Goal: Information Seeking & Learning: Learn about a topic

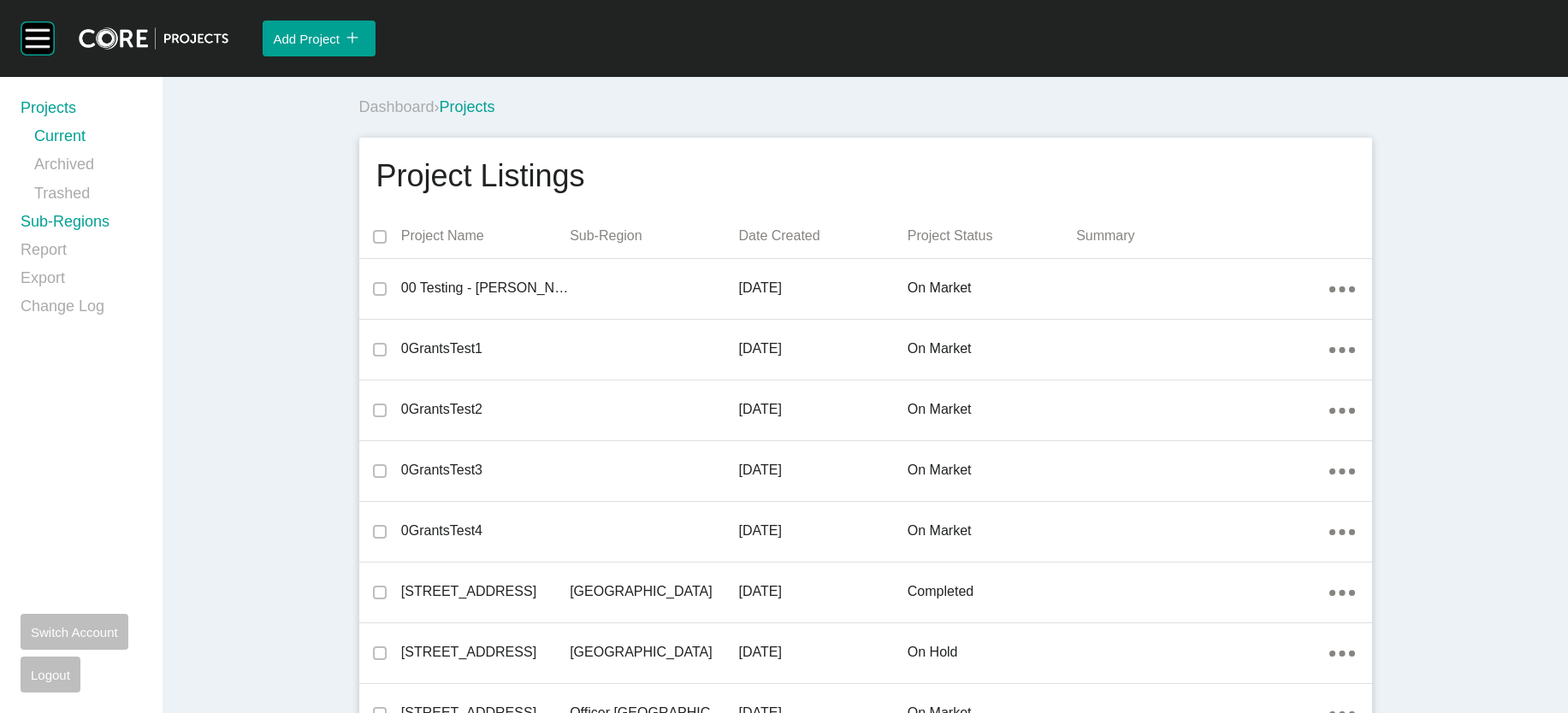
click at [89, 240] on link "Sub-Regions" at bounding box center [81, 226] width 122 height 28
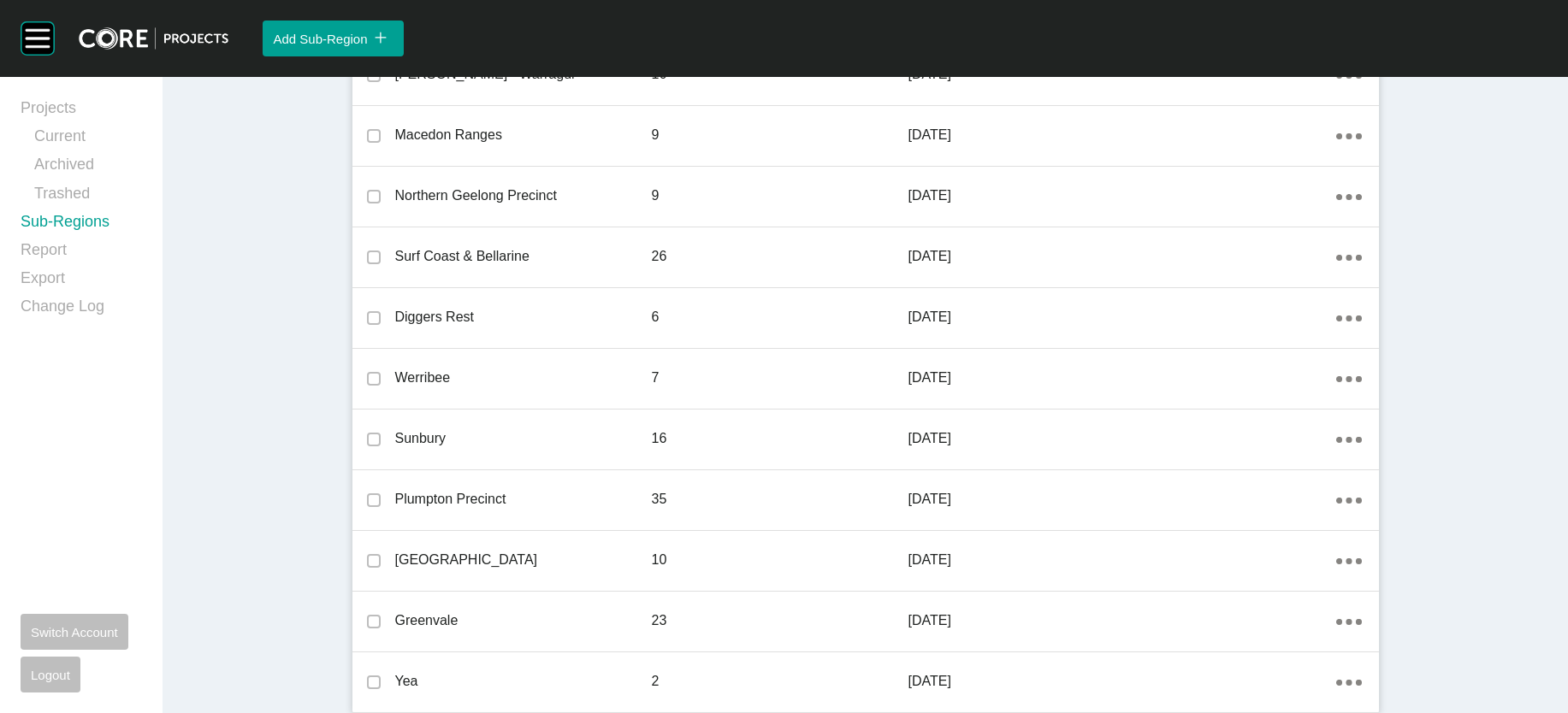
scroll to position [1983, 0]
click at [71, 154] on link "Current" at bounding box center [88, 140] width 108 height 28
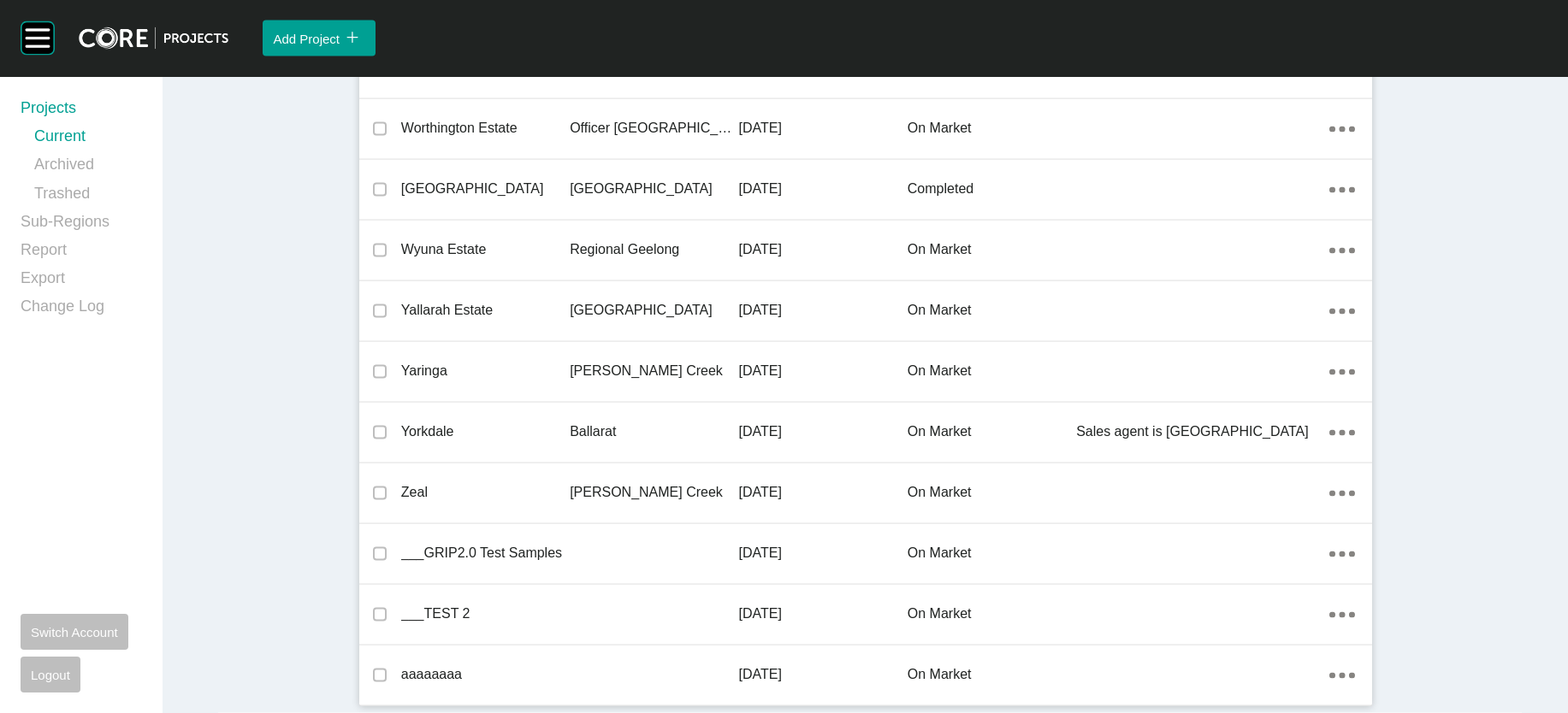
scroll to position [49551, 0]
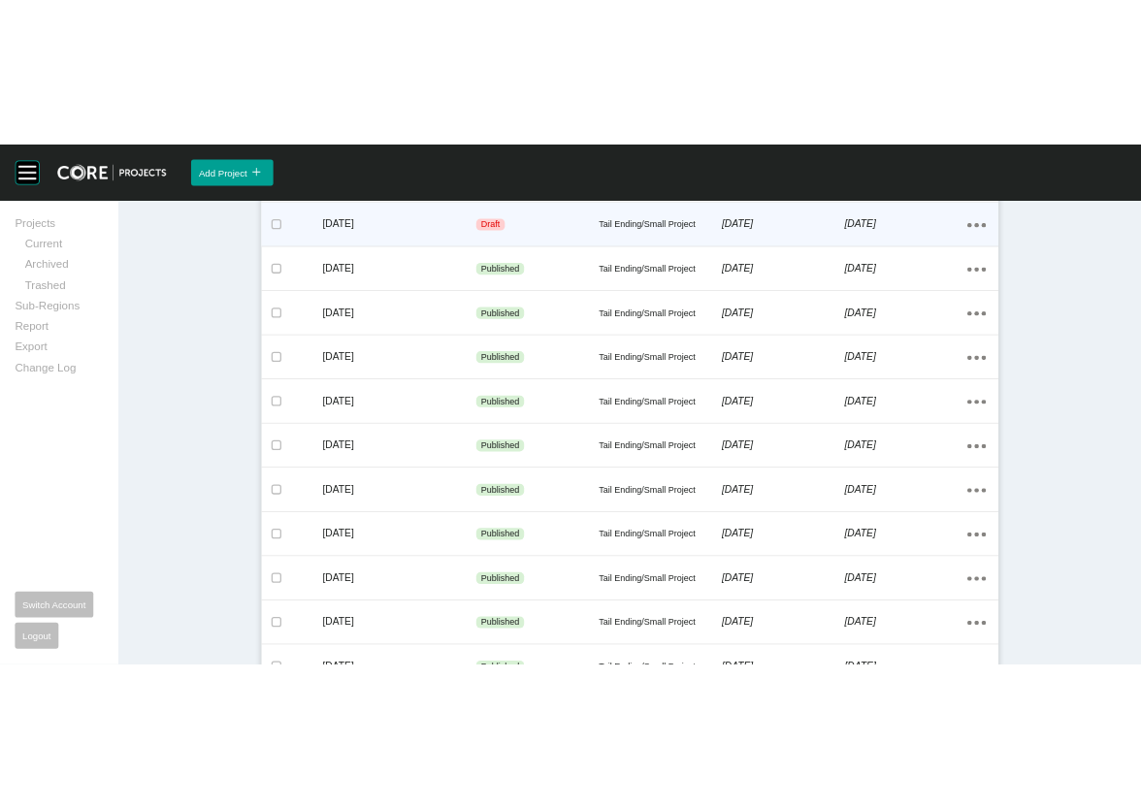
scroll to position [530, 0]
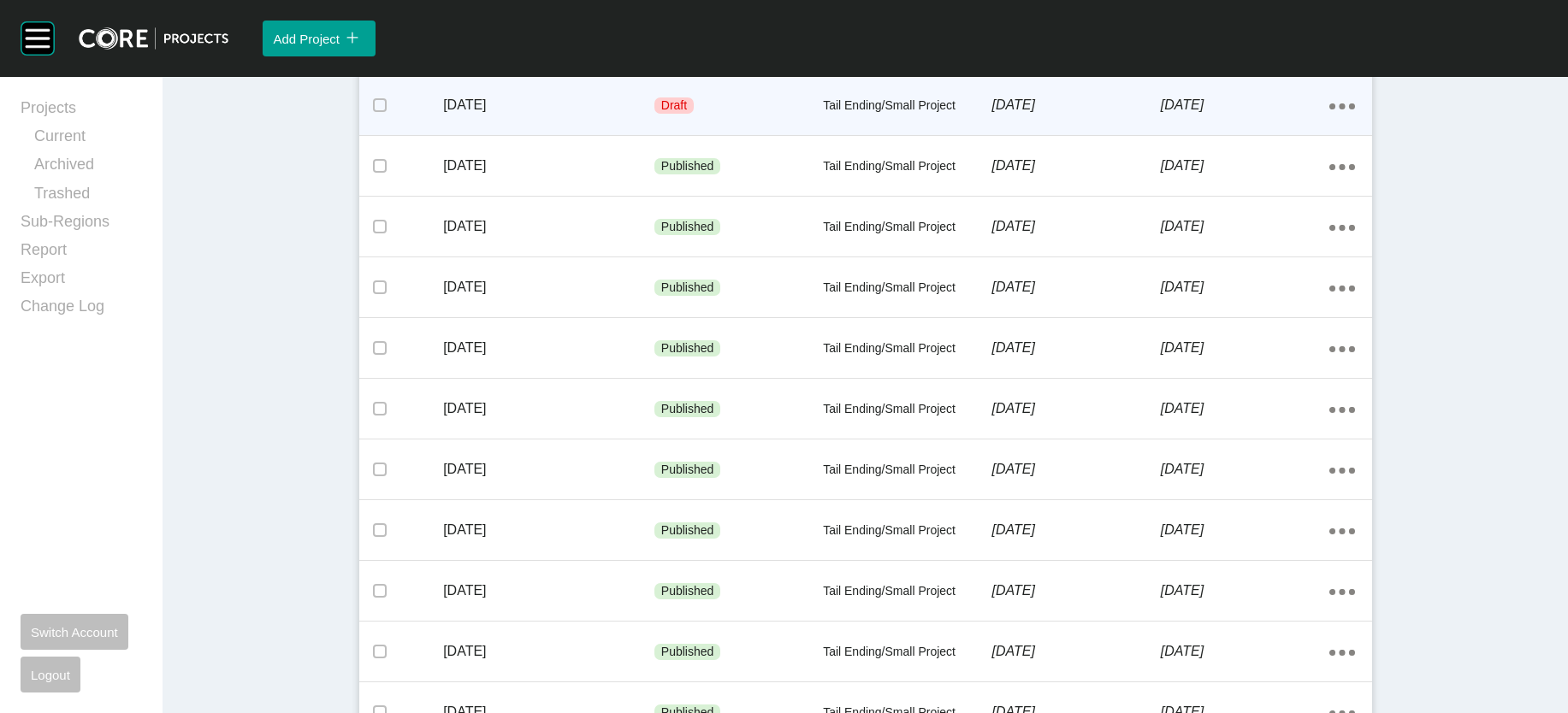
click at [747, 131] on div "Draft" at bounding box center [738, 106] width 168 height 51
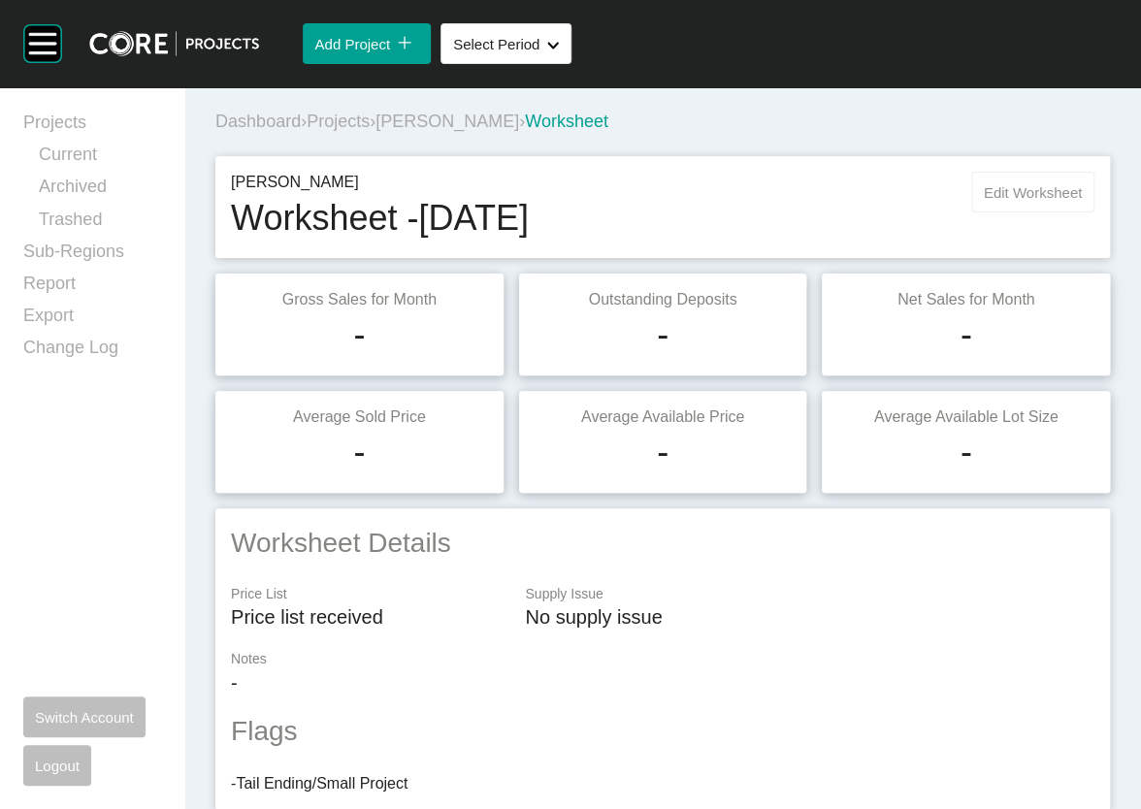
click at [984, 201] on span "Edit Worksheet" at bounding box center [1033, 192] width 98 height 16
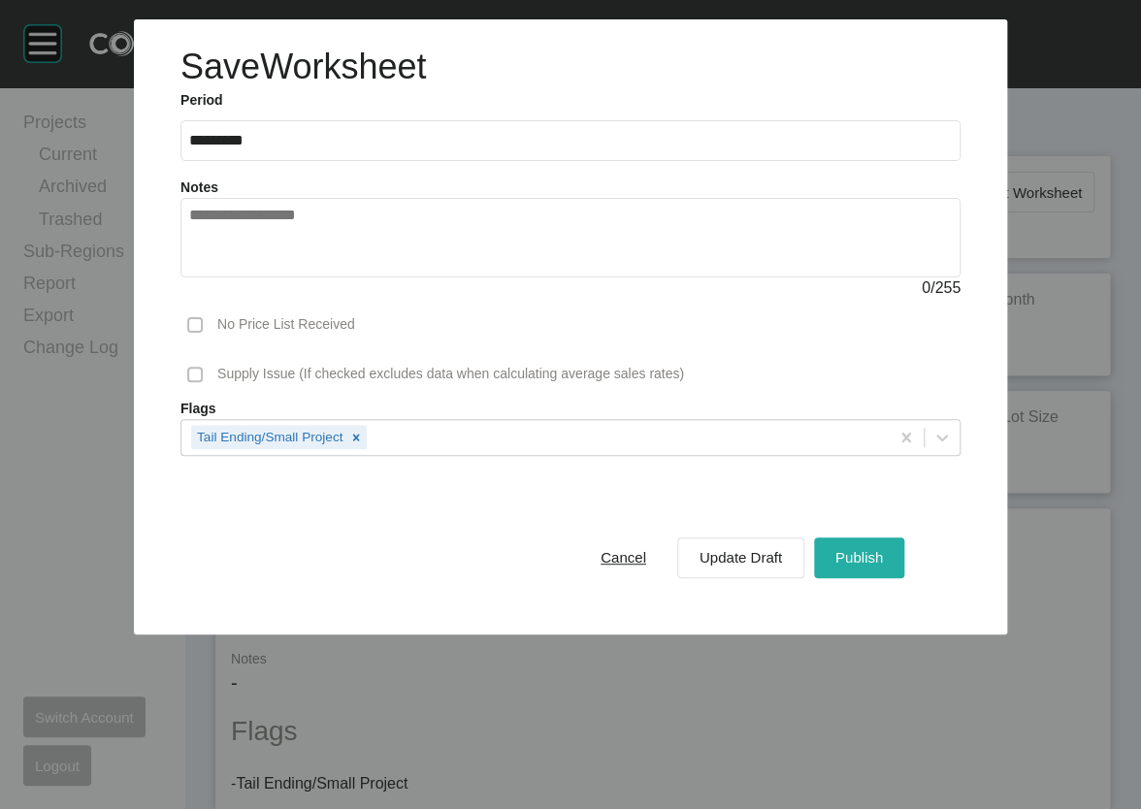
drag, startPoint x: 905, startPoint y: 694, endPoint x: 907, endPoint y: 684, distance: 9.9
click at [883, 566] on span "Publish" at bounding box center [860, 557] width 48 height 16
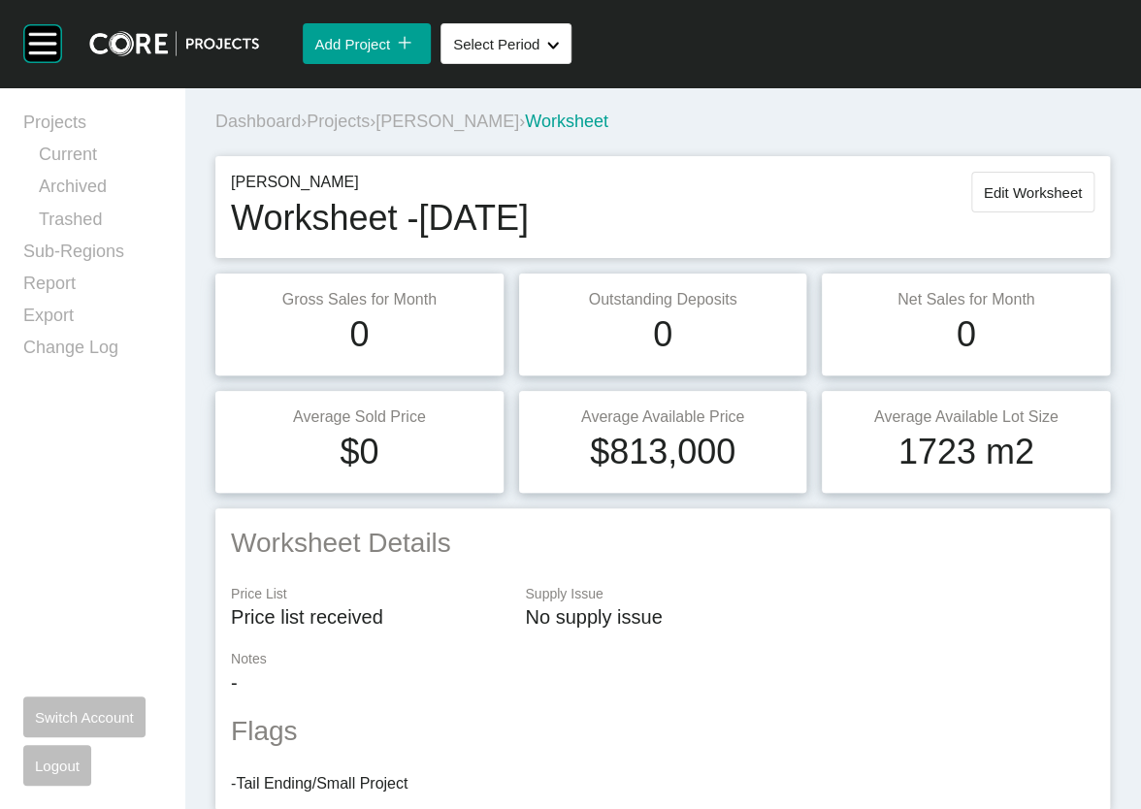
click at [370, 131] on span "Projects" at bounding box center [338, 121] width 63 height 19
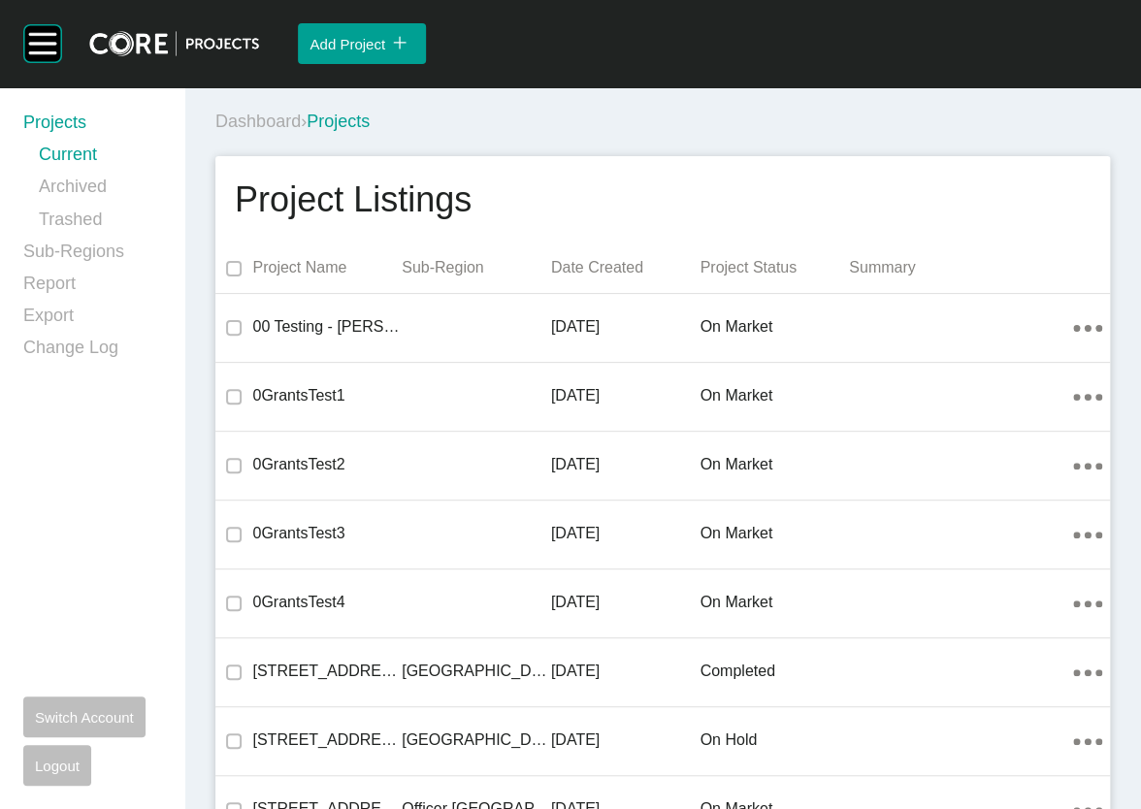
scroll to position [11493, 0]
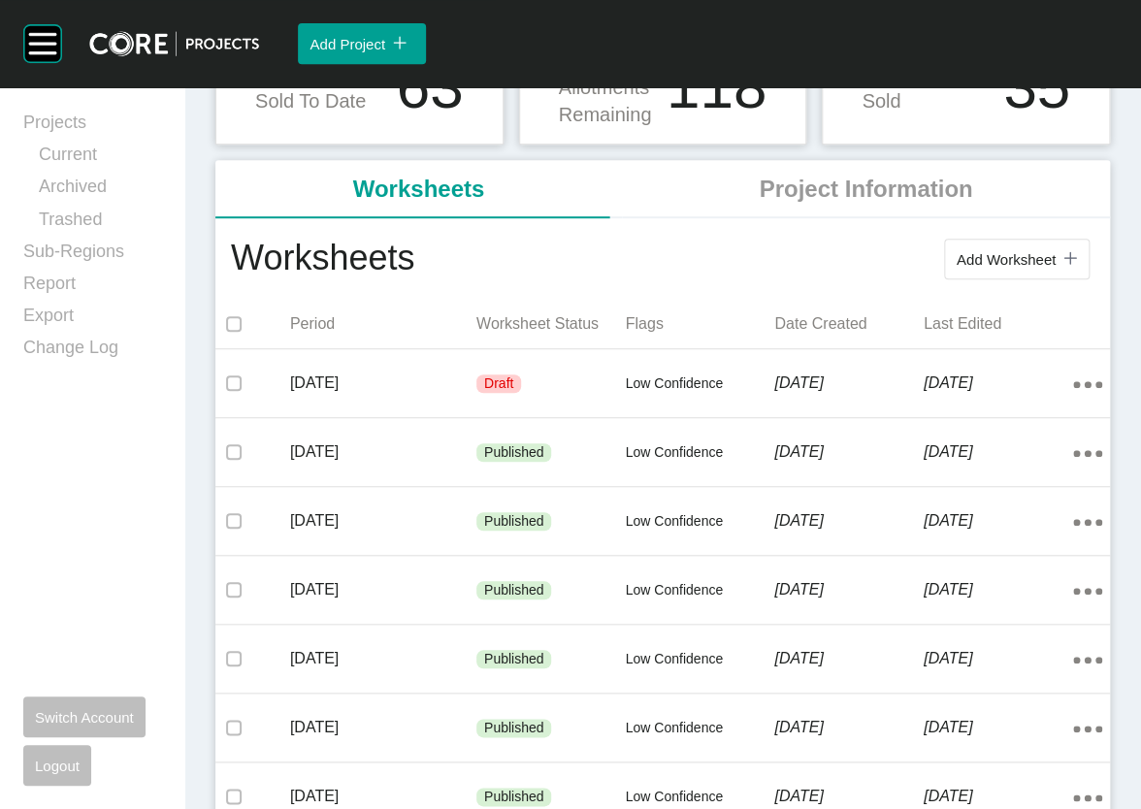
scroll to position [290, 0]
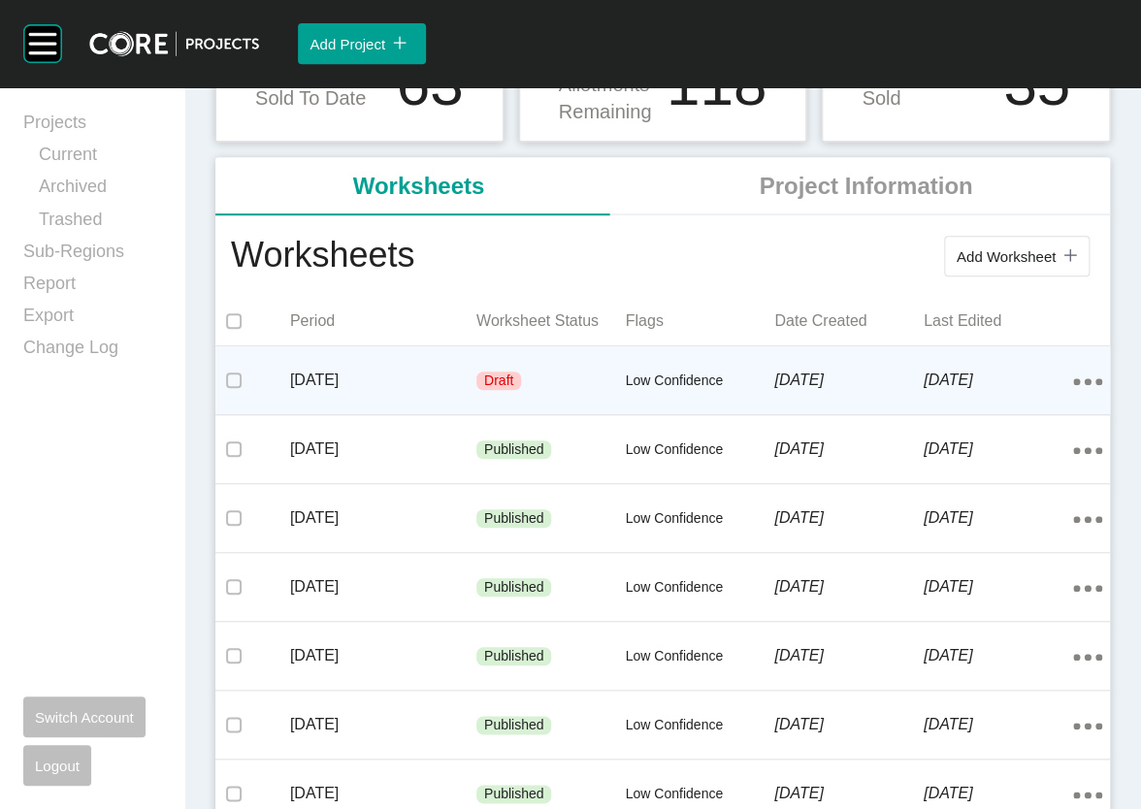
click at [774, 411] on div "8 August 2025" at bounding box center [848, 380] width 149 height 60
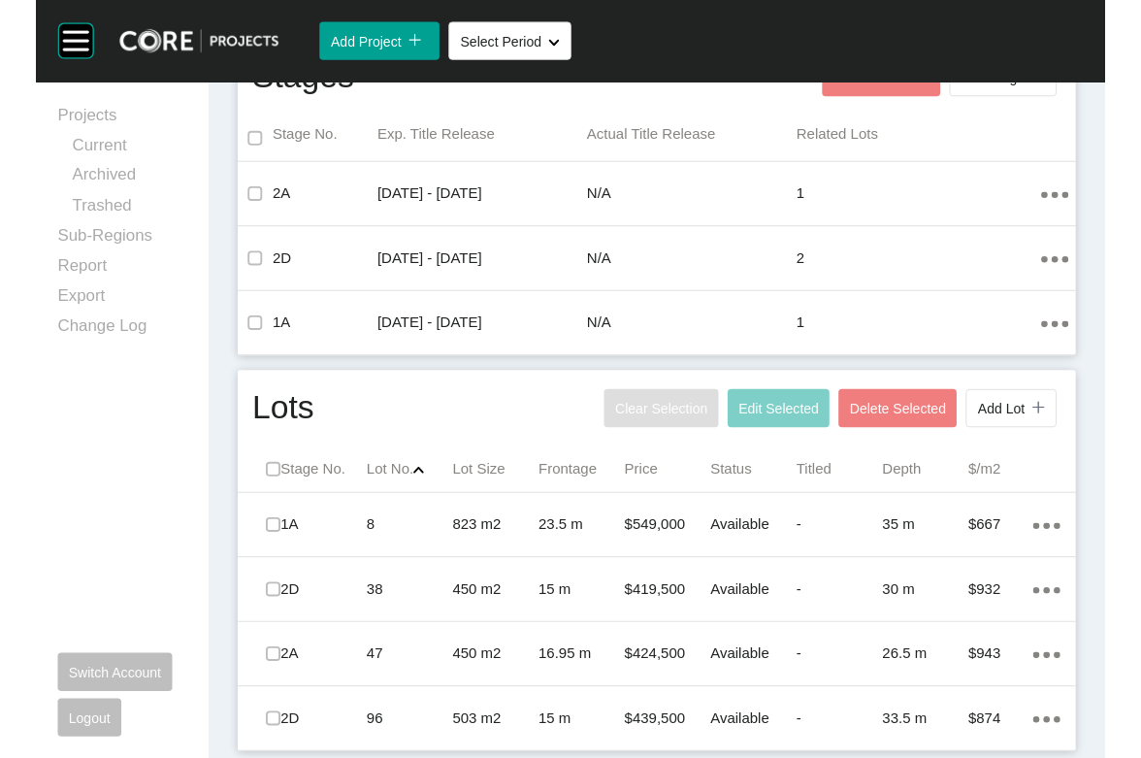
scroll to position [1179, 0]
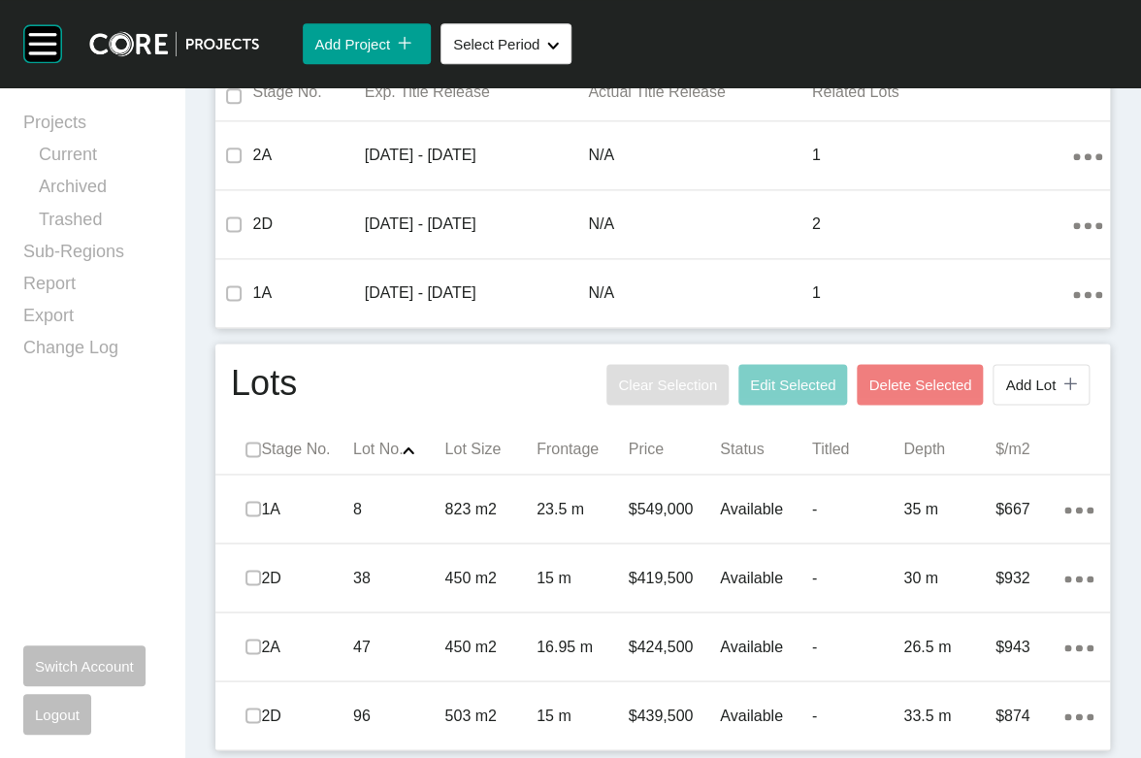
click at [283, 87] on div "Add Project icon/tick copy 11 Created with Sketch. Select Period Shape Created …" at bounding box center [700, 43] width 882 height 87
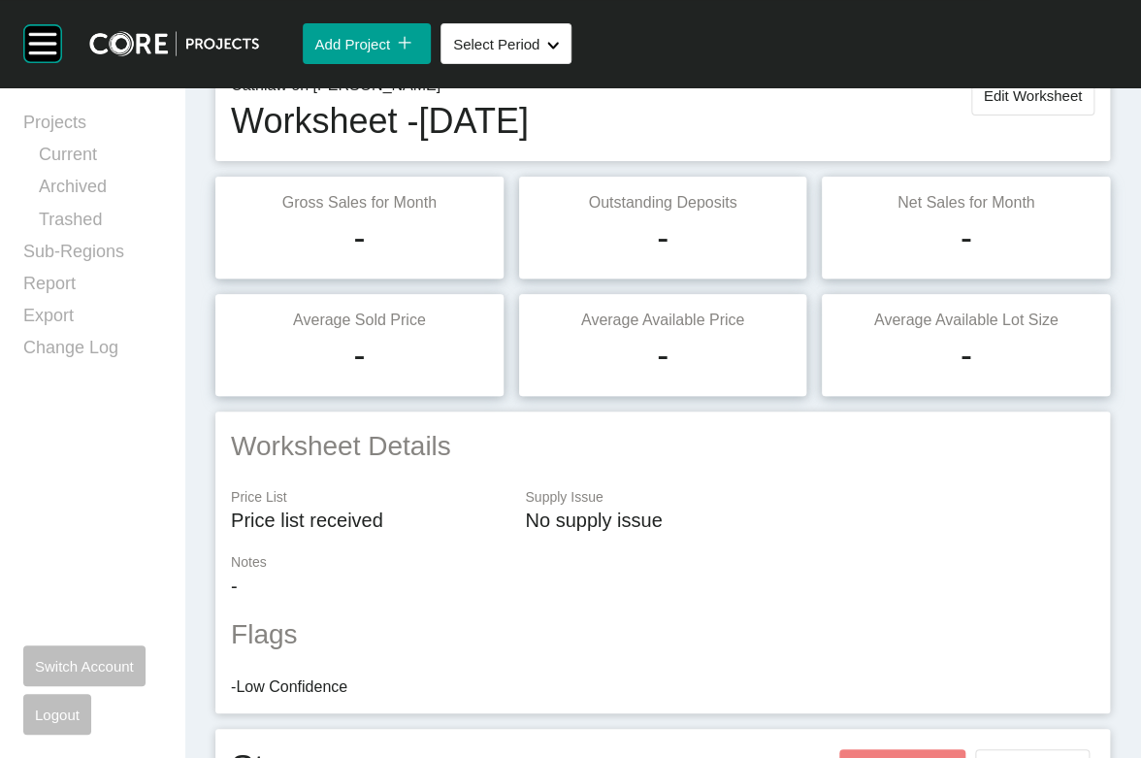
scroll to position [0, 0]
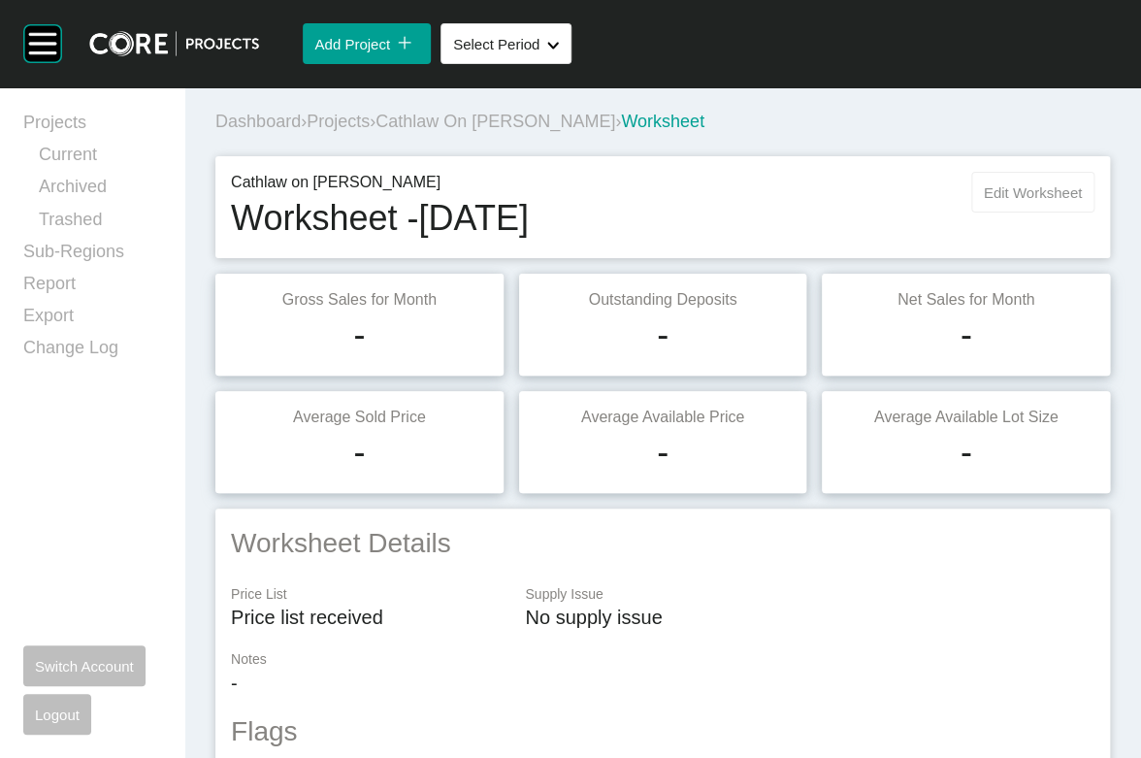
click at [996, 201] on span "Edit Worksheet" at bounding box center [1033, 192] width 98 height 16
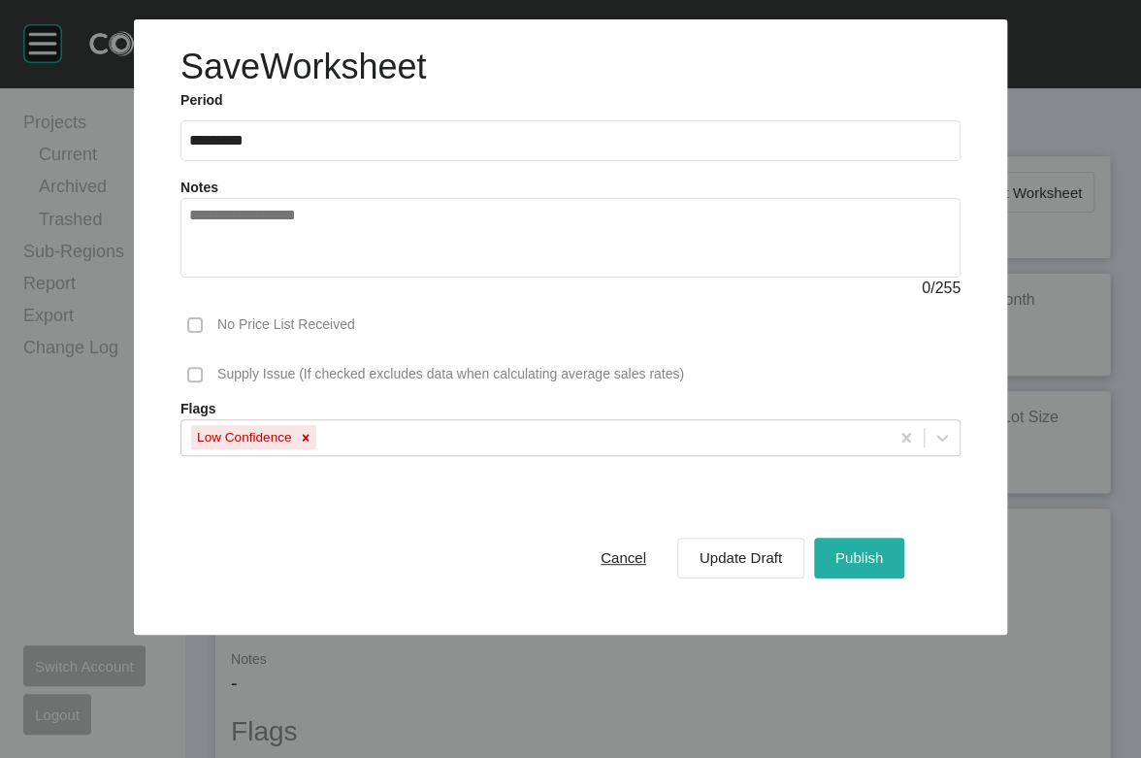
click at [883, 566] on span "Publish" at bounding box center [860, 557] width 48 height 16
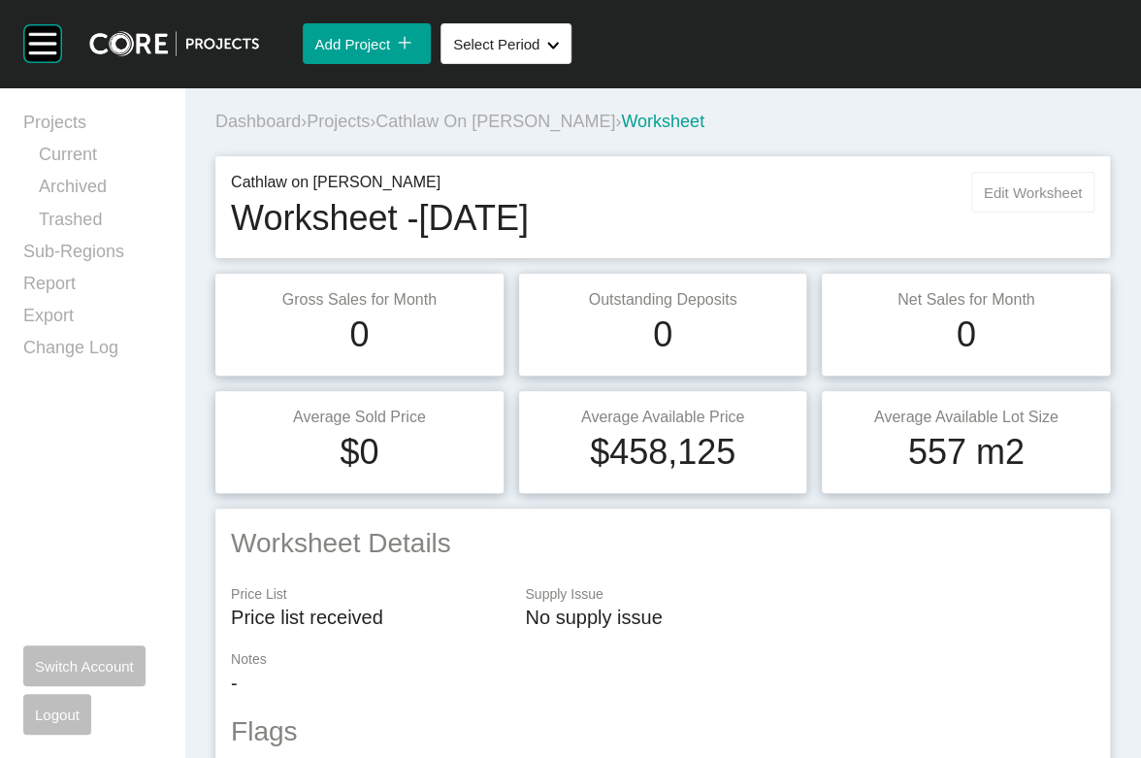
click at [971, 213] on button "Edit Worksheet" at bounding box center [1032, 192] width 123 height 41
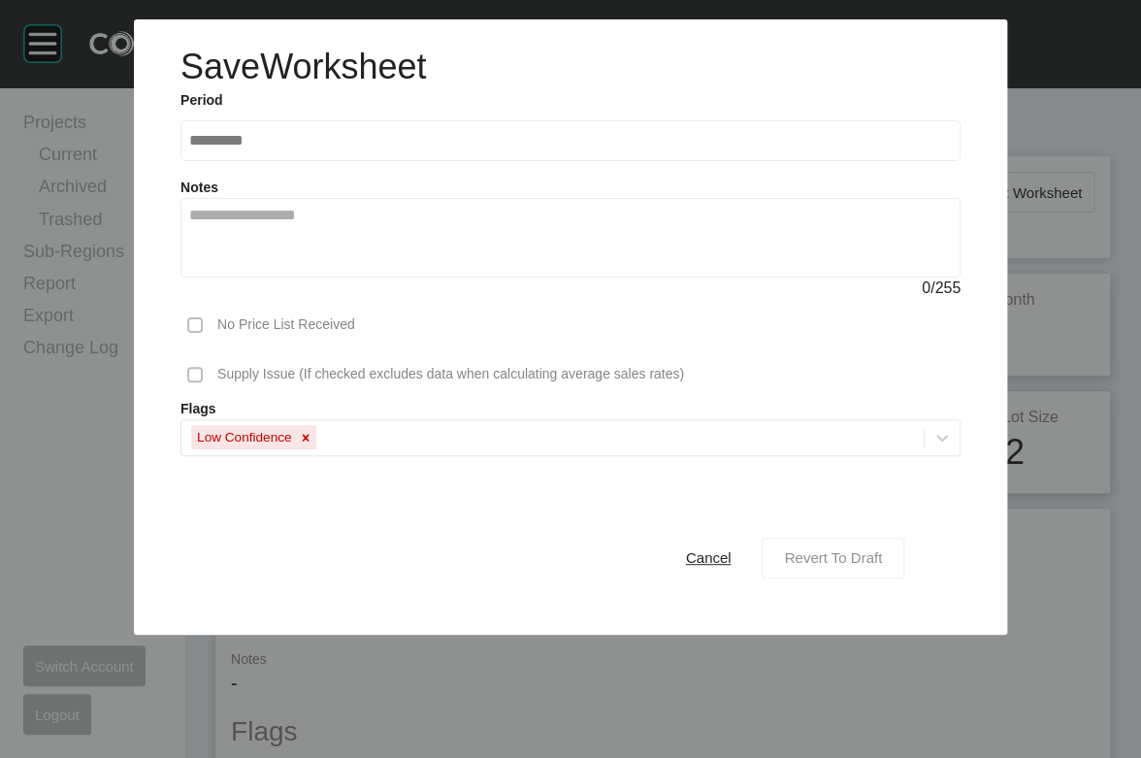
click at [882, 566] on span "Revert To Draft" at bounding box center [833, 557] width 98 height 16
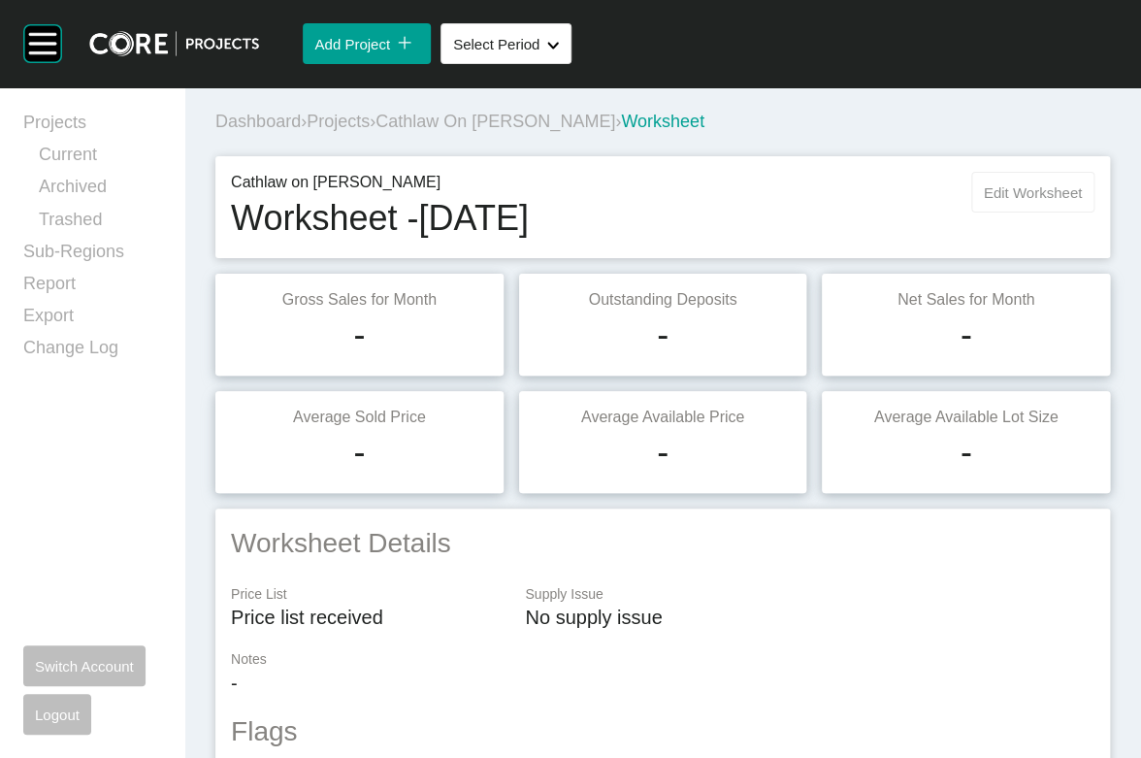
click at [971, 213] on button "Edit Worksheet" at bounding box center [1032, 192] width 123 height 41
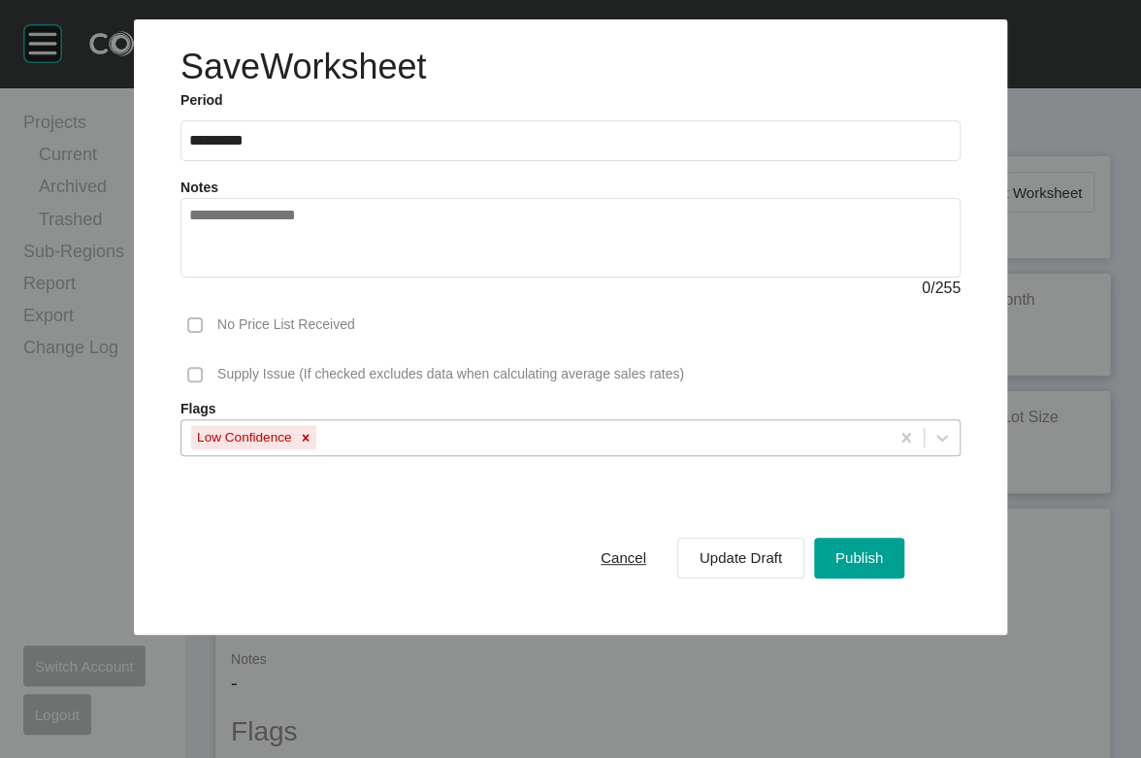
click at [299, 444] on icon at bounding box center [306, 438] width 14 height 14
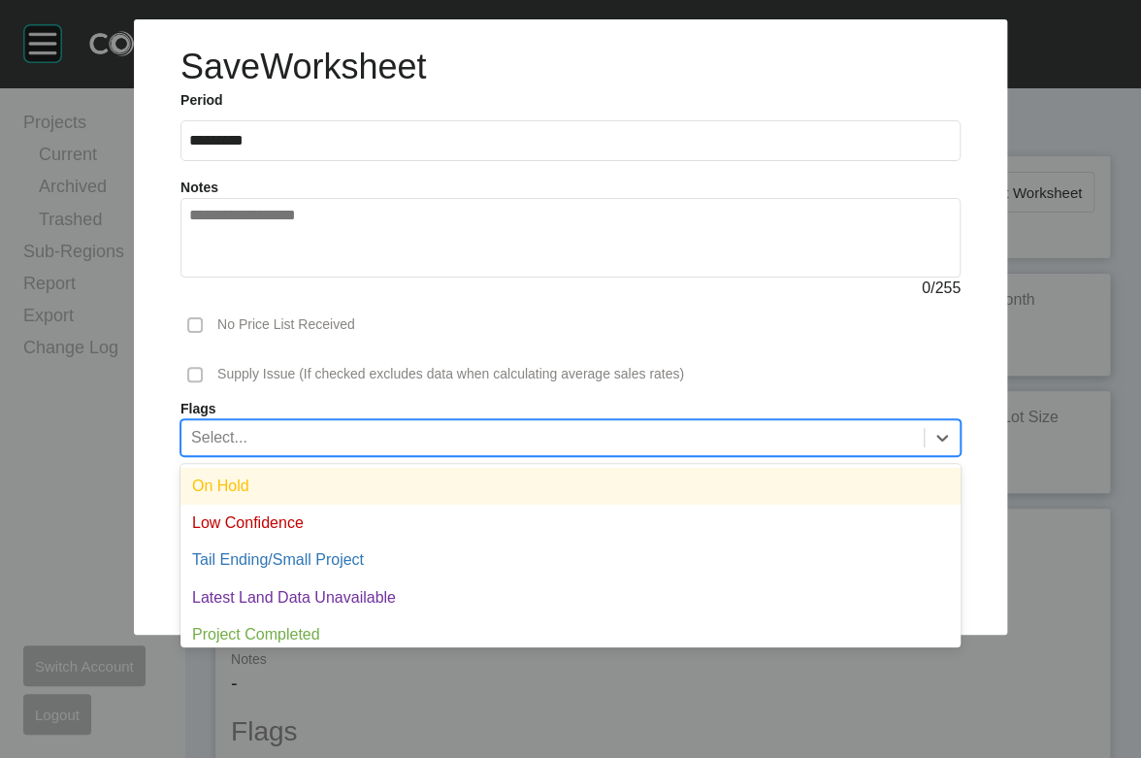
scroll to position [37, 0]
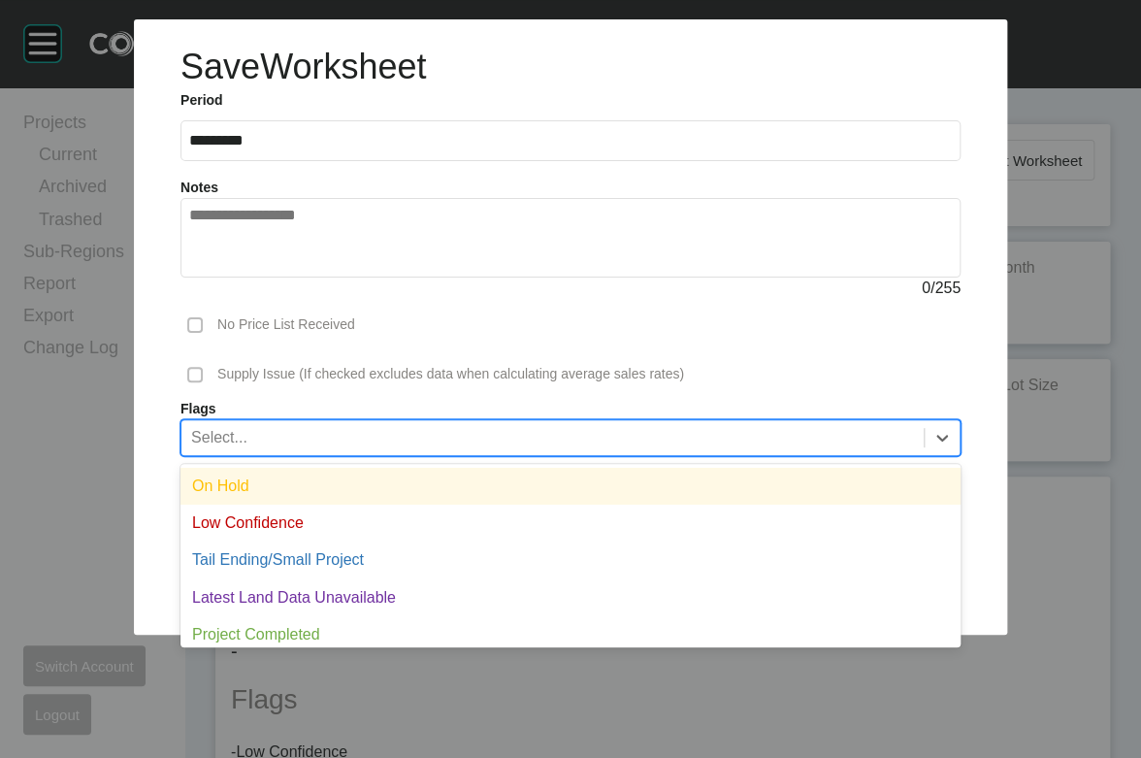
click at [560, 453] on div "Select..." at bounding box center [552, 436] width 742 height 33
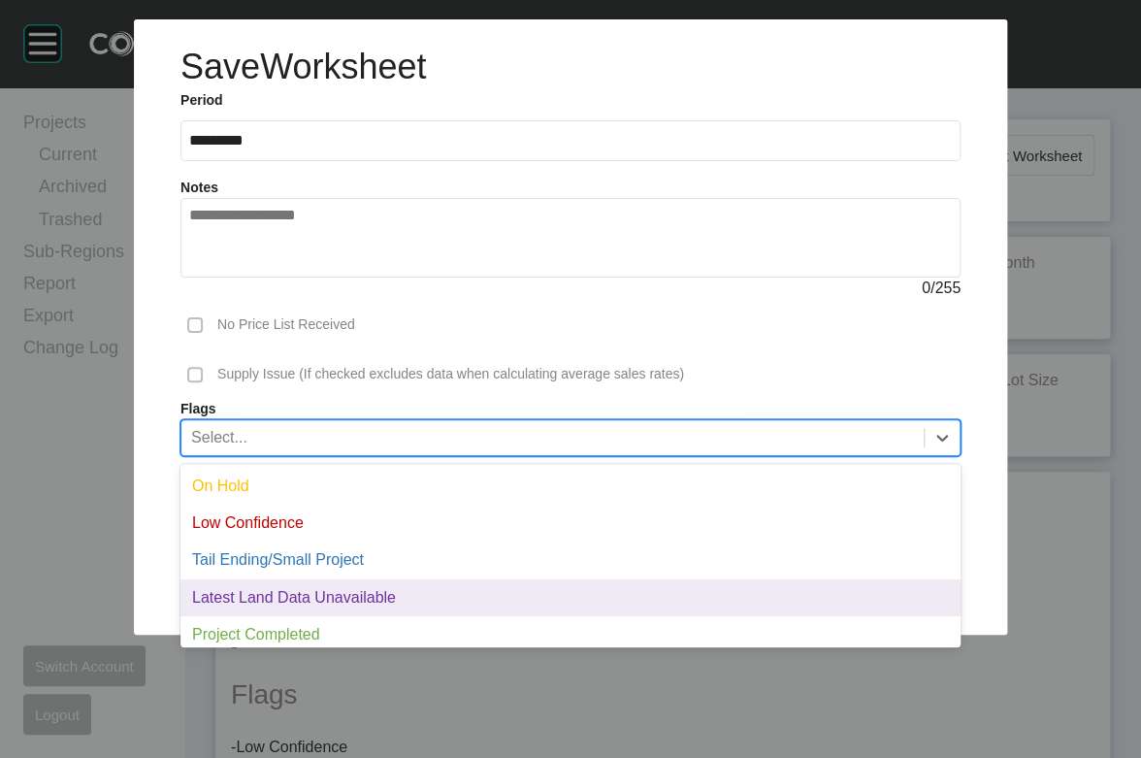
click at [592, 616] on div "Latest Land Data Unavailable" at bounding box center [571, 597] width 780 height 37
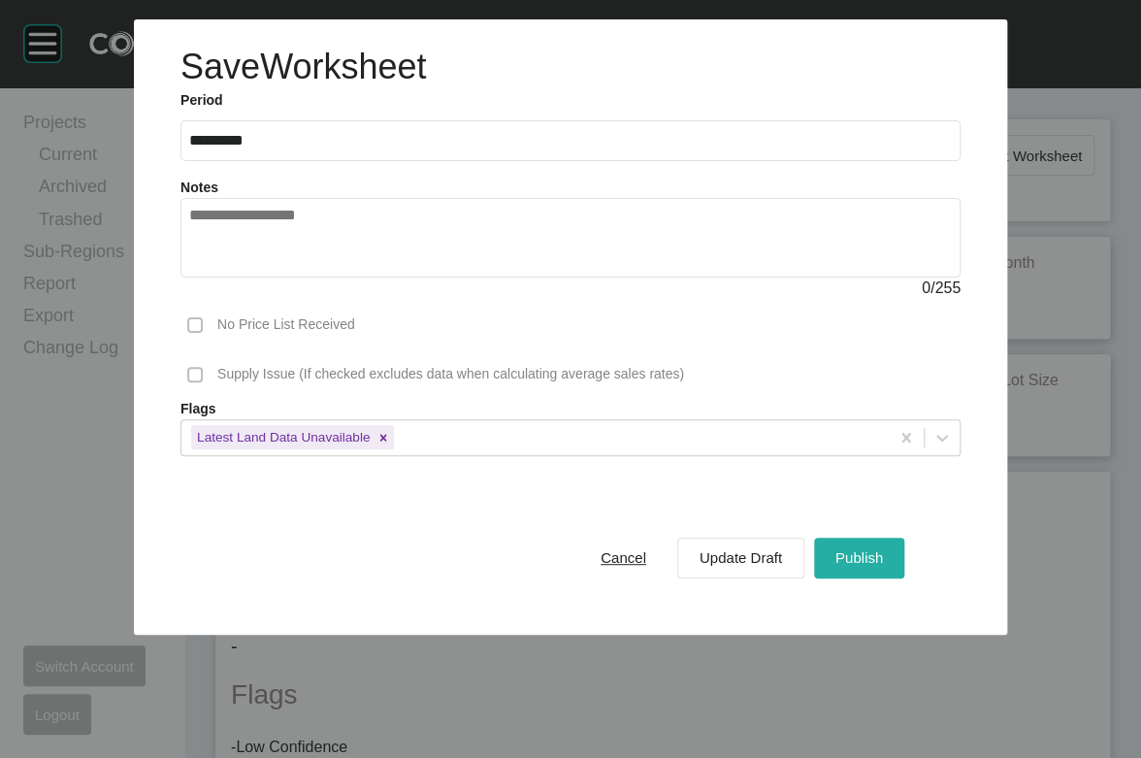
click at [894, 578] on button "Publish" at bounding box center [859, 558] width 90 height 41
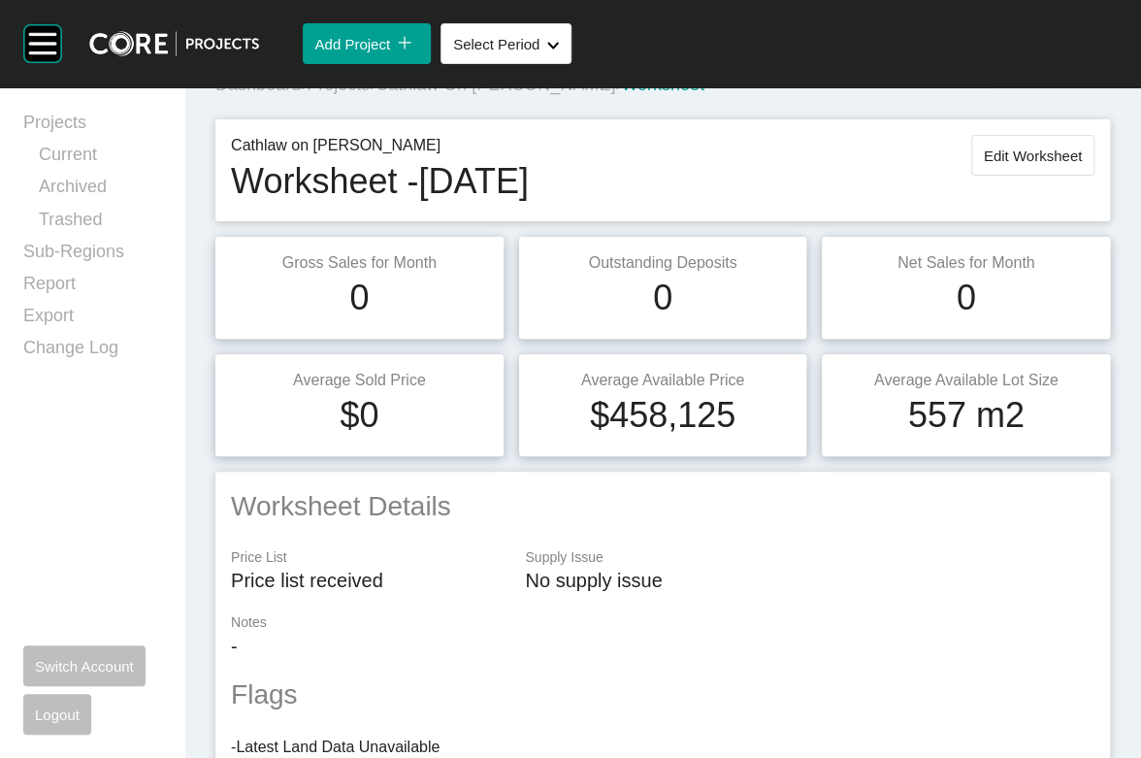
click at [370, 94] on span "Projects" at bounding box center [338, 84] width 63 height 19
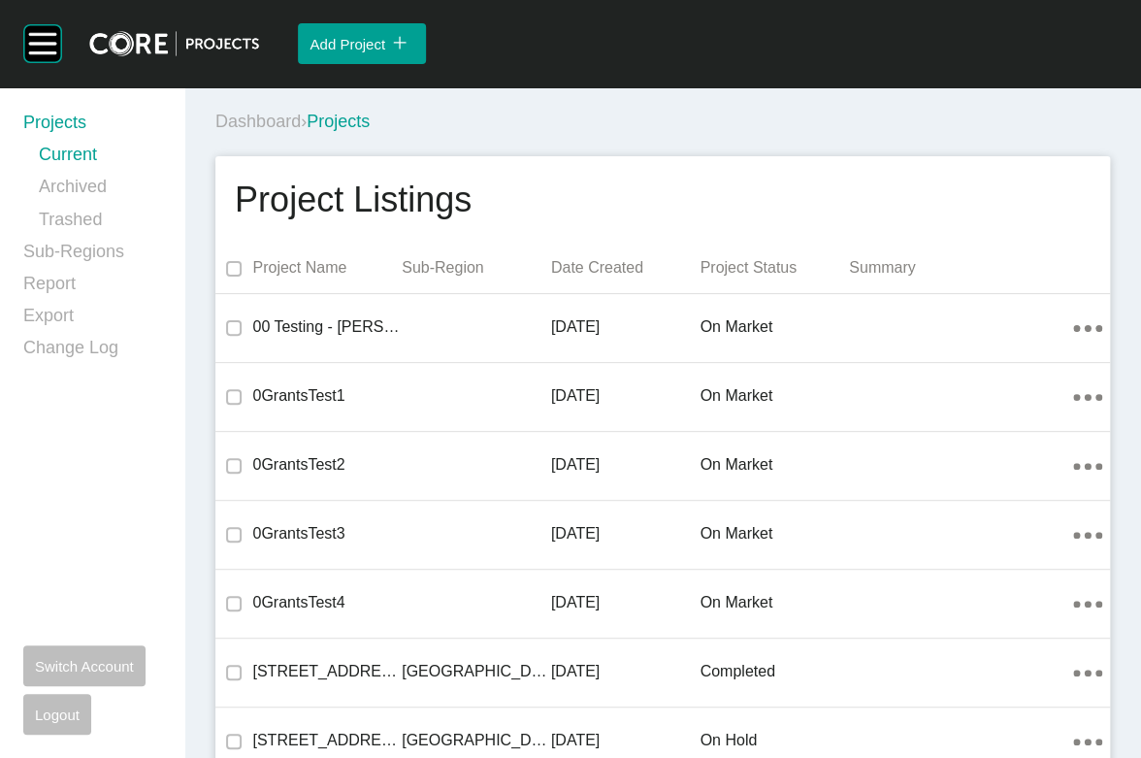
scroll to position [35174, 0]
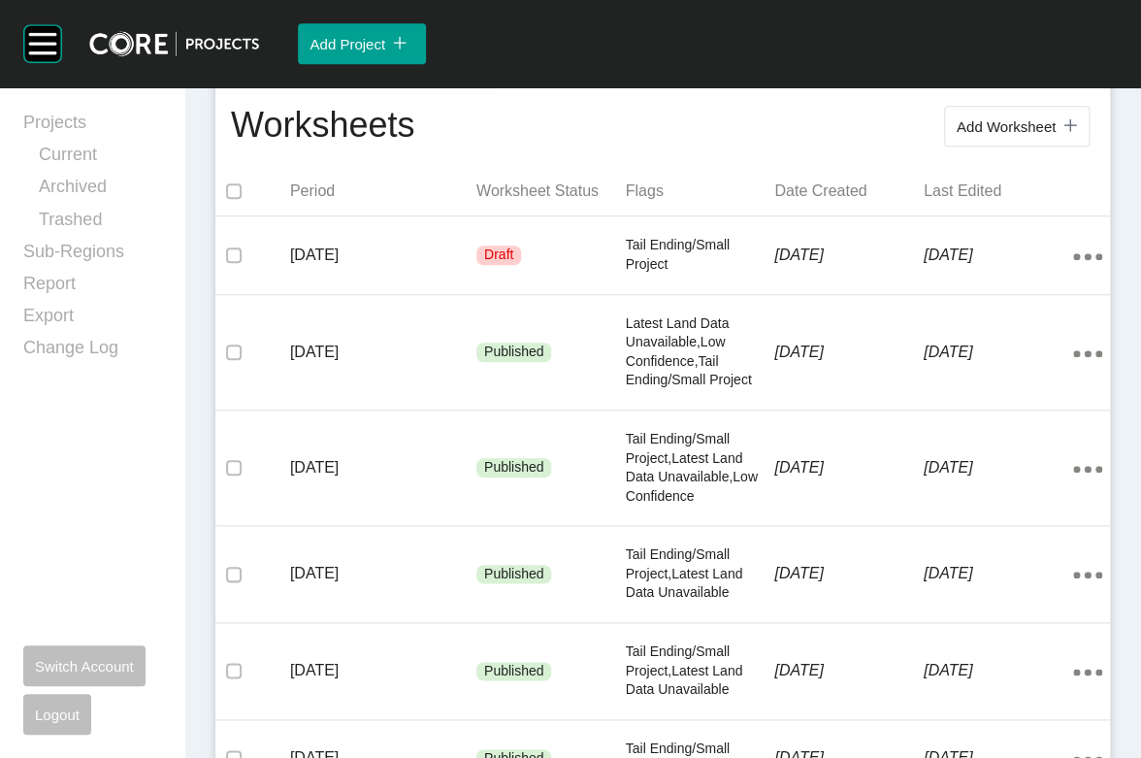
scroll to position [430, 0]
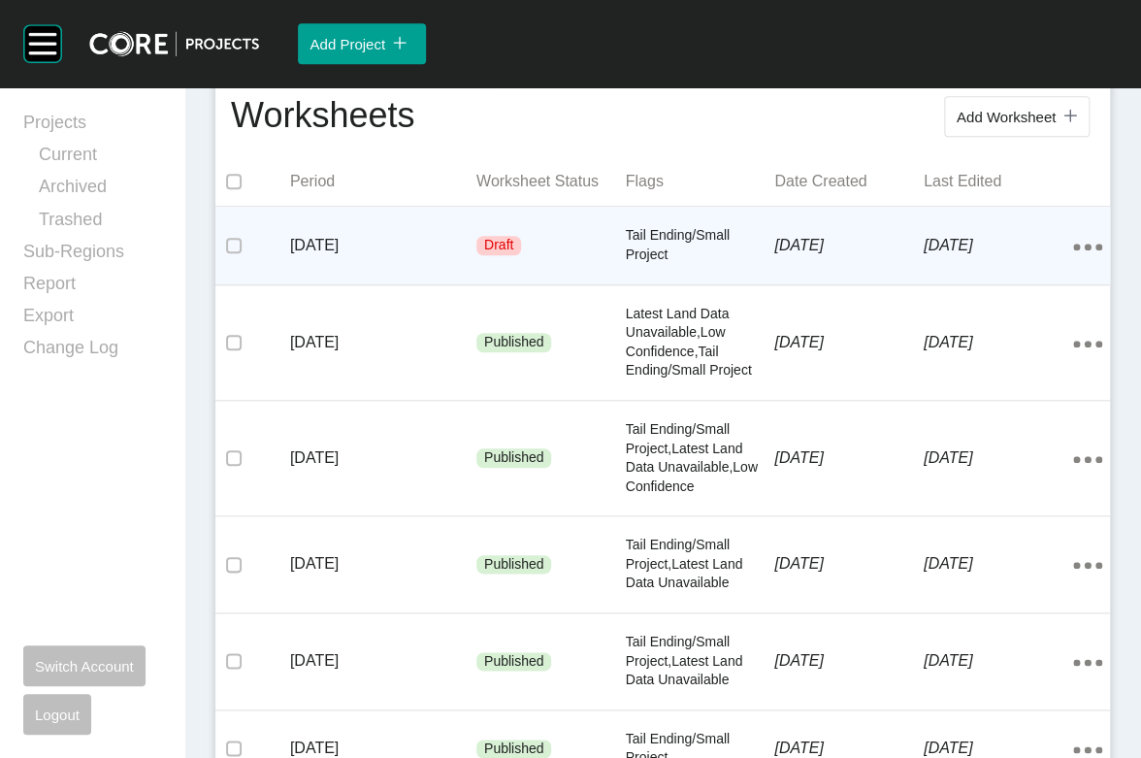
click at [701, 264] on p "Tail Ending/Small Project" at bounding box center [700, 245] width 149 height 38
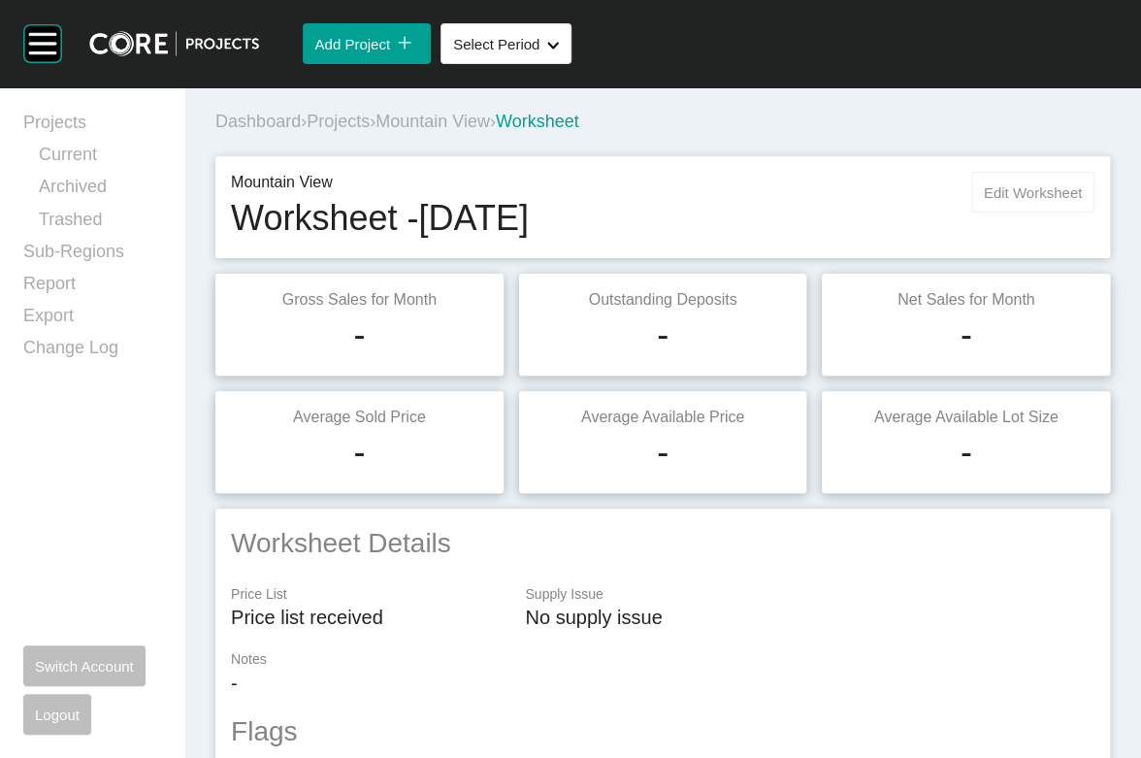
click at [984, 201] on span "Edit Worksheet" at bounding box center [1033, 192] width 98 height 16
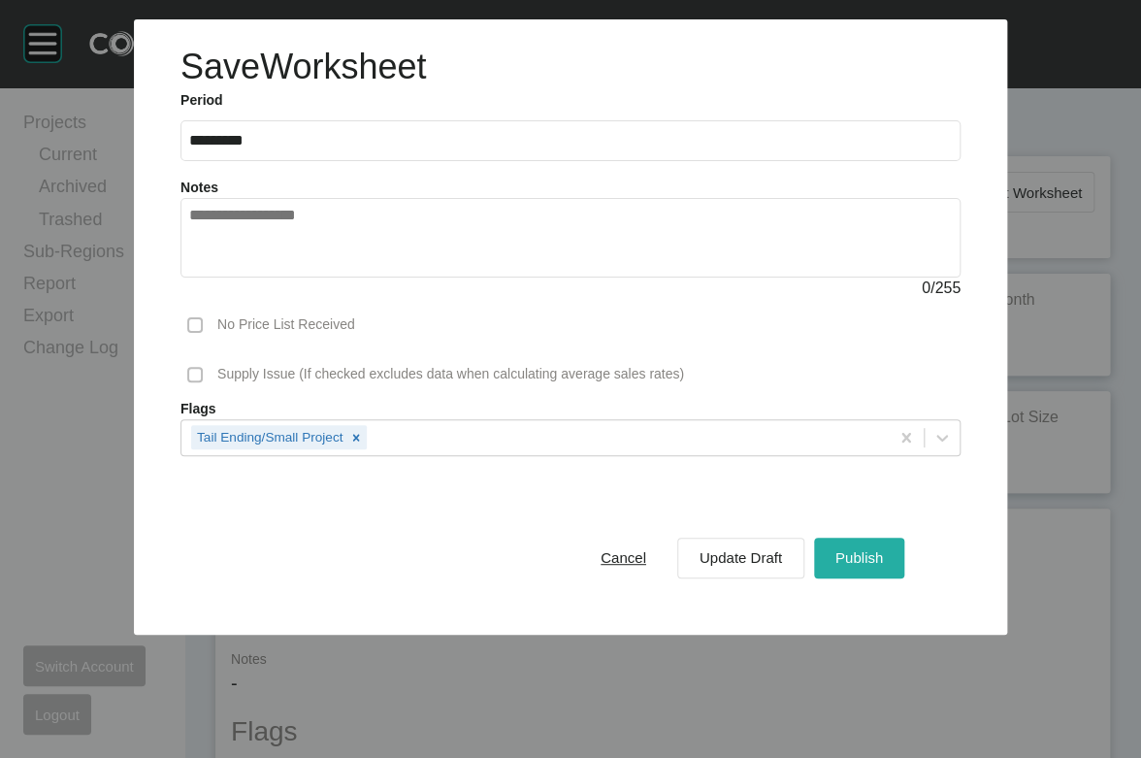
click at [892, 578] on button "Publish" at bounding box center [859, 558] width 90 height 41
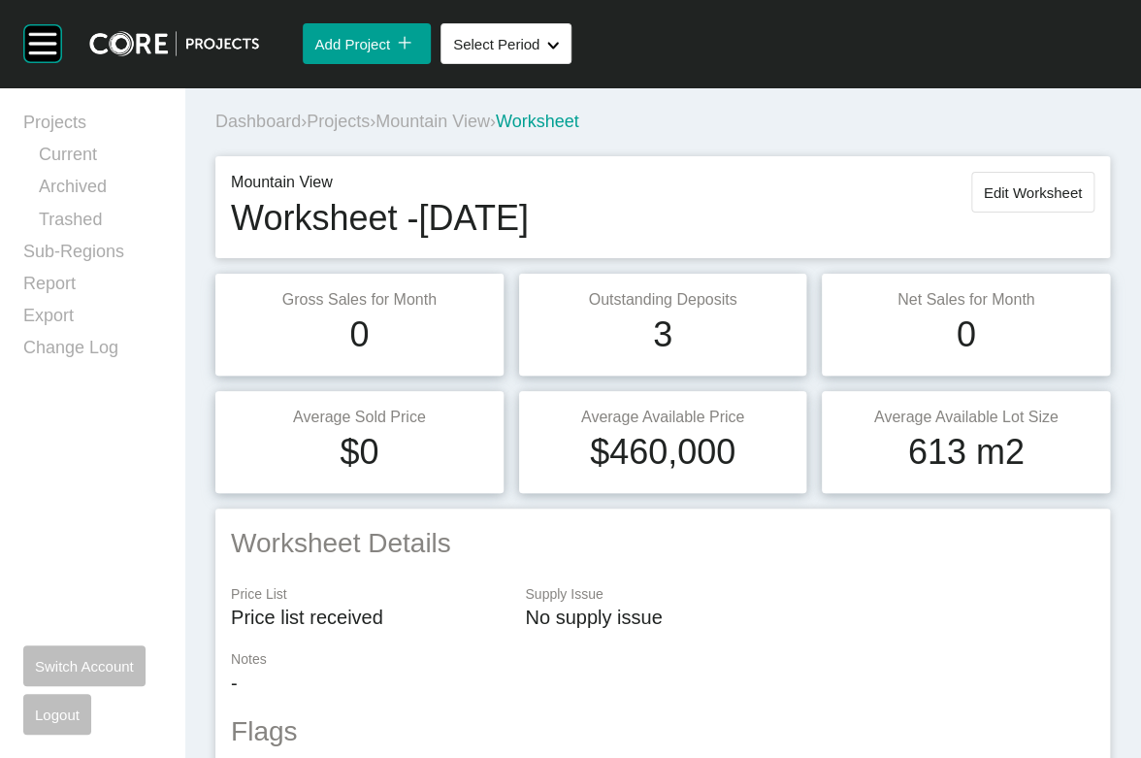
click at [370, 131] on span "Projects" at bounding box center [338, 121] width 63 height 19
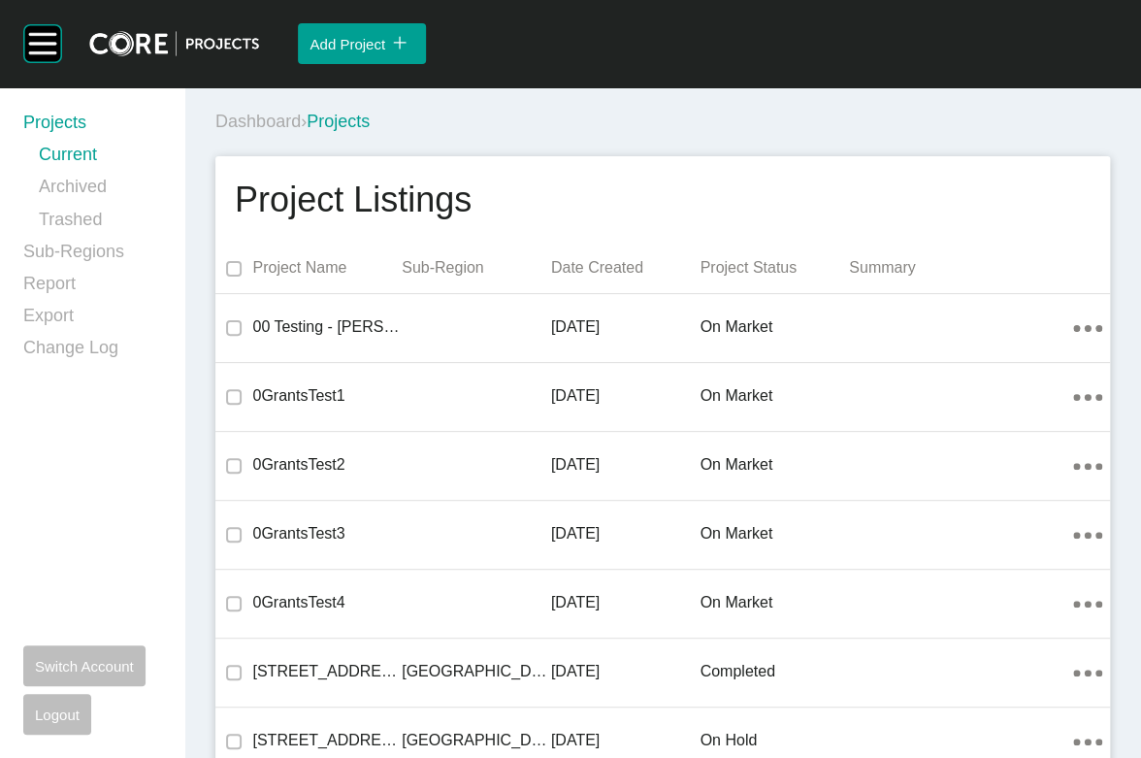
scroll to position [46820, 0]
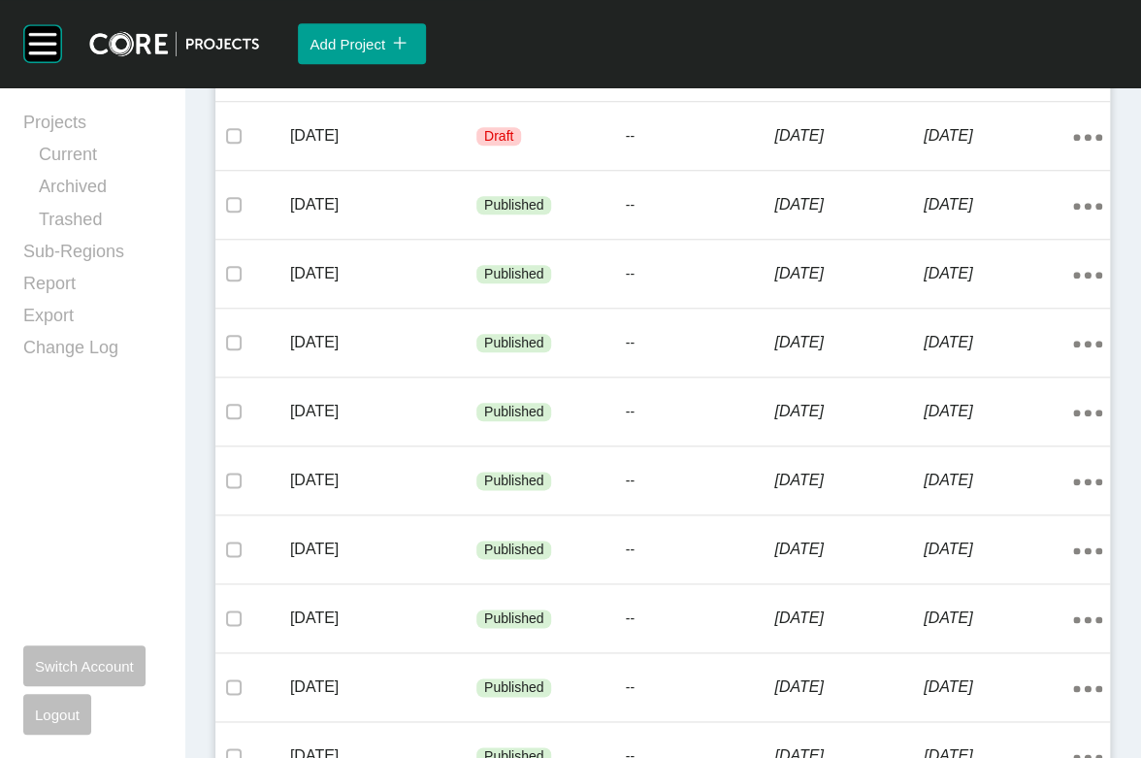
scroll to position [542, 0]
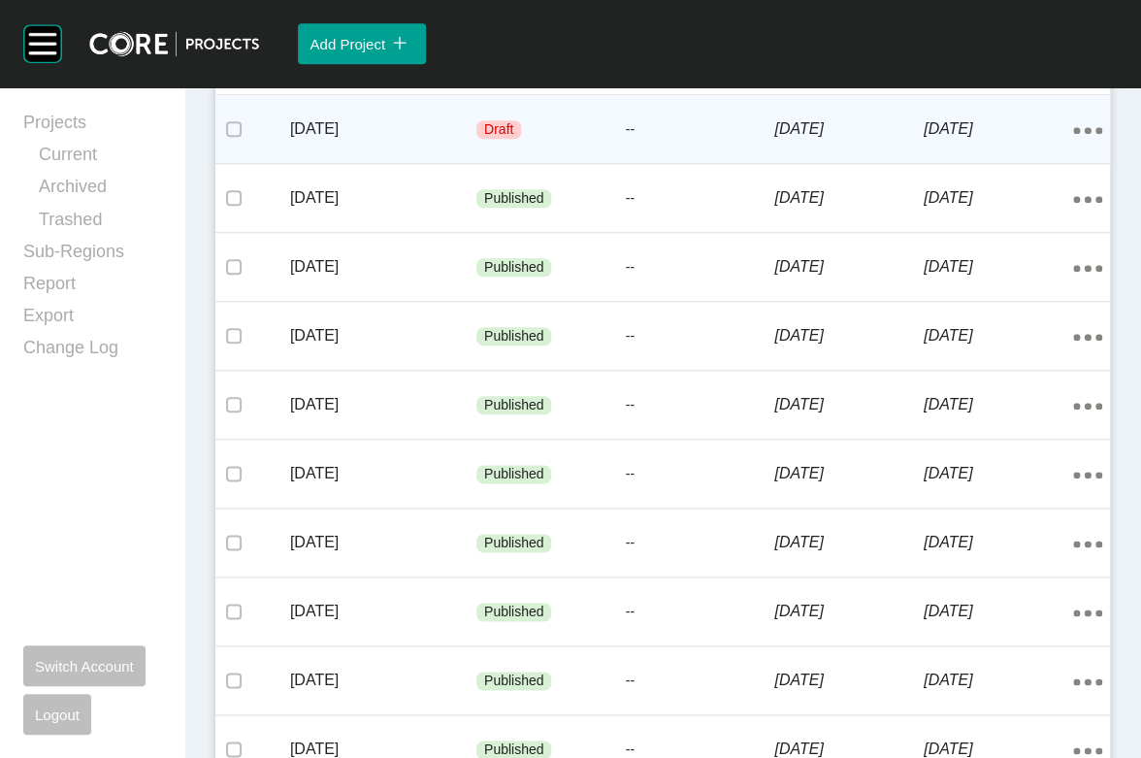
click at [792, 140] on p "8 August 2025" at bounding box center [848, 128] width 149 height 21
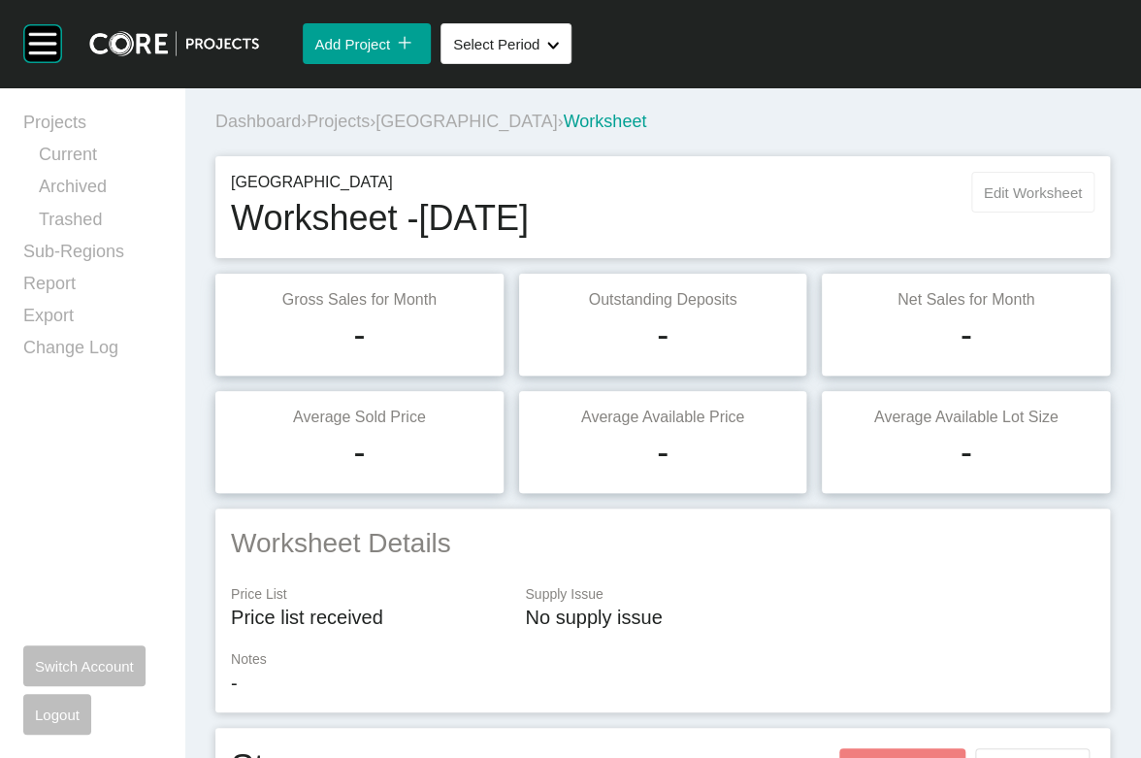
click at [971, 213] on button "Edit Worksheet" at bounding box center [1032, 192] width 123 height 41
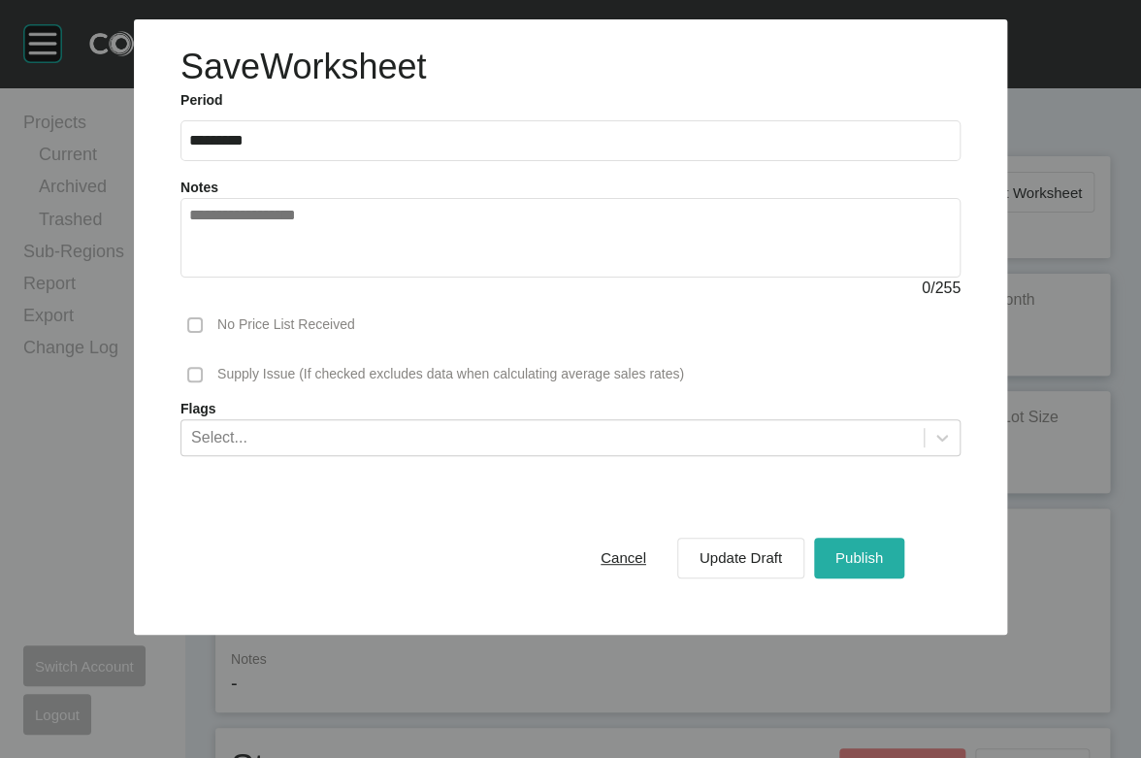
click at [888, 571] on div "Publish" at bounding box center [859, 557] width 57 height 26
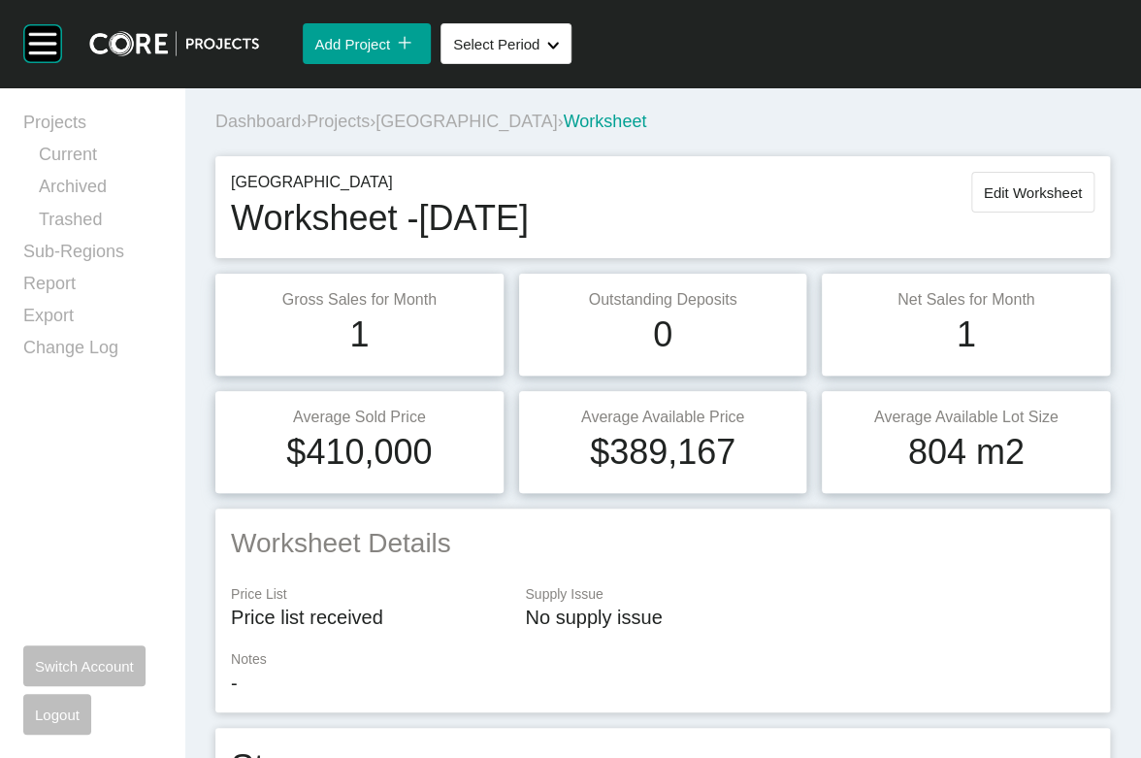
click at [370, 131] on span "Projects" at bounding box center [338, 121] width 63 height 19
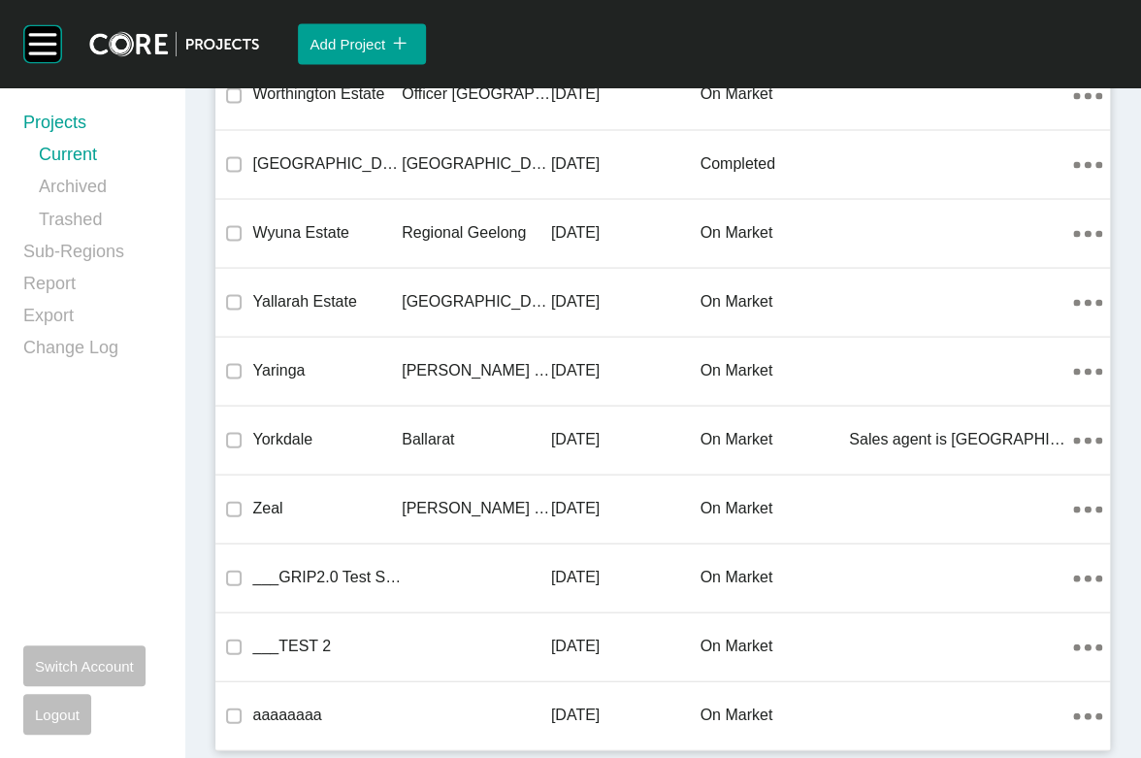
scroll to position [29033, 0]
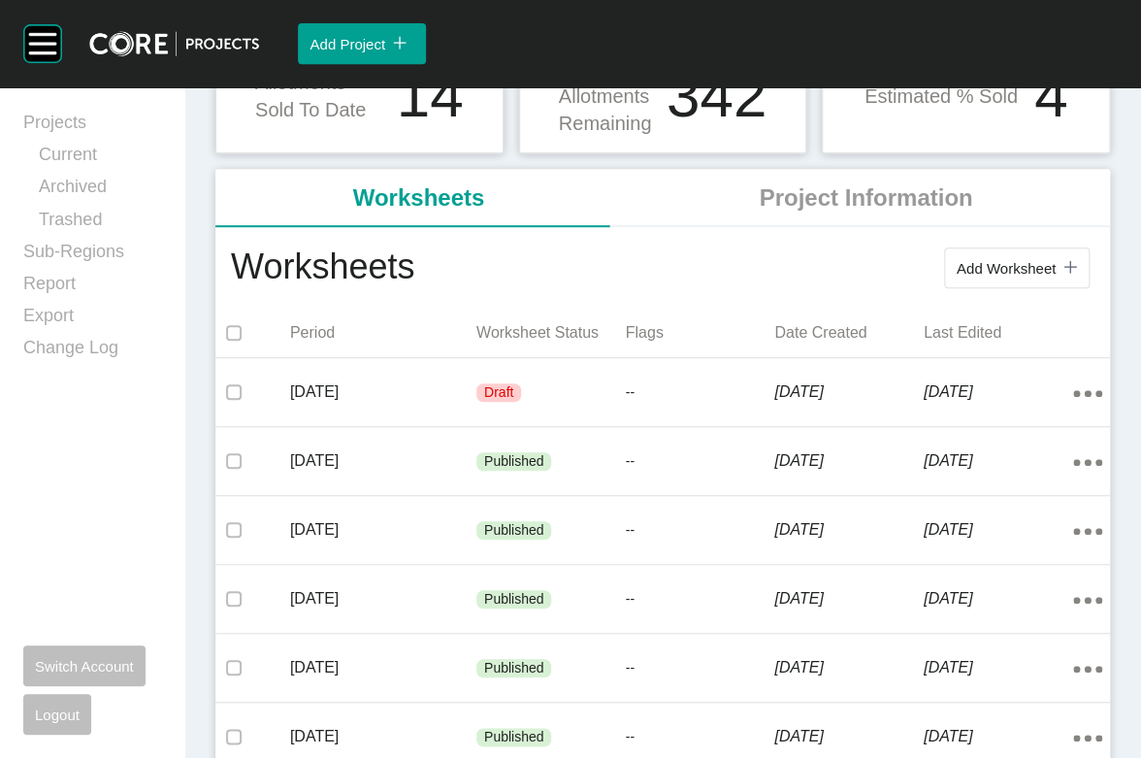
scroll to position [341, 0]
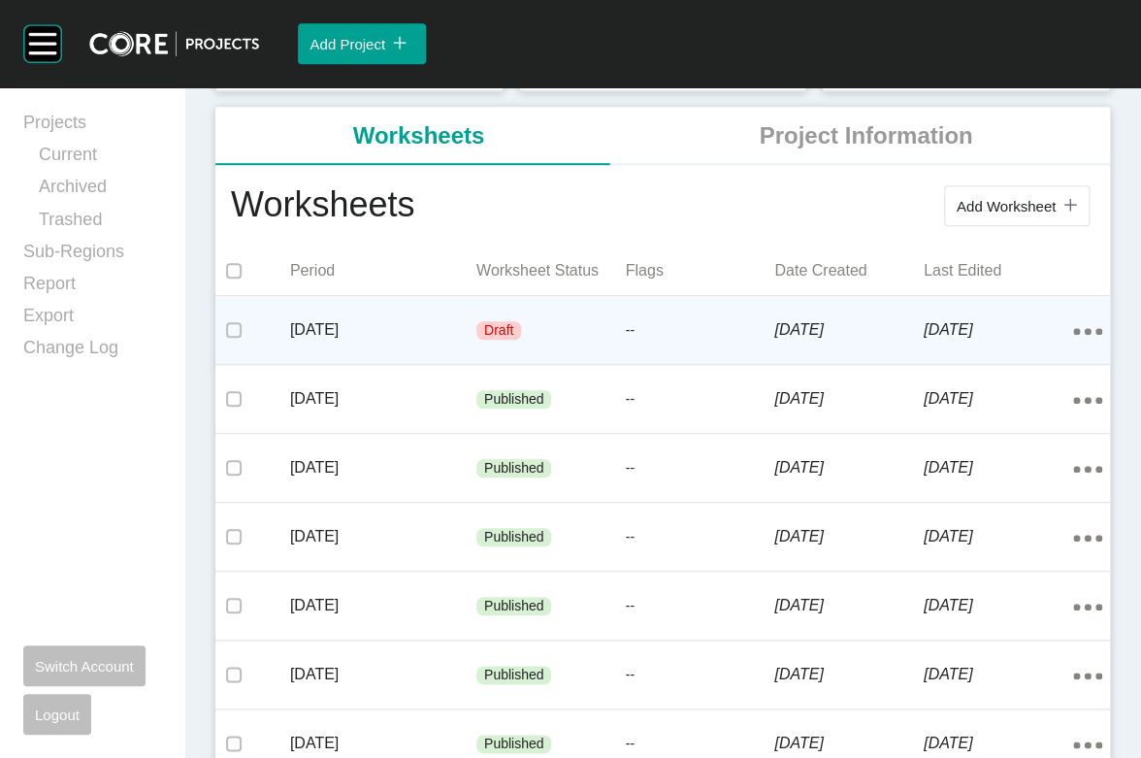
click at [364, 360] on div "[DATE]" at bounding box center [383, 330] width 186 height 60
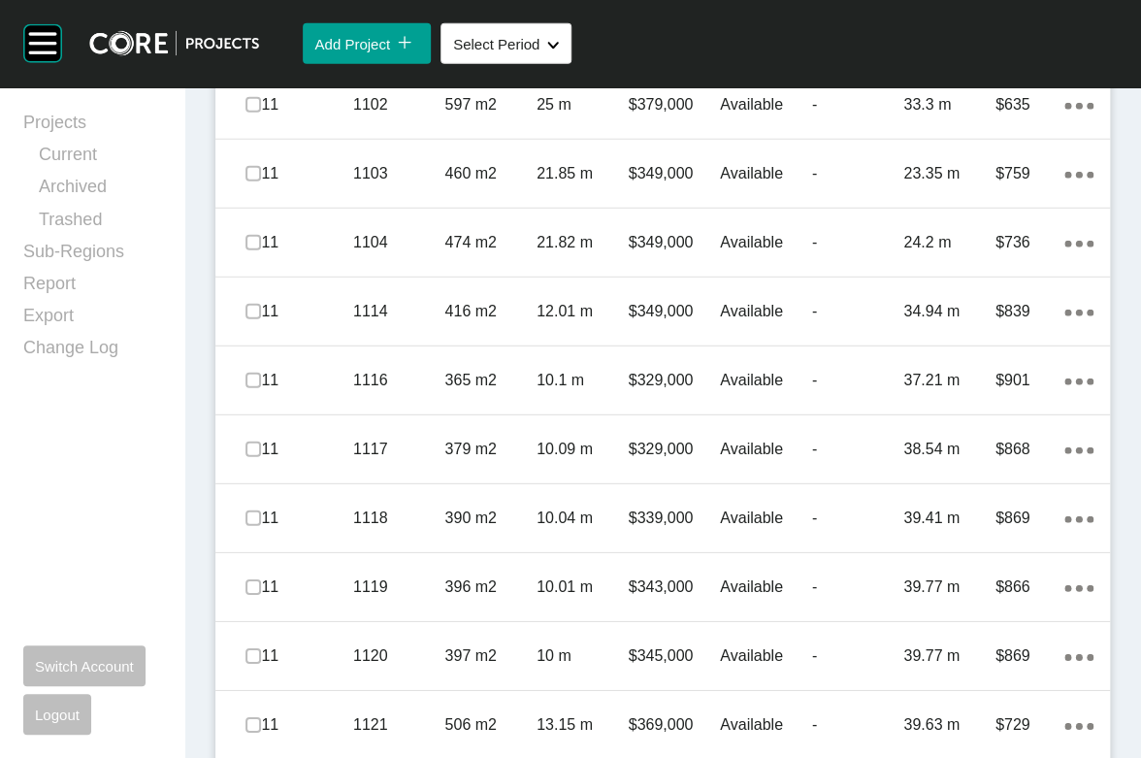
scroll to position [1801, 0]
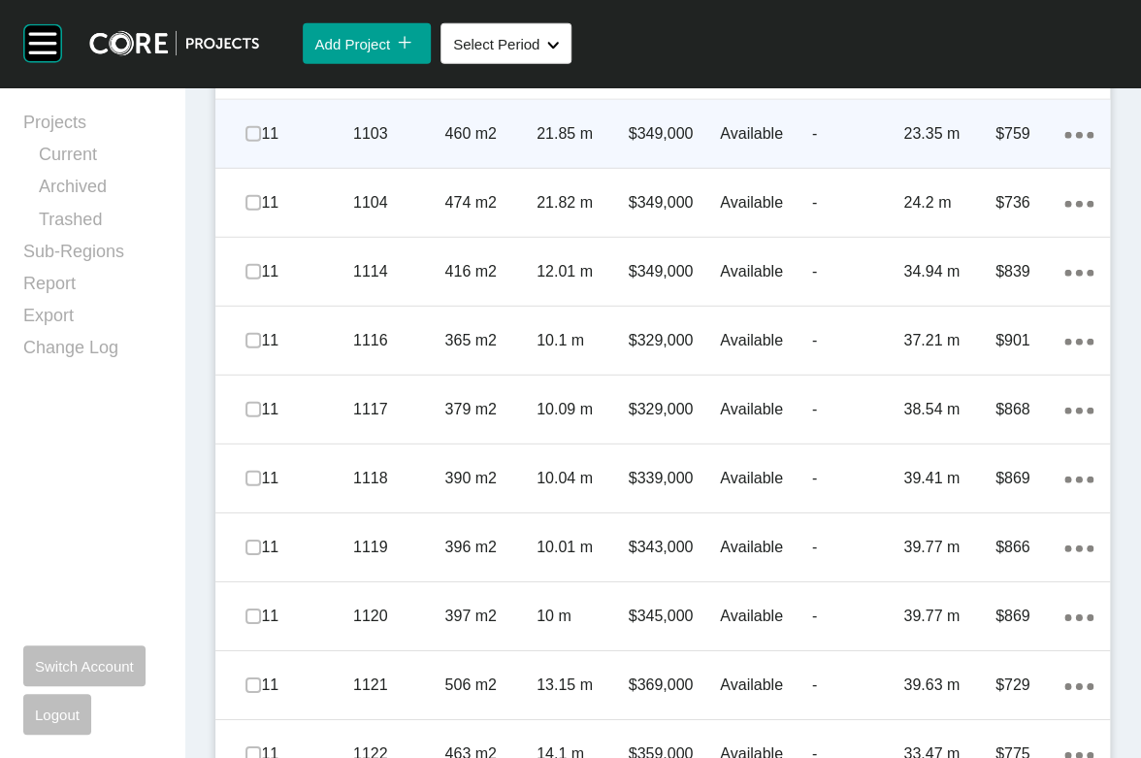
click at [693, 145] on p "$349,000" at bounding box center [675, 133] width 92 height 21
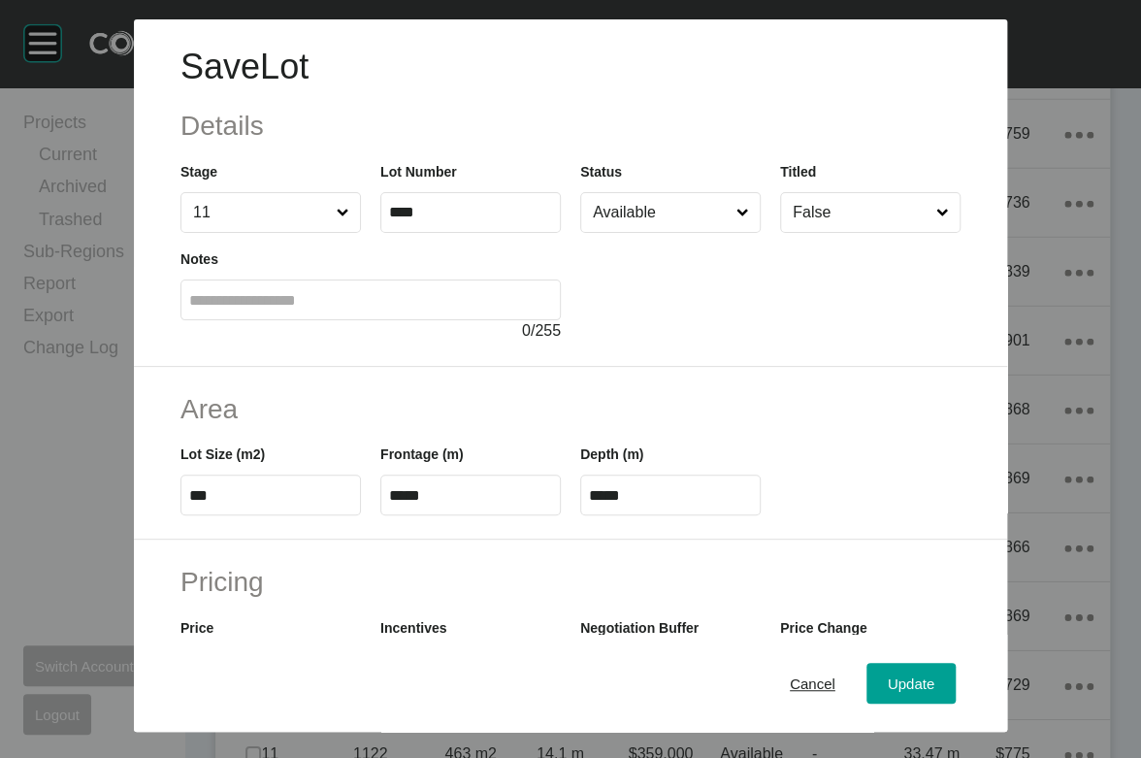
click at [676, 232] on input "Available" at bounding box center [661, 212] width 144 height 39
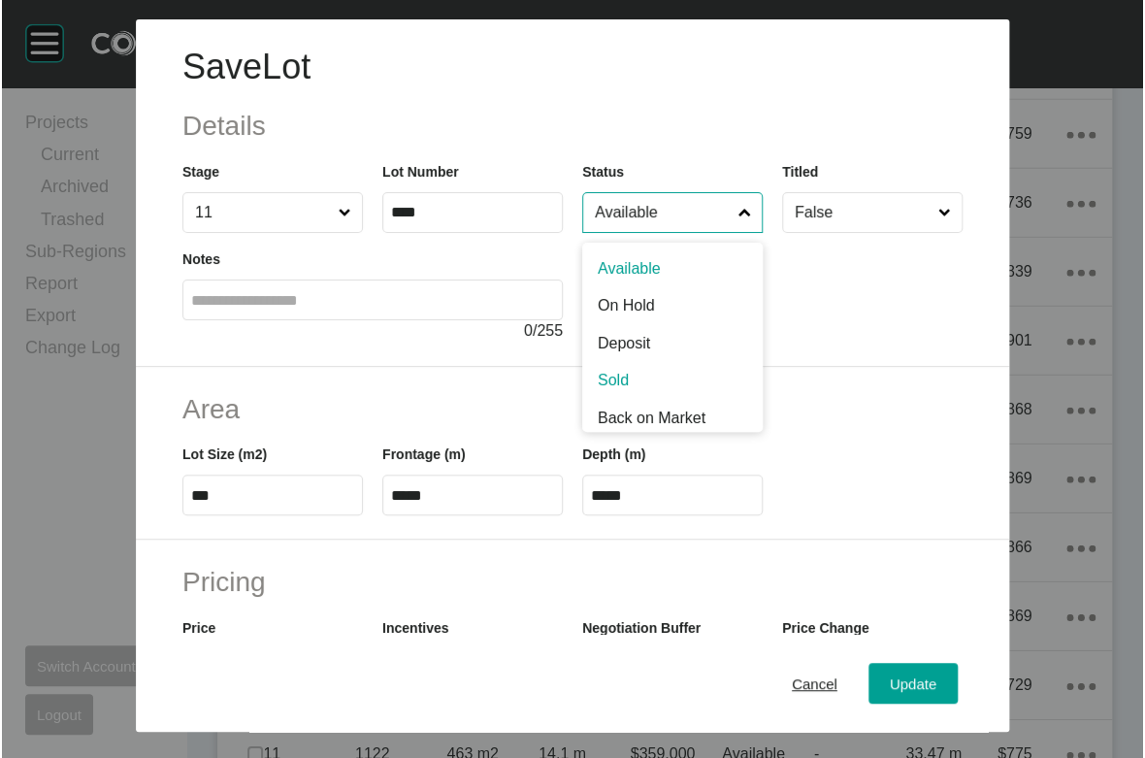
scroll to position [6, 0]
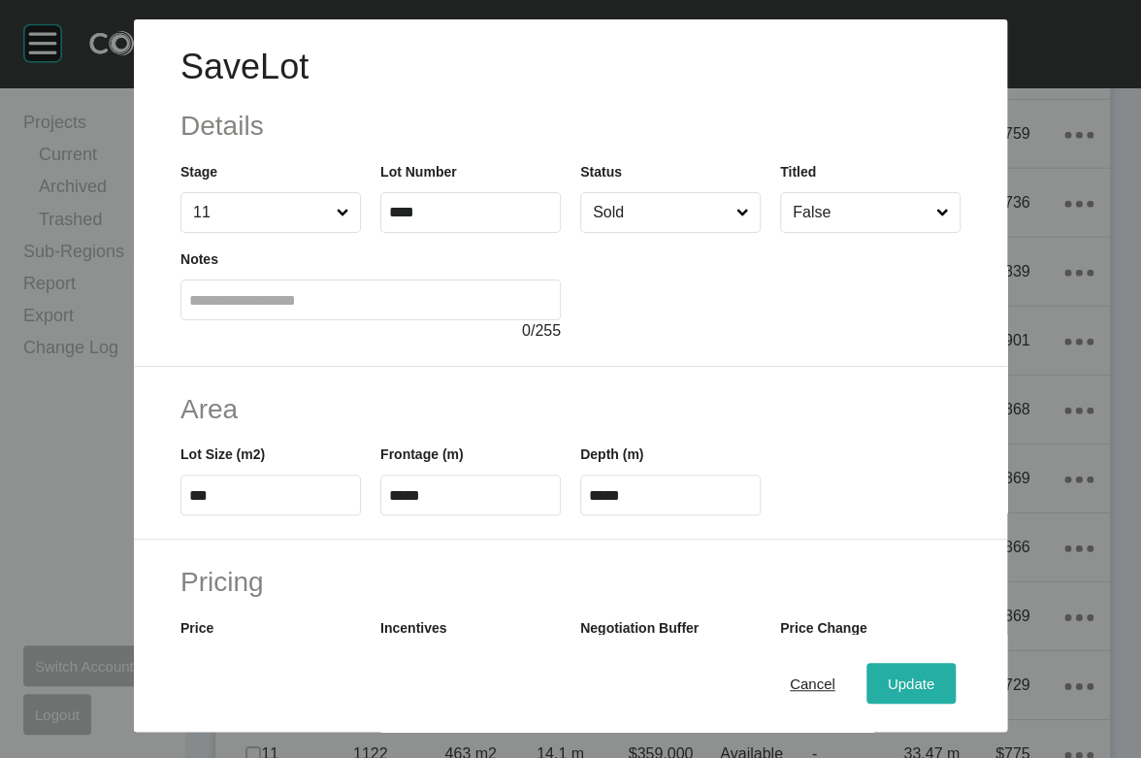
click at [939, 671] on div "Update" at bounding box center [911, 684] width 56 height 26
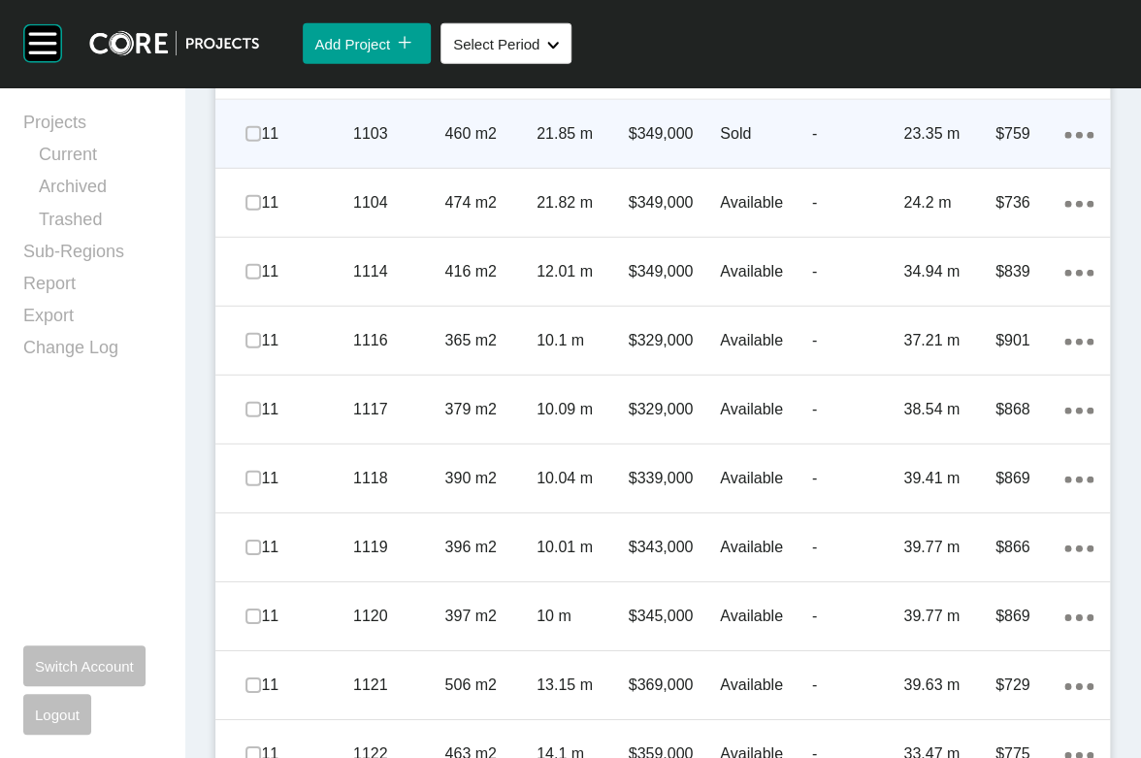
click at [636, 164] on div "$349,000" at bounding box center [675, 134] width 92 height 60
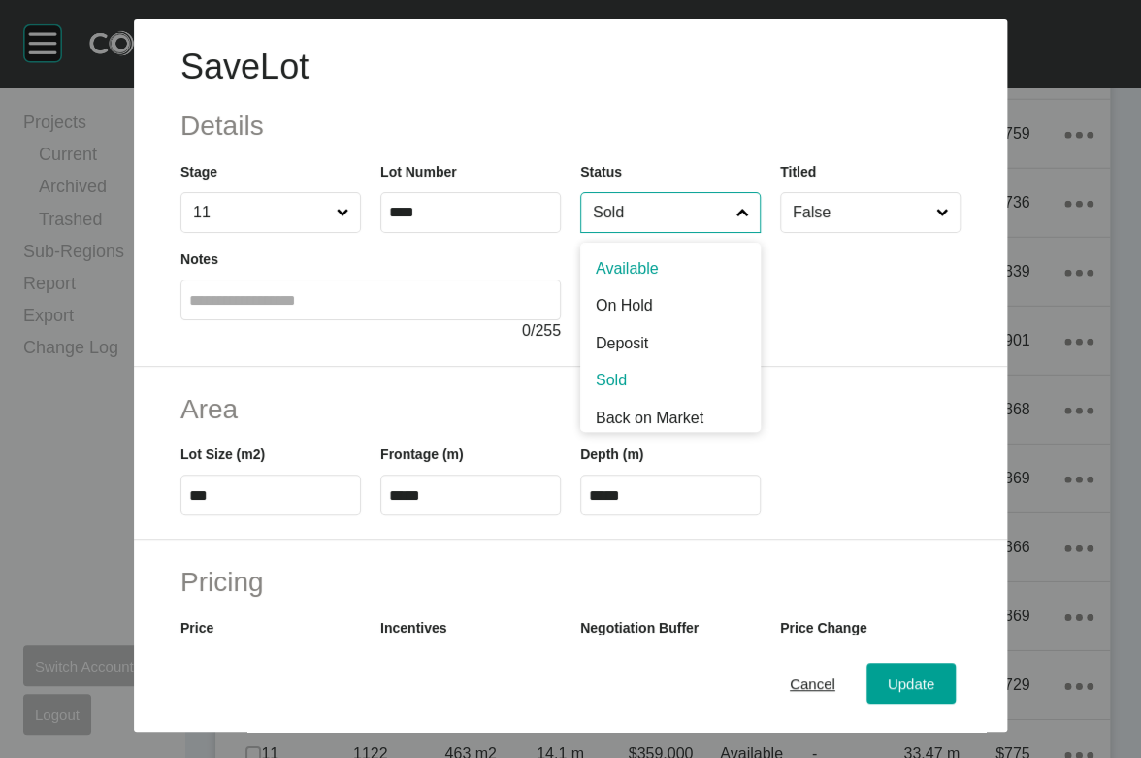
drag, startPoint x: 752, startPoint y: 252, endPoint x: 748, endPoint y: 262, distance: 10.5
click at [733, 232] on input "Sold" at bounding box center [661, 212] width 144 height 39
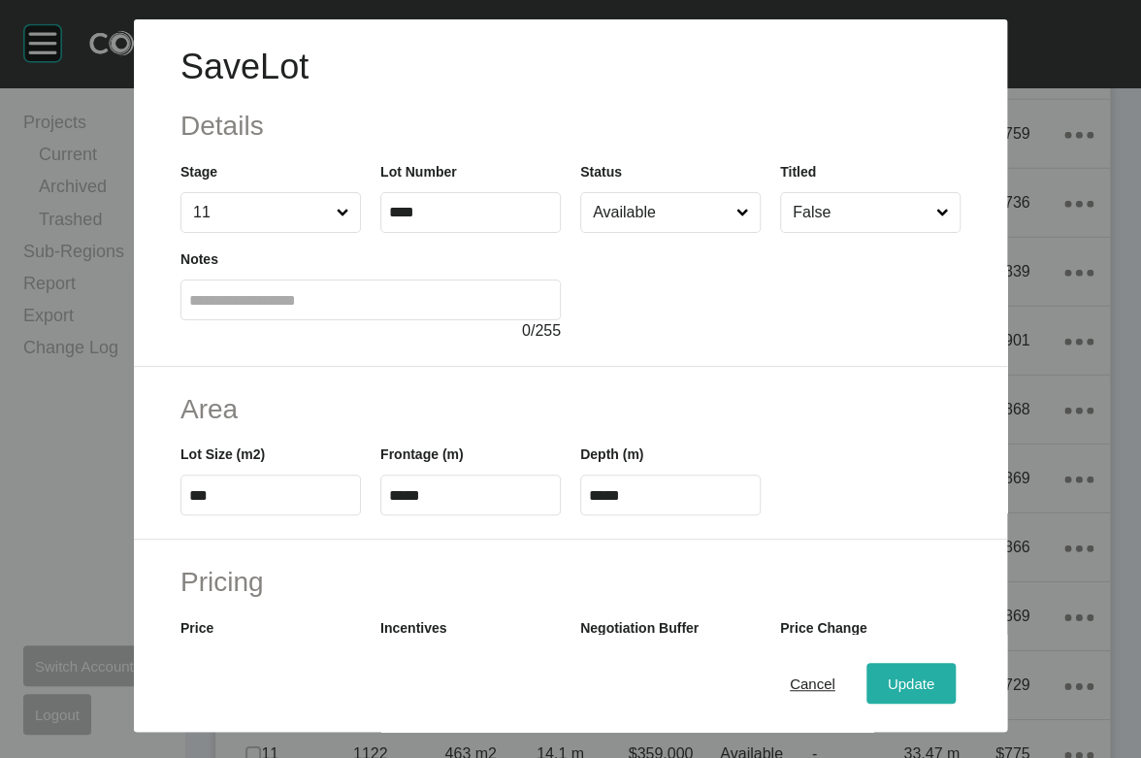
click at [939, 671] on div "Update" at bounding box center [911, 684] width 56 height 26
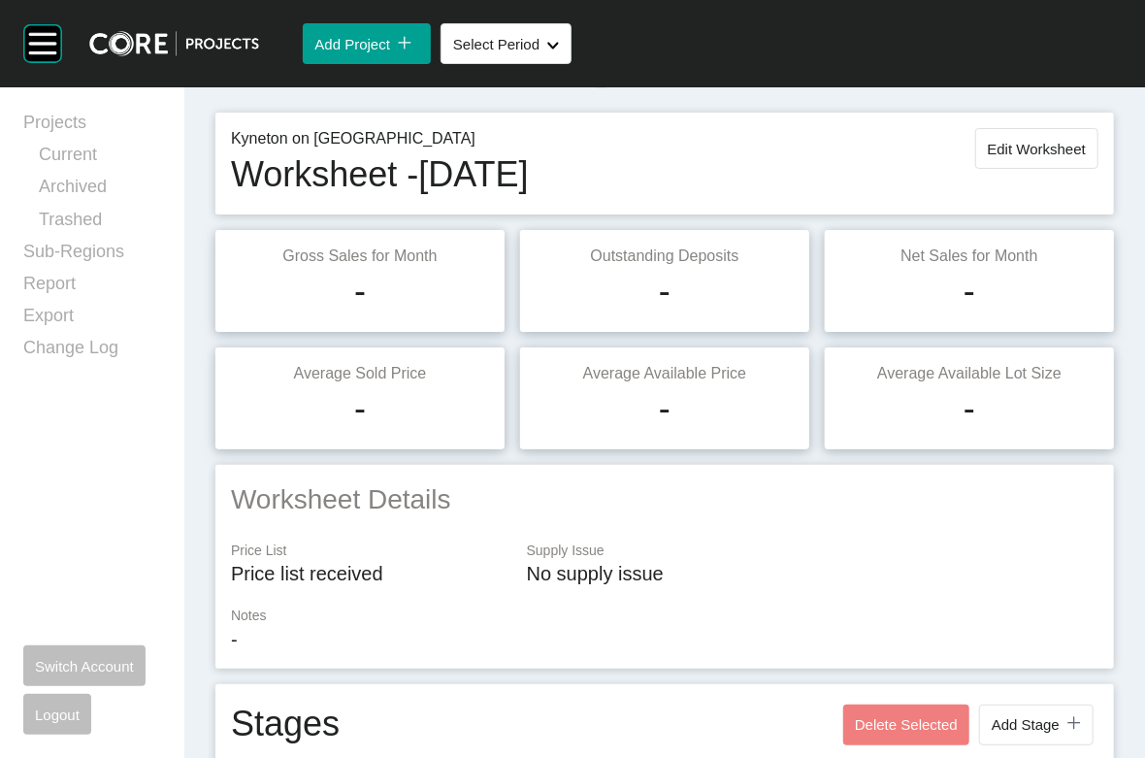
scroll to position [0, 0]
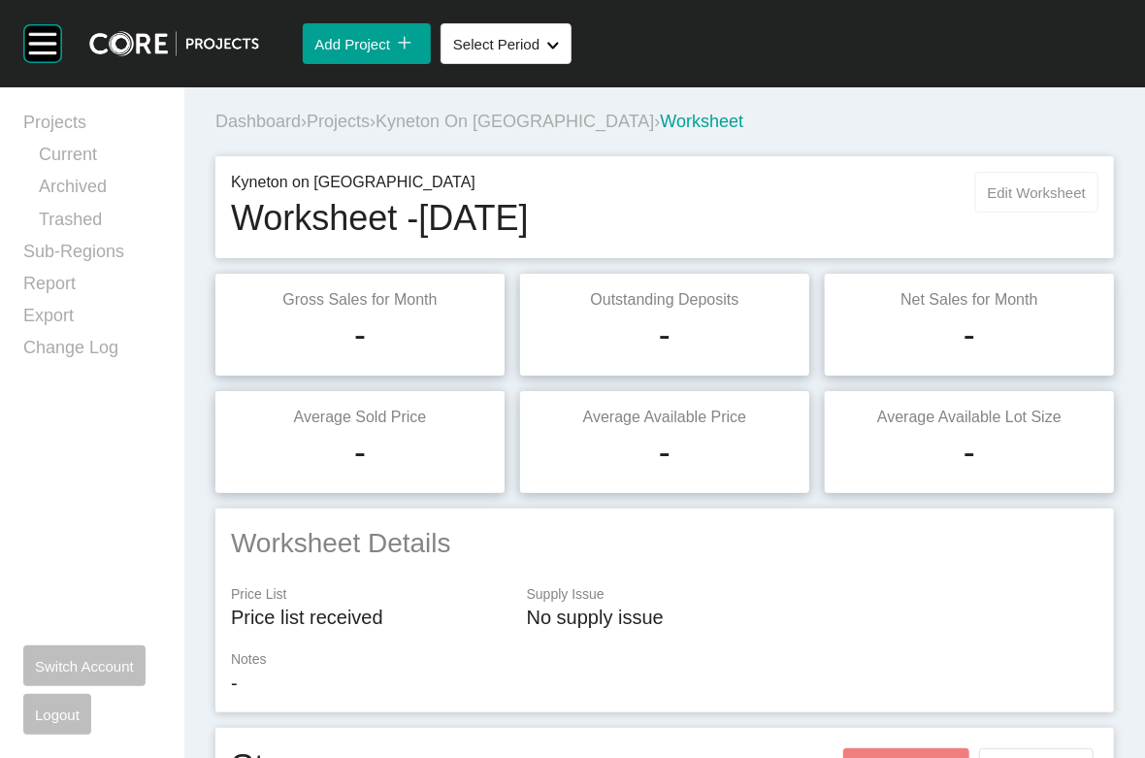
click at [975, 213] on button "Edit Worksheet" at bounding box center [1036, 192] width 123 height 41
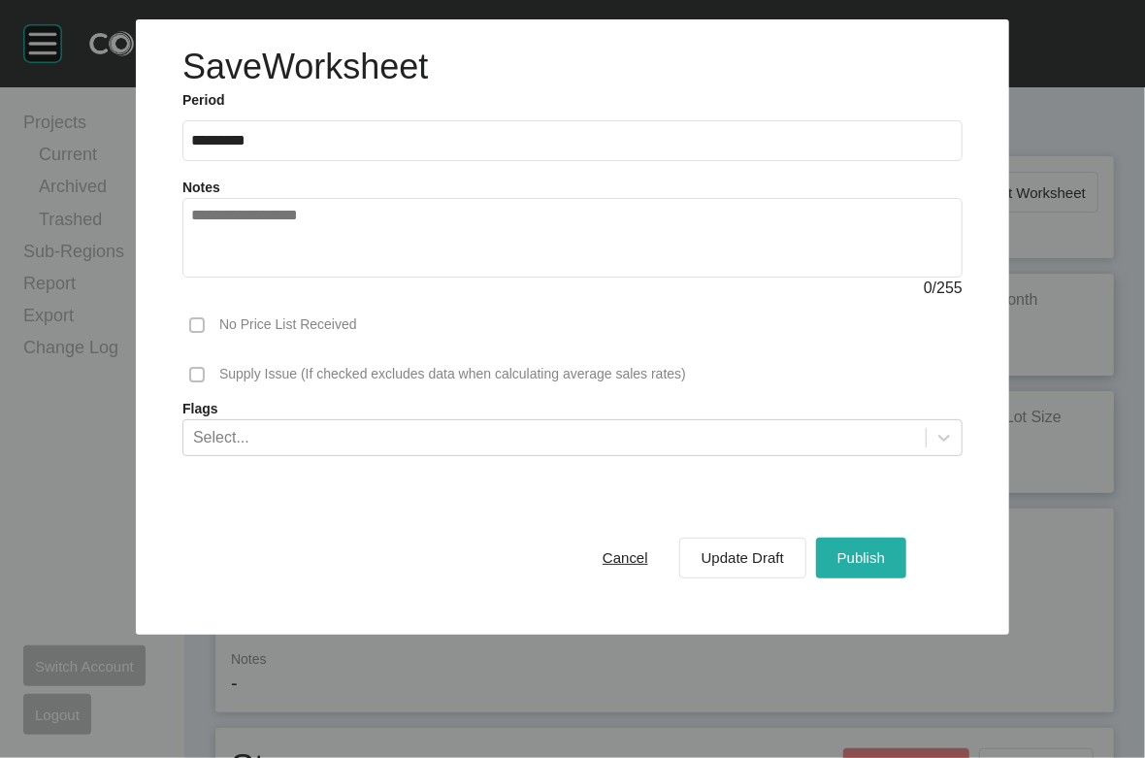
click at [890, 571] on div "Publish" at bounding box center [861, 557] width 57 height 26
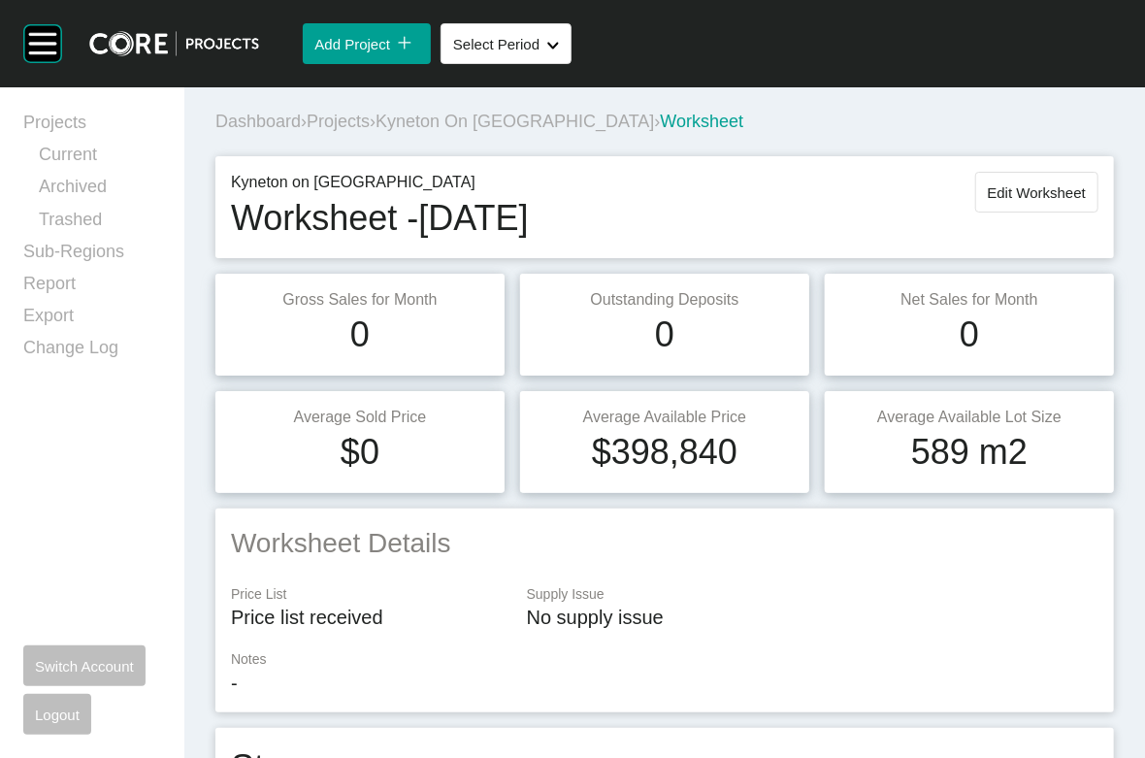
click at [370, 131] on span "Projects" at bounding box center [338, 121] width 63 height 19
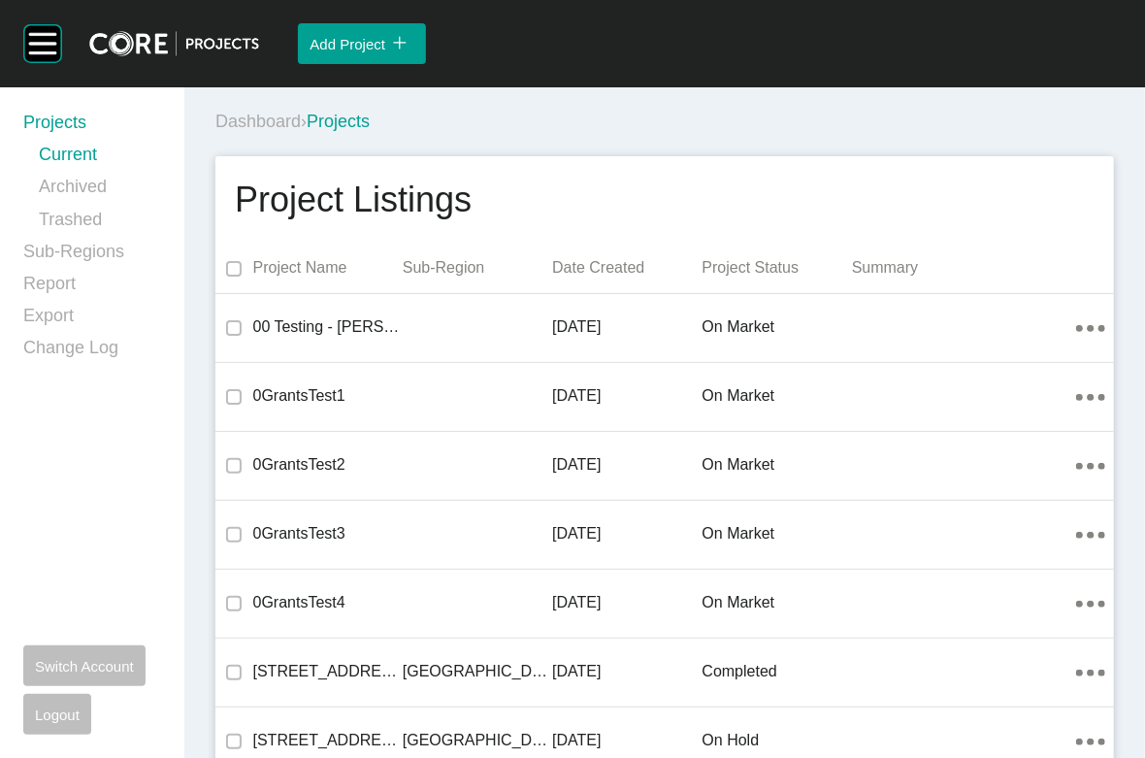
scroll to position [21445, 0]
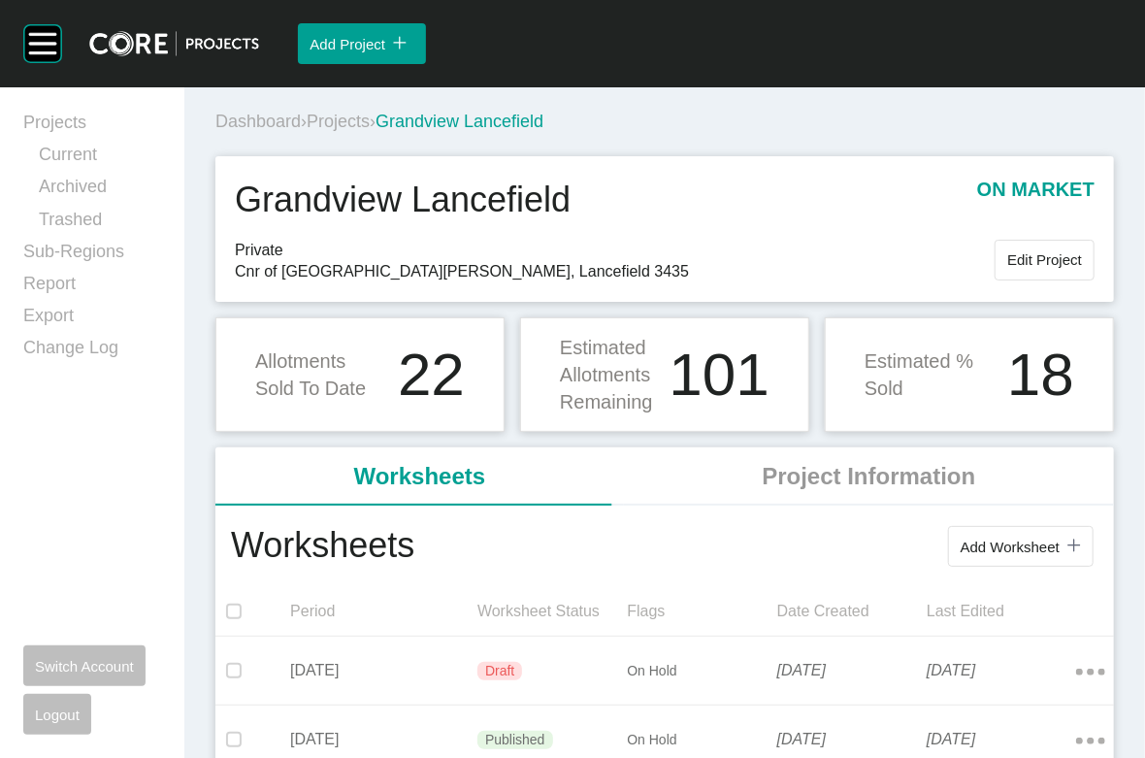
click at [505, 114] on div "Dashboard › Projects › Grandview Lancefield" at bounding box center [665, 117] width 914 height 61
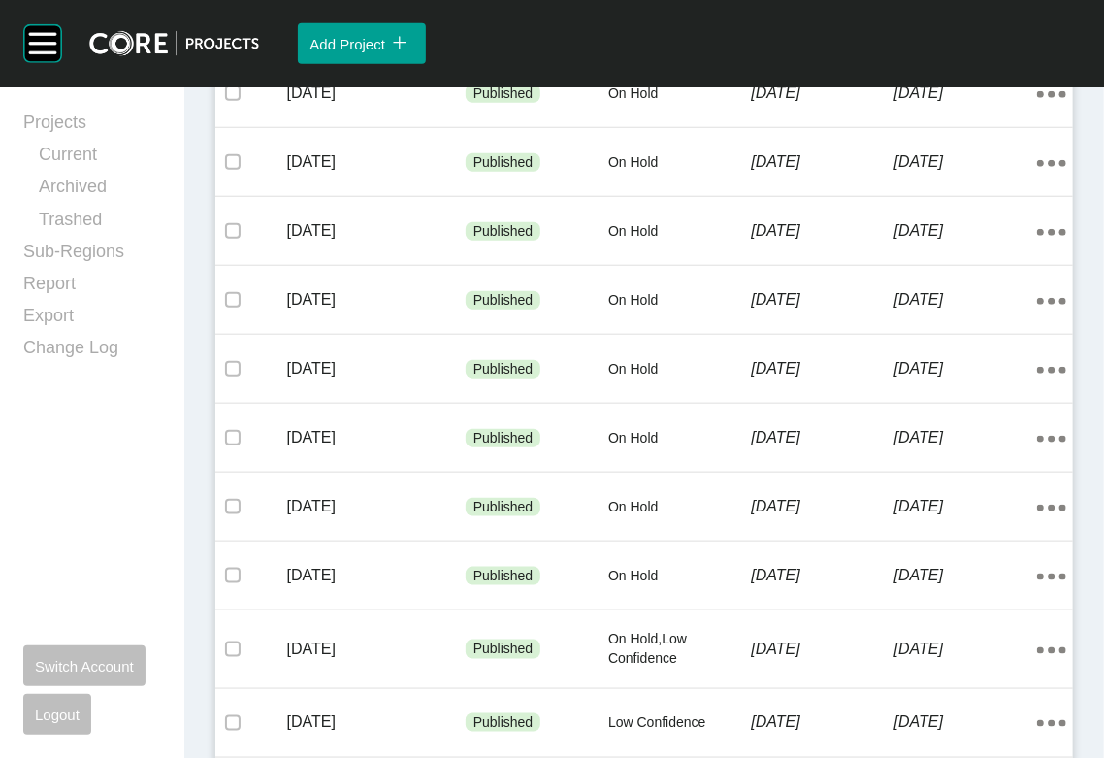
scroll to position [643, 0]
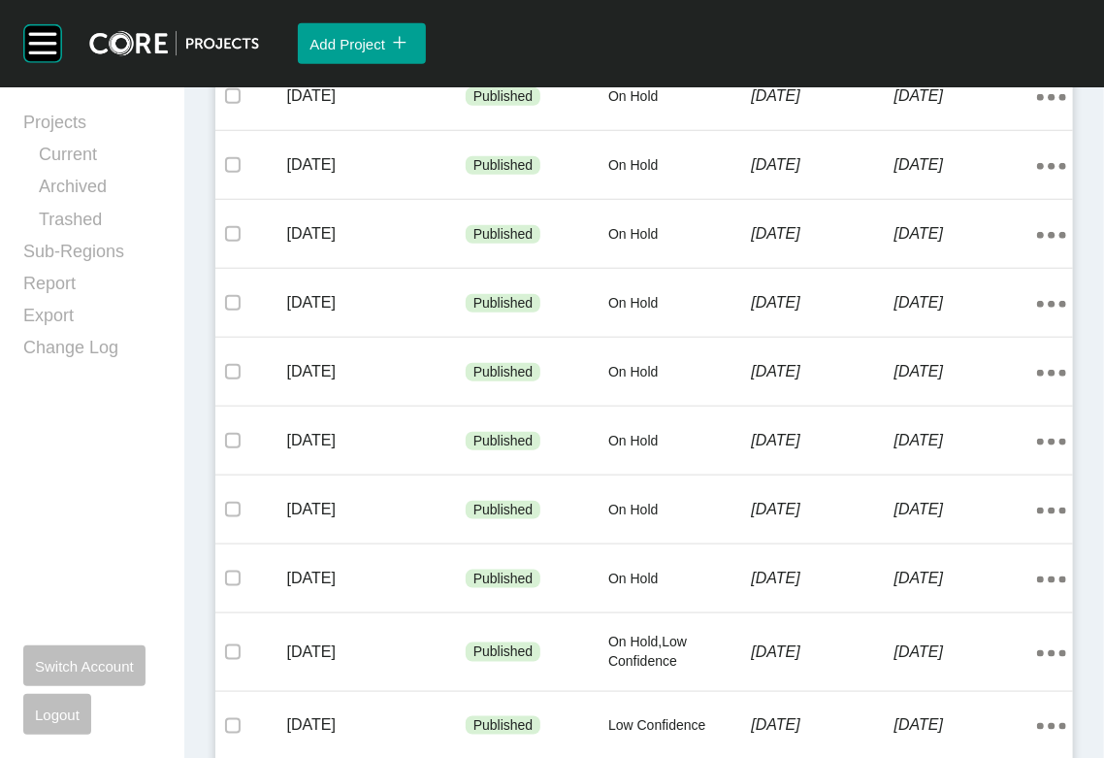
click at [895, 57] on div "9 August 2025" at bounding box center [966, 27] width 143 height 60
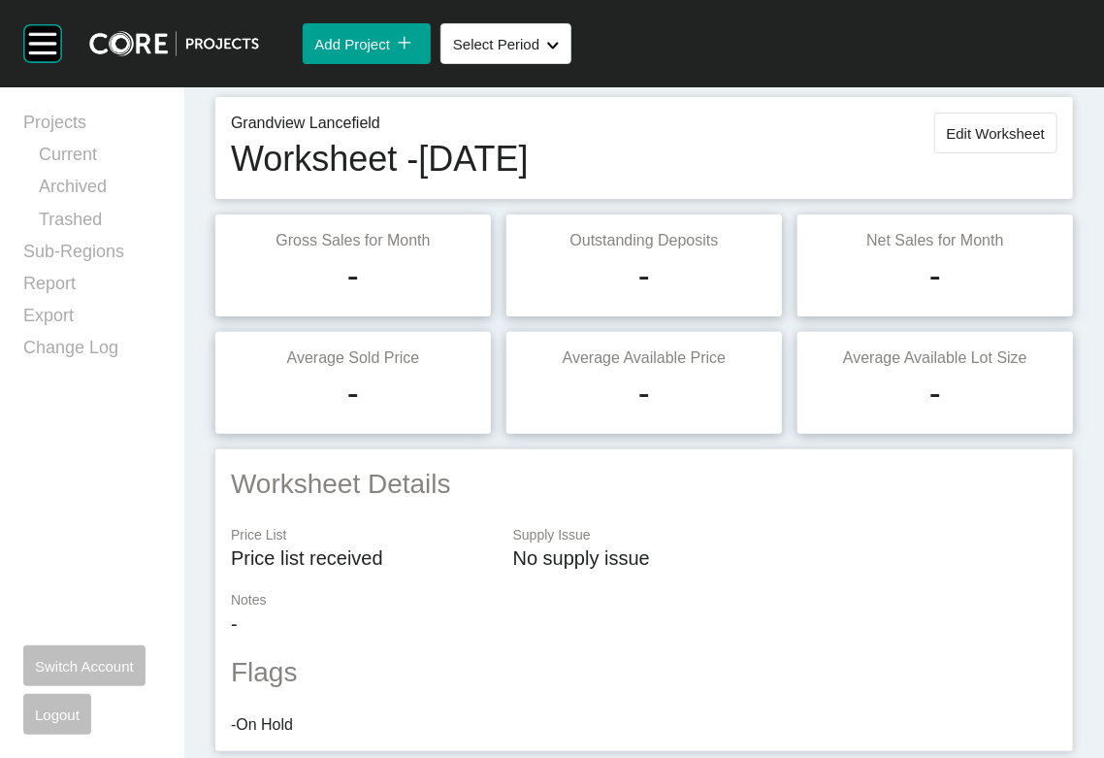
scroll to position [64, 0]
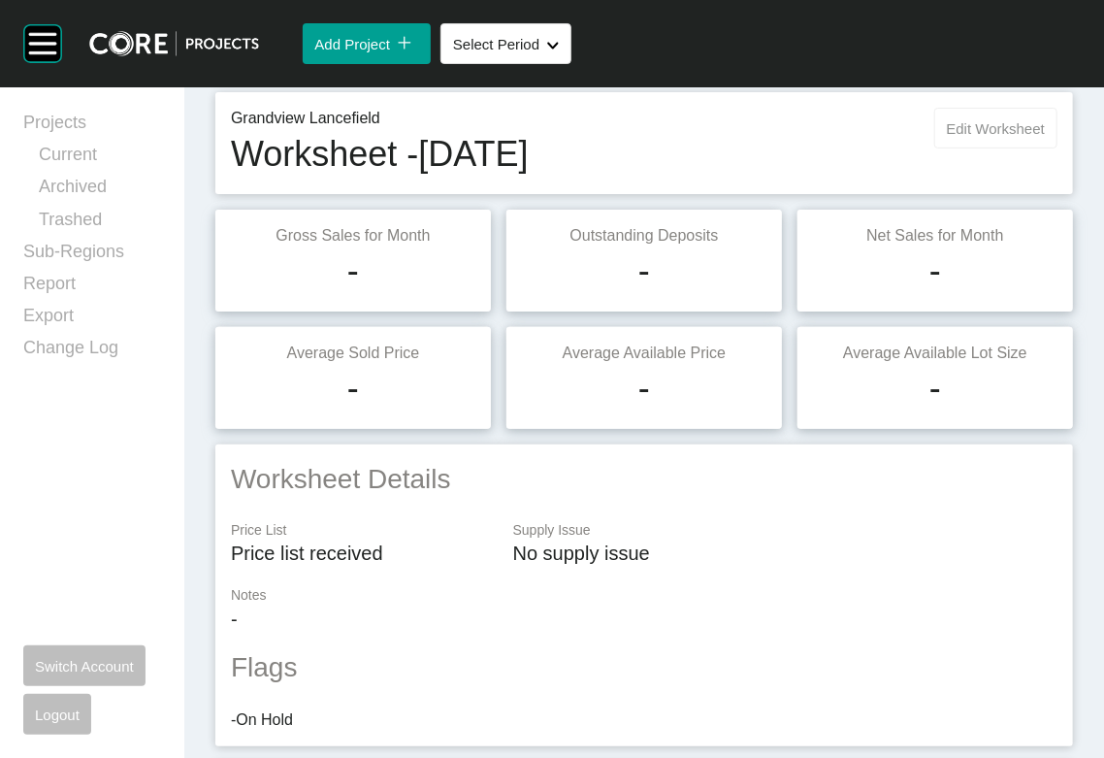
click at [947, 137] on span "Edit Worksheet" at bounding box center [996, 128] width 98 height 16
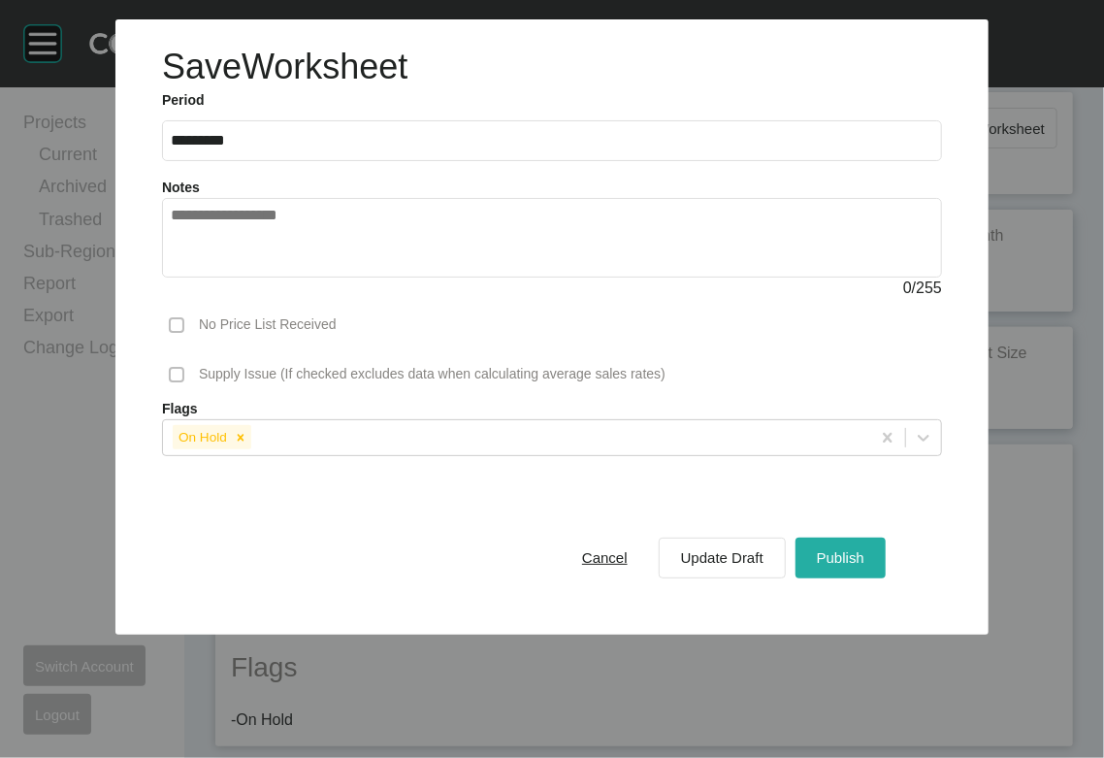
click at [870, 571] on div "Publish" at bounding box center [840, 557] width 57 height 26
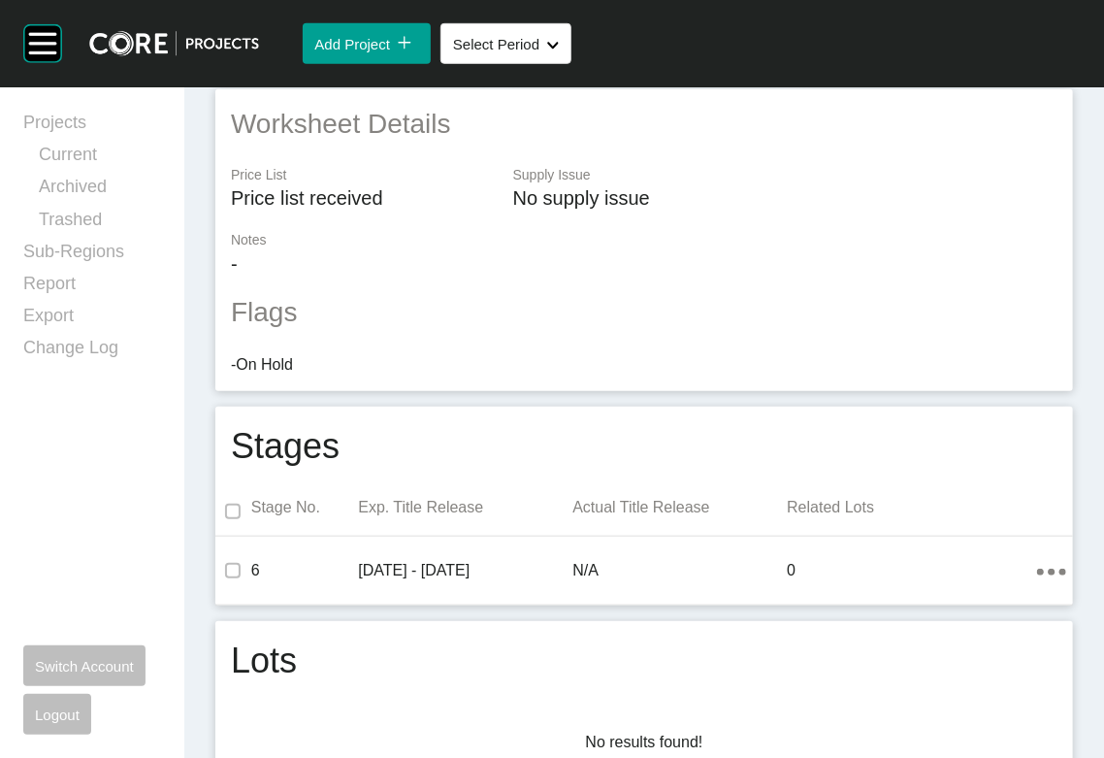
scroll to position [0, 0]
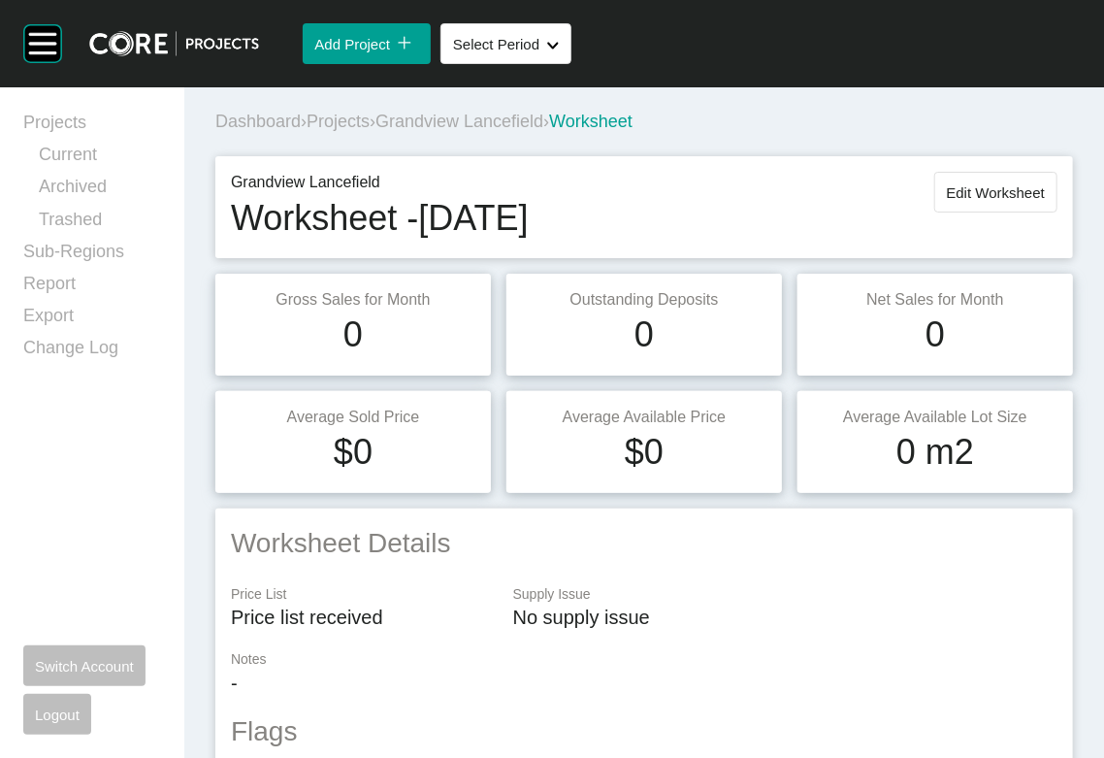
click at [370, 131] on span "Projects" at bounding box center [338, 121] width 63 height 19
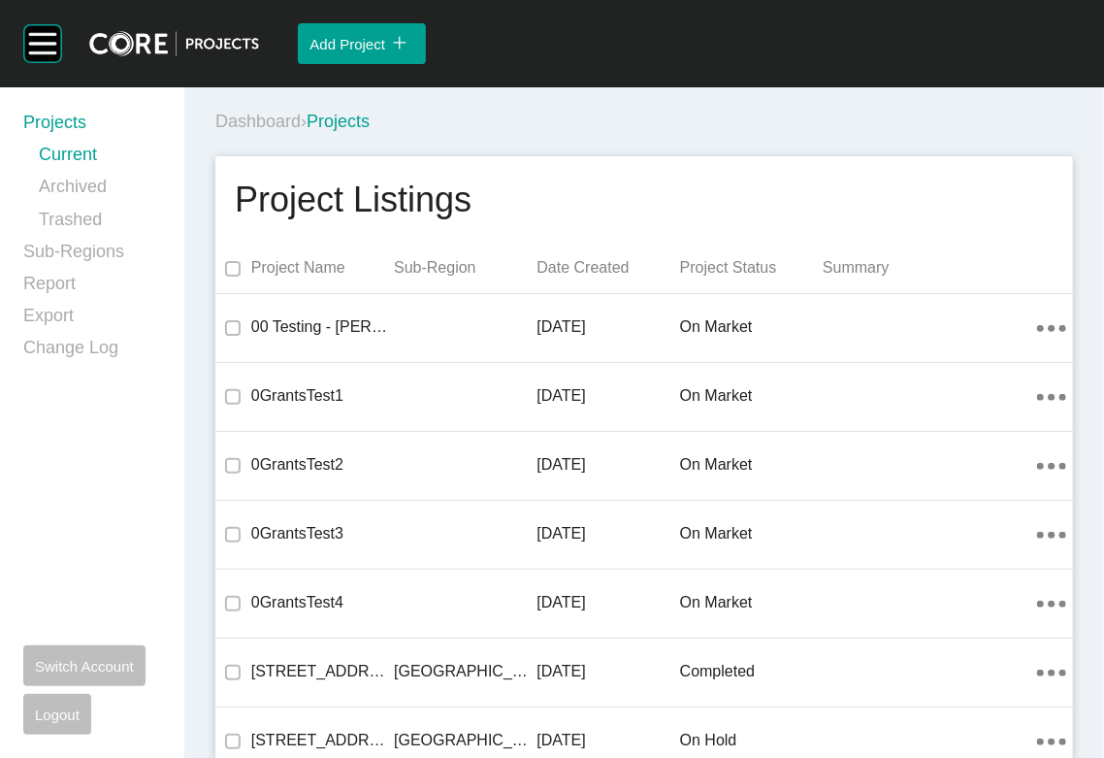
scroll to position [43004, 0]
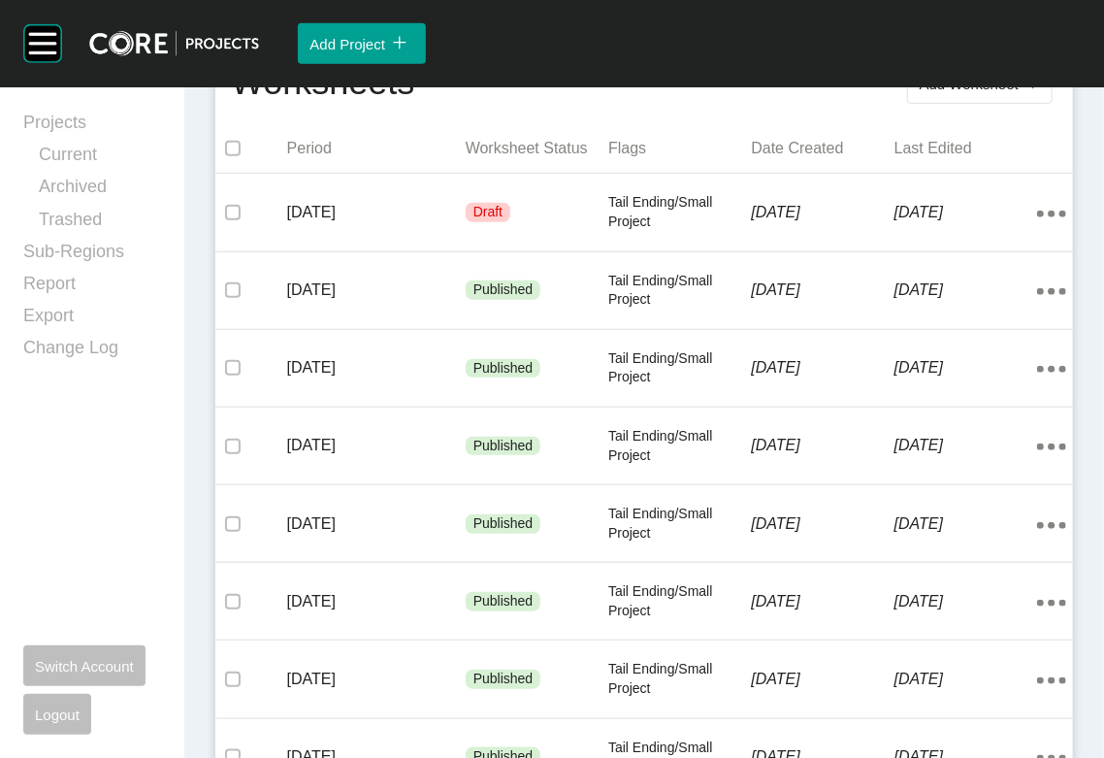
scroll to position [472, 0]
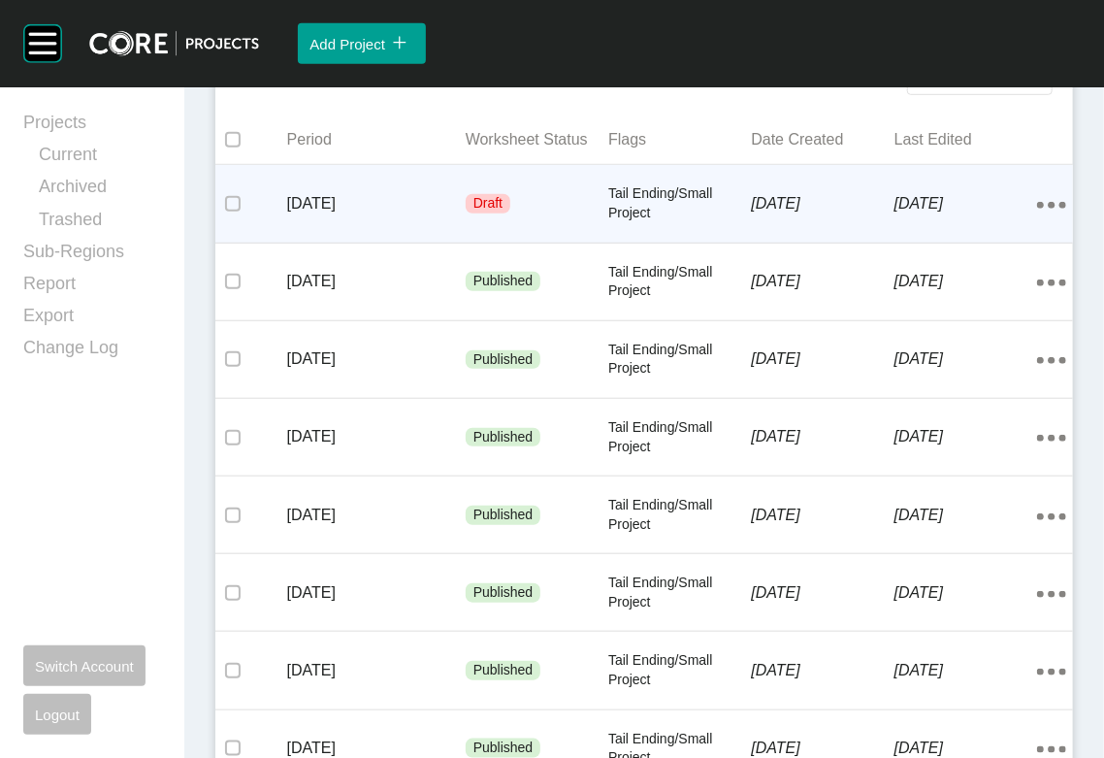
click at [806, 234] on div "9 August 2025" at bounding box center [822, 204] width 143 height 60
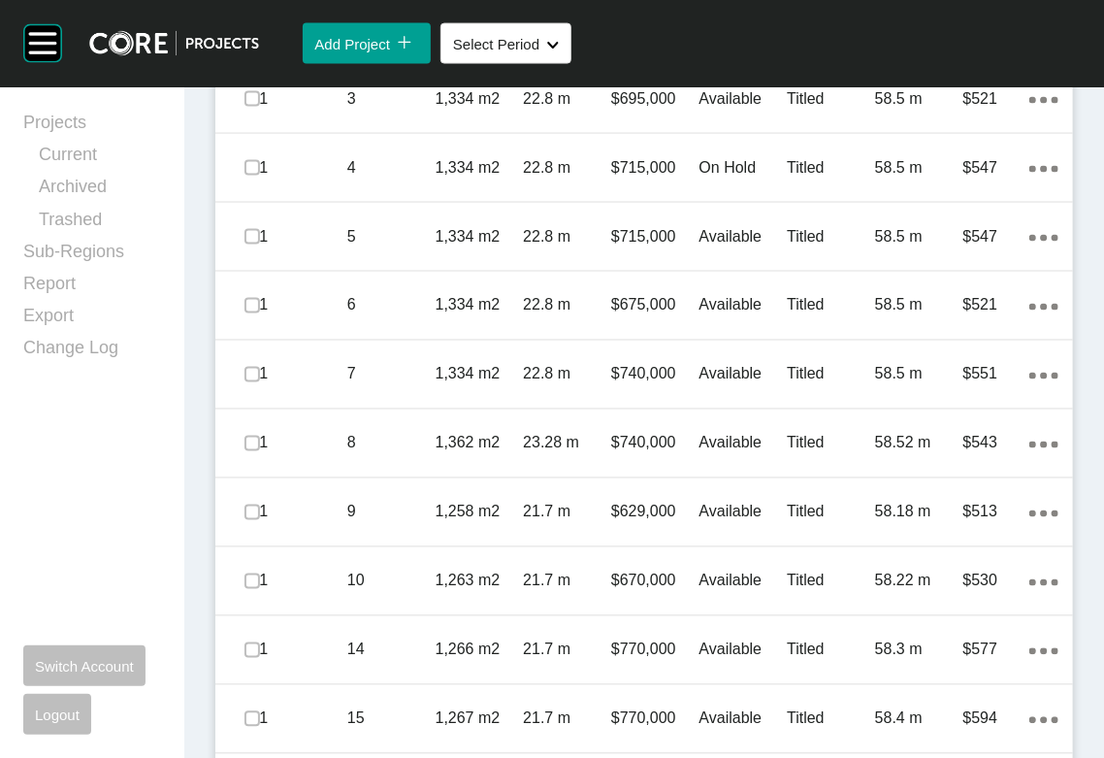
scroll to position [1264, 0]
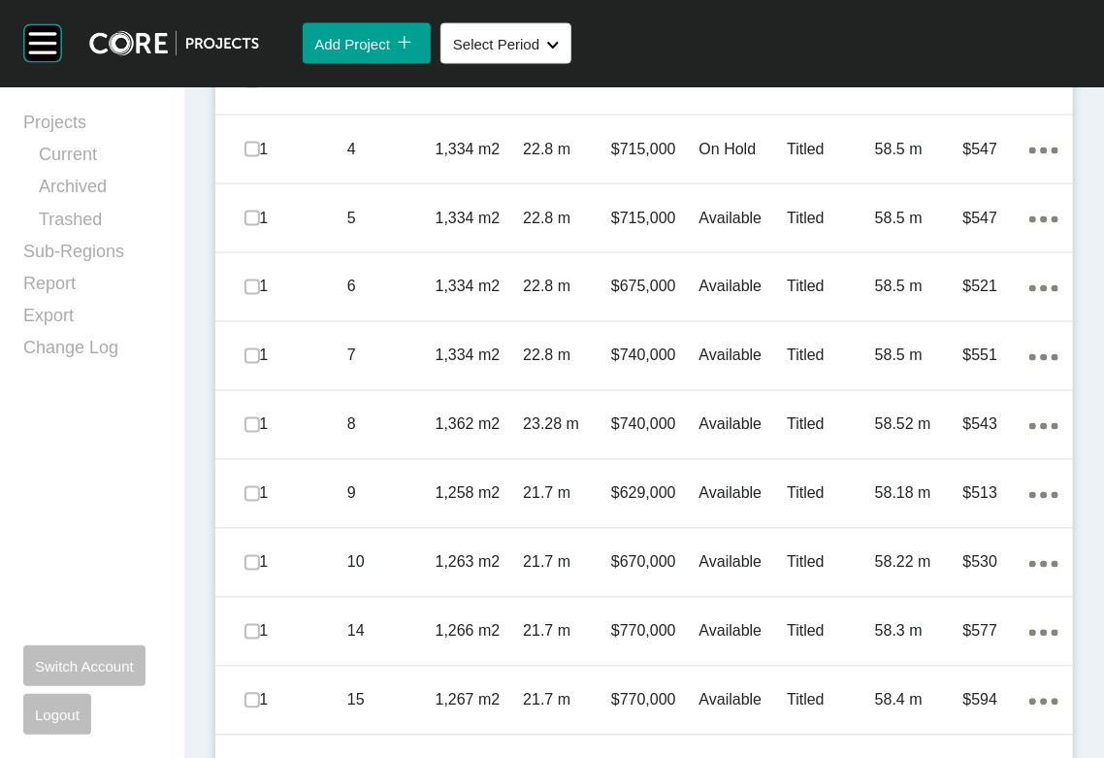
click at [872, 82] on div "Add Project icon/tick copy 11 Created with Sketch. Select Period Shape Created …" at bounding box center [681, 43] width 845 height 87
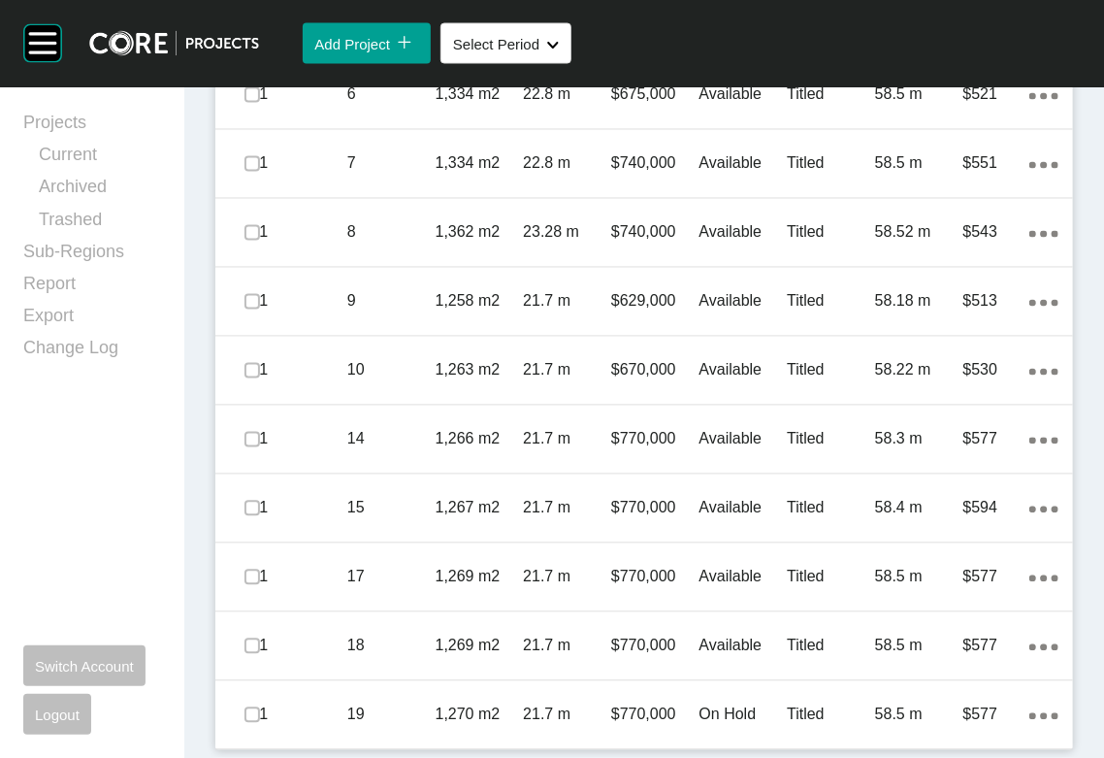
scroll to position [1887, 0]
click at [883, 72] on div "Add Project icon/tick copy 11 Created with Sketch. Select Period Shape Created …" at bounding box center [681, 43] width 845 height 87
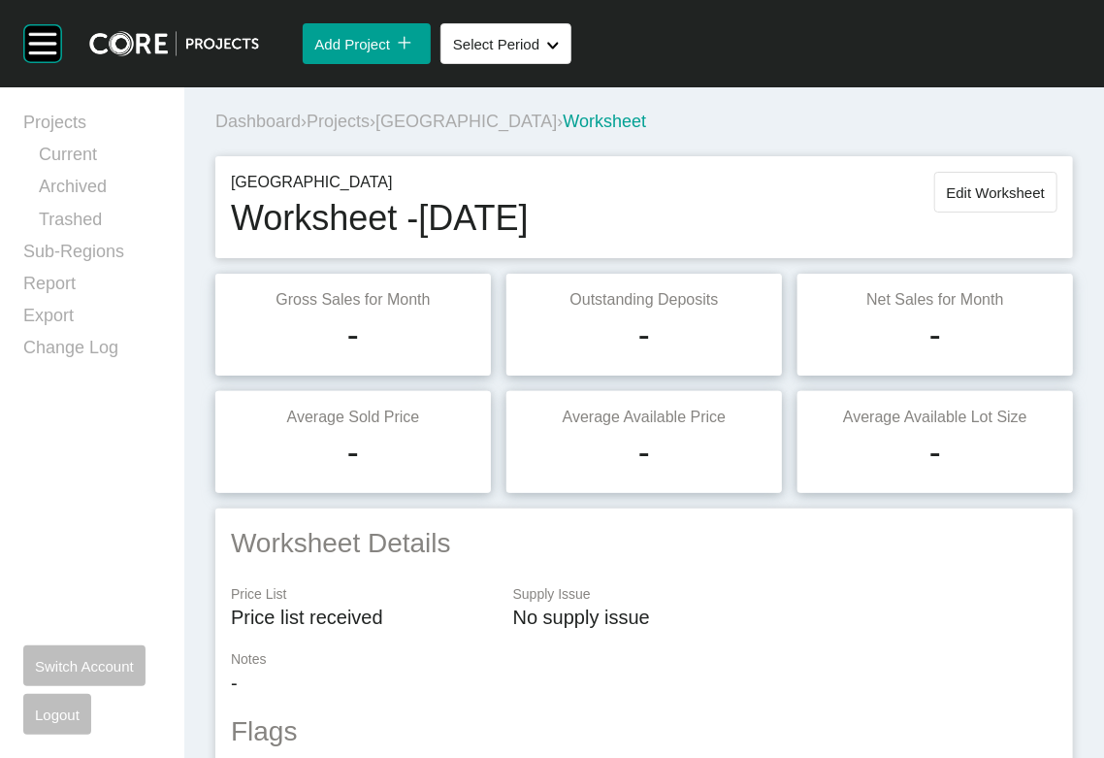
click at [952, 213] on button "Edit Worksheet" at bounding box center [996, 192] width 123 height 41
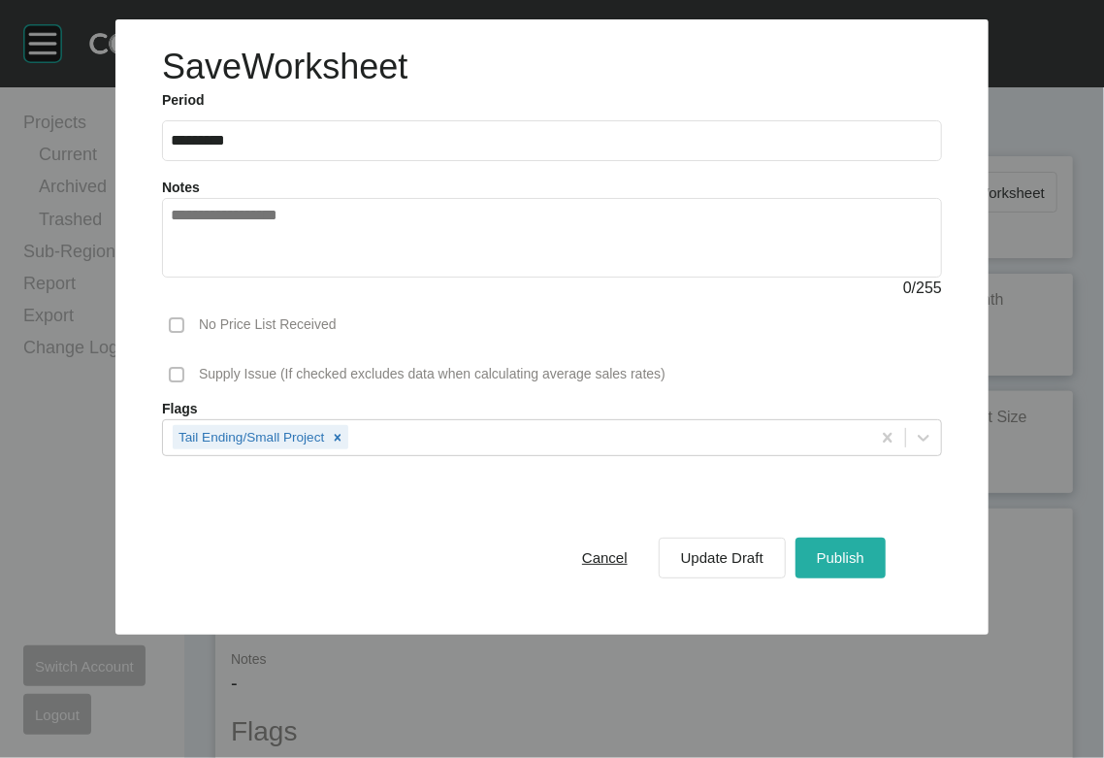
click at [865, 566] on span "Publish" at bounding box center [841, 557] width 48 height 16
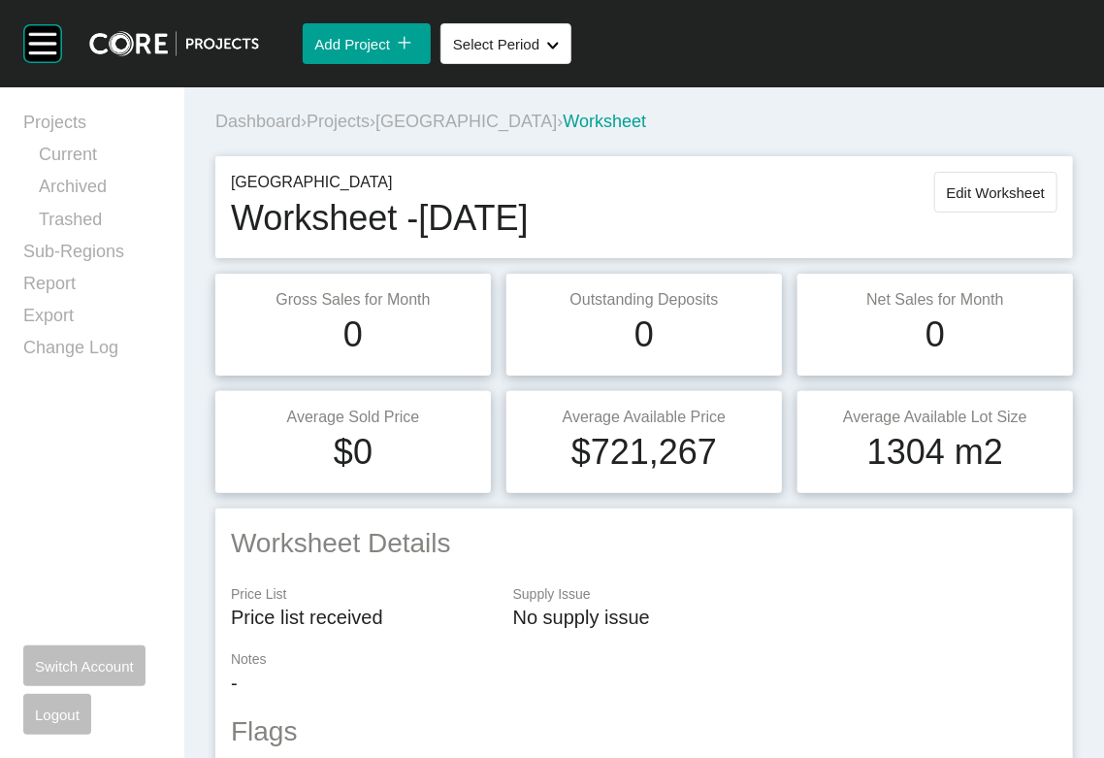
click at [370, 131] on span "Projects" at bounding box center [338, 121] width 63 height 19
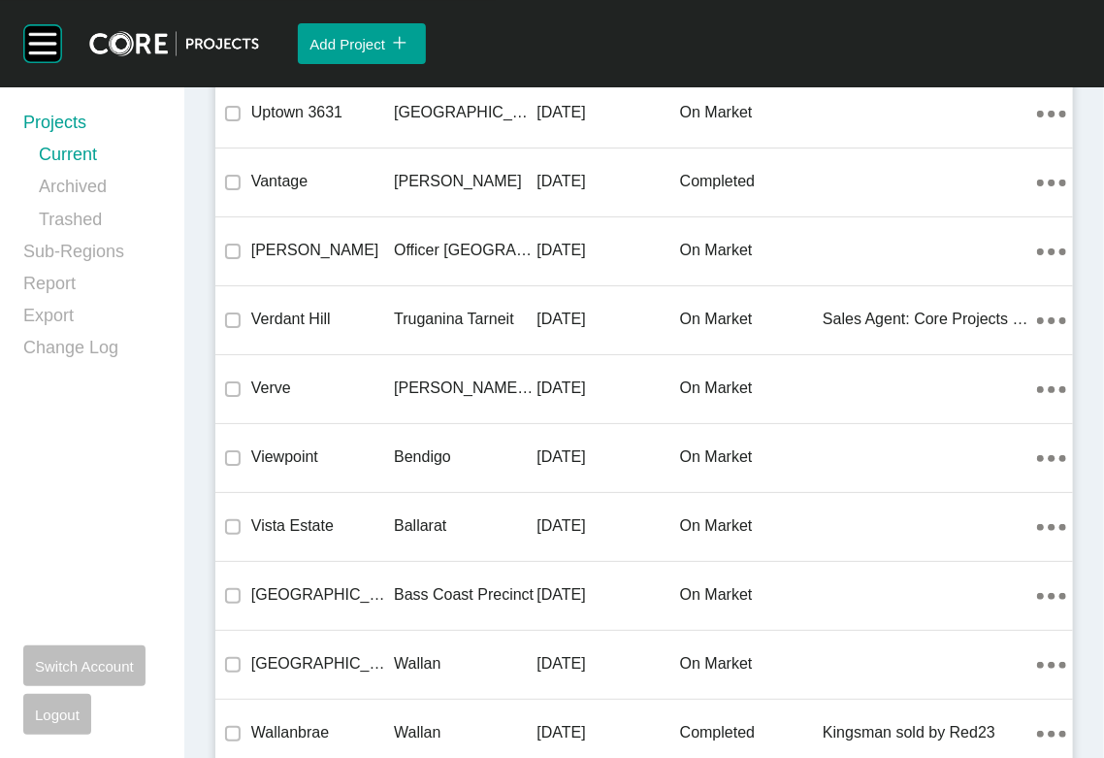
scroll to position [4197, 0]
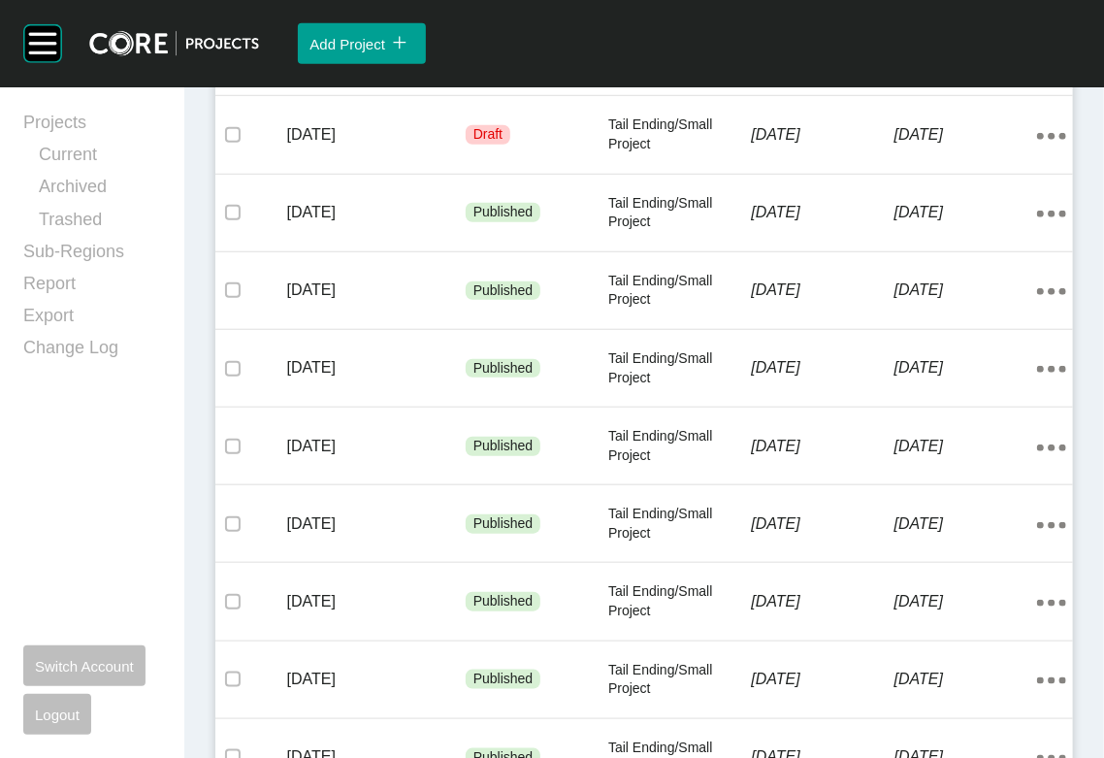
scroll to position [592, 0]
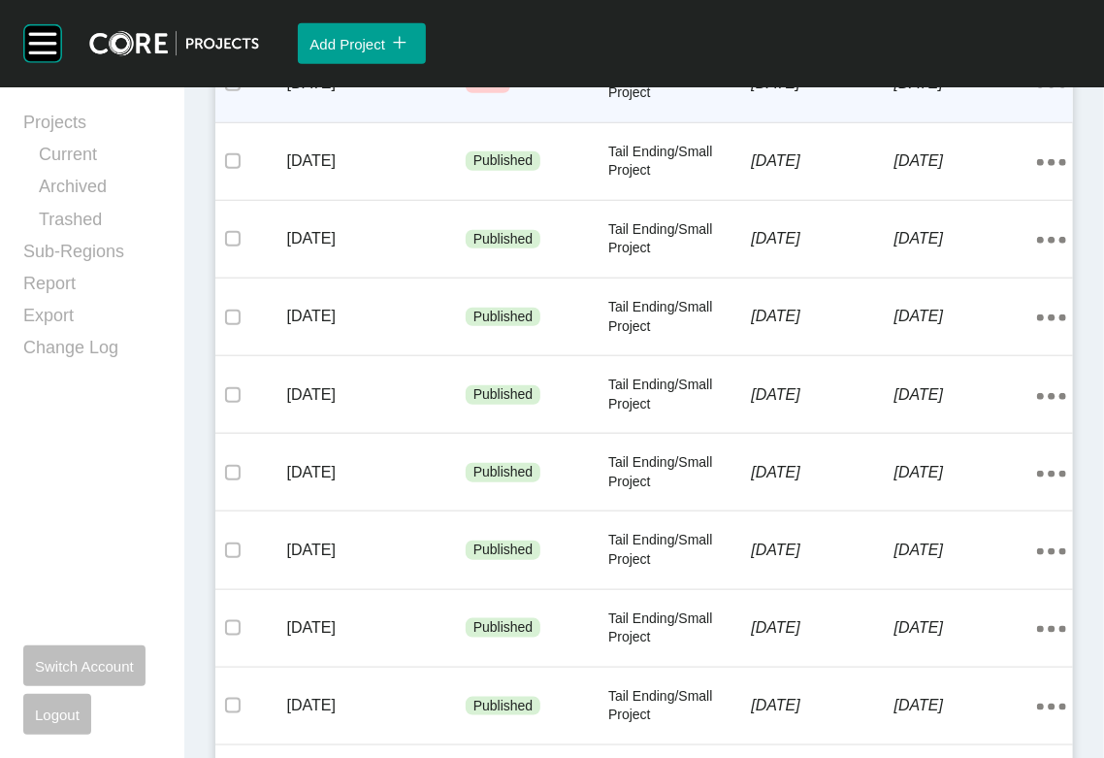
click at [873, 114] on div "8 August 2025" at bounding box center [822, 83] width 143 height 60
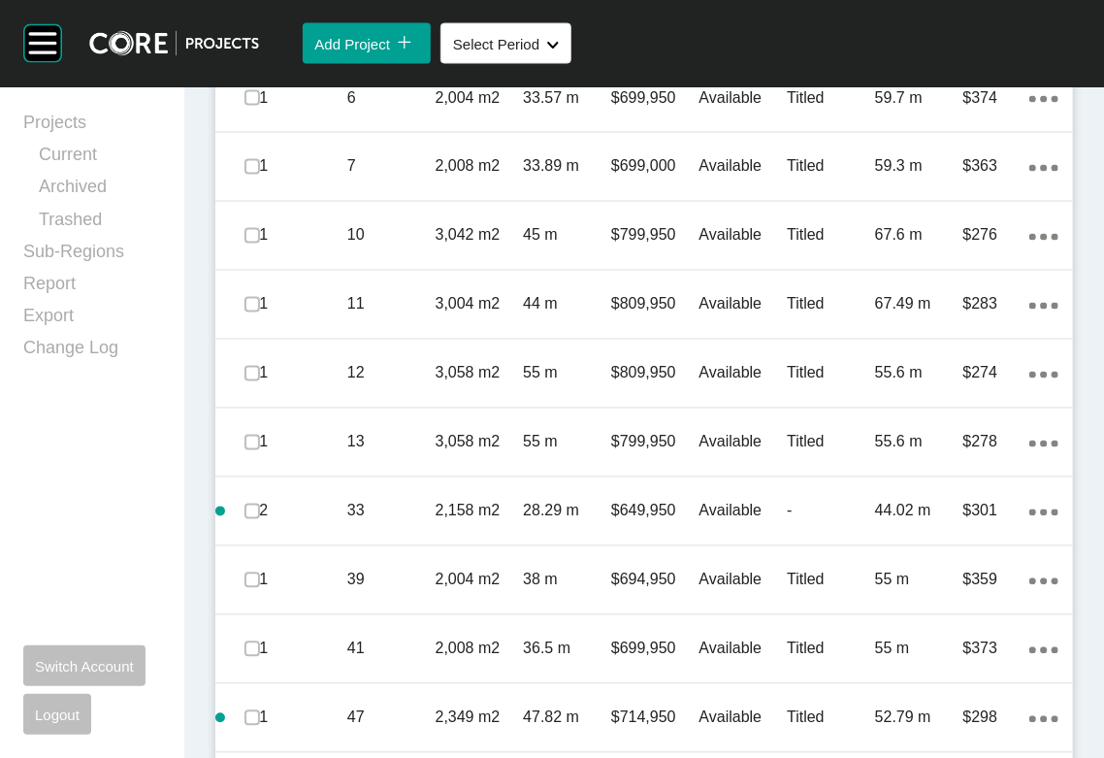
scroll to position [1388, 0]
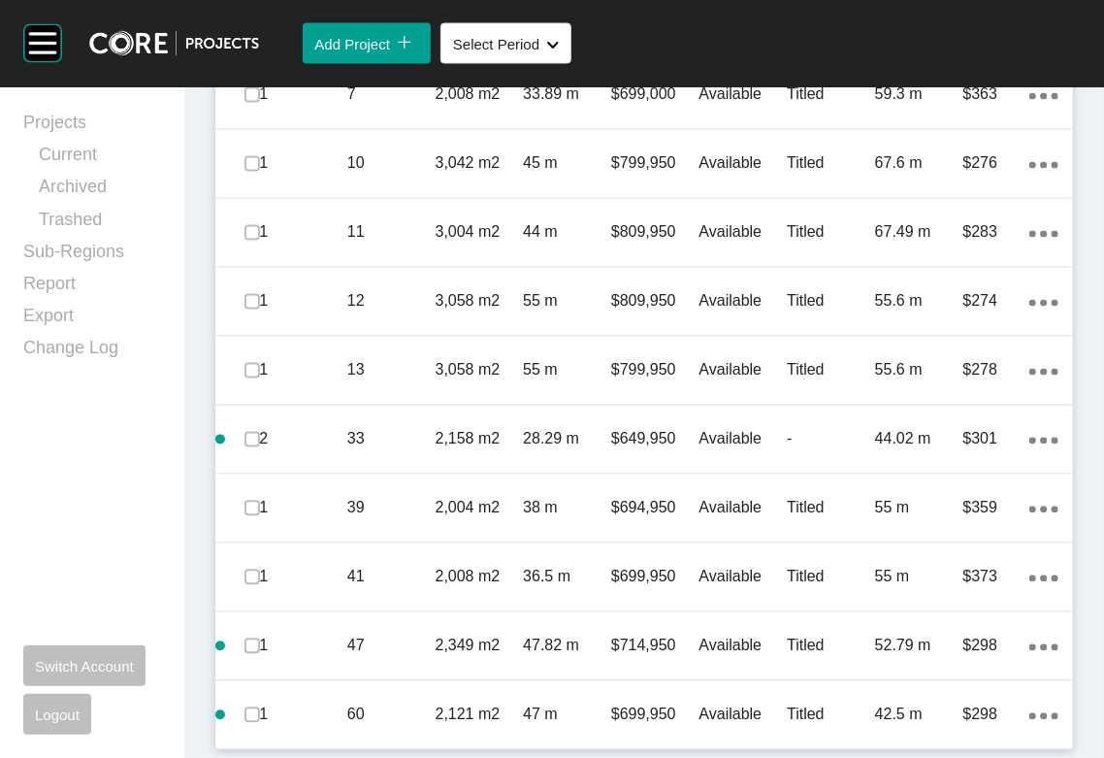
scroll to position [0, 0]
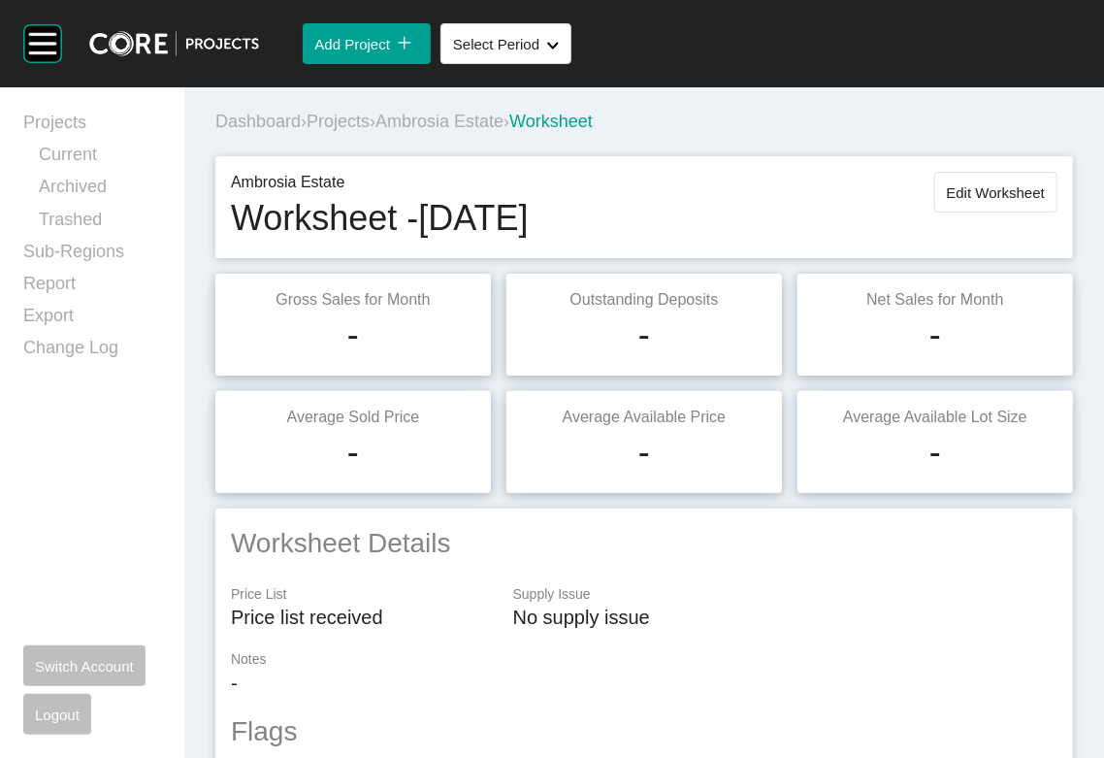
click at [331, 117] on div "Dashboard › Projects › Ambrosia Estate › Worksheet" at bounding box center [648, 121] width 866 height 53
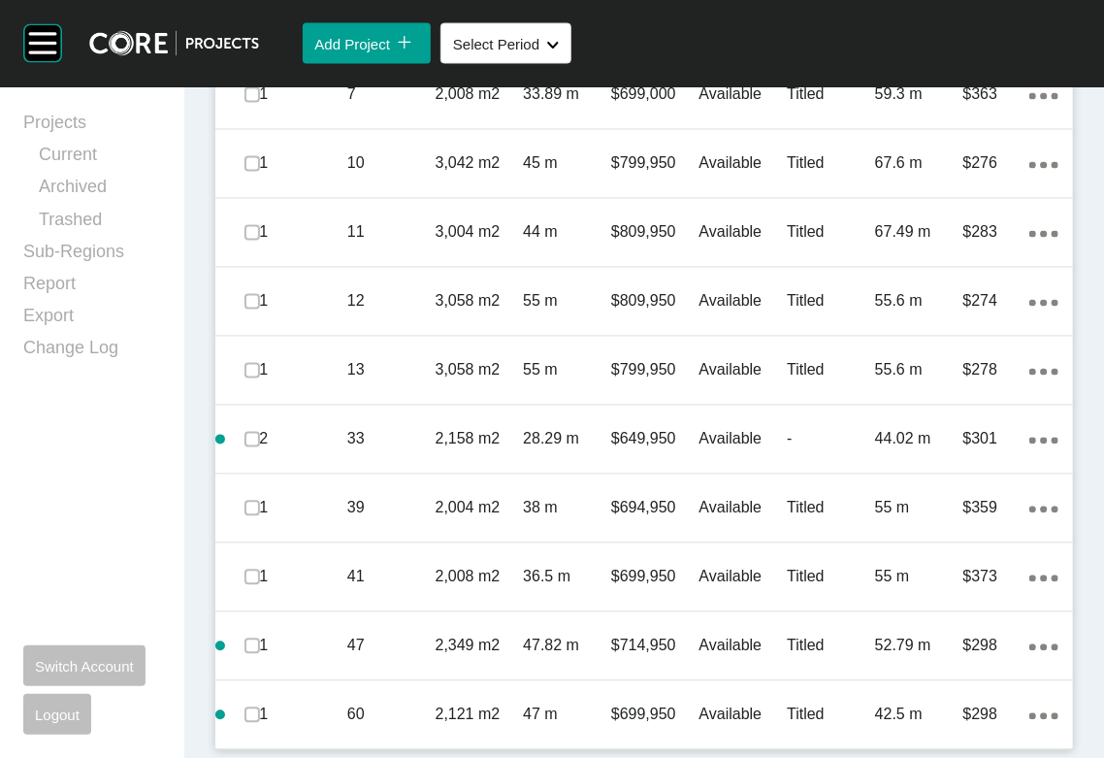
scroll to position [1529, 0]
click at [161, 143] on link "Projects" at bounding box center [92, 127] width 138 height 32
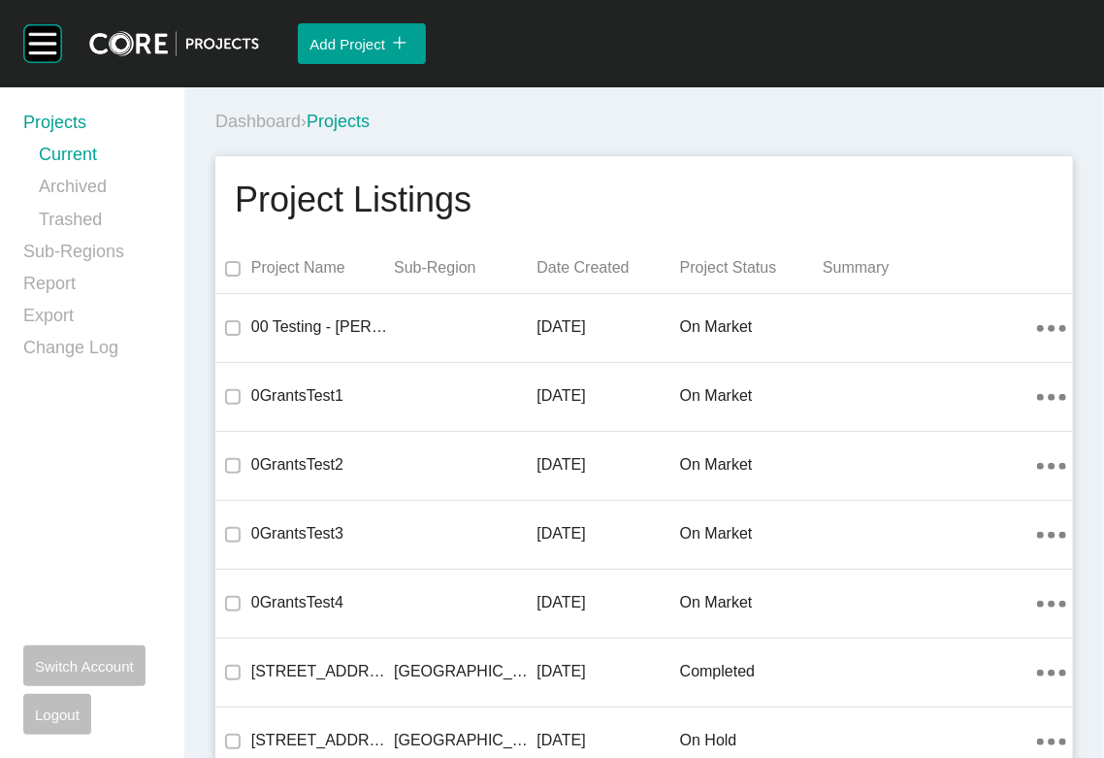
scroll to position [4197, 0]
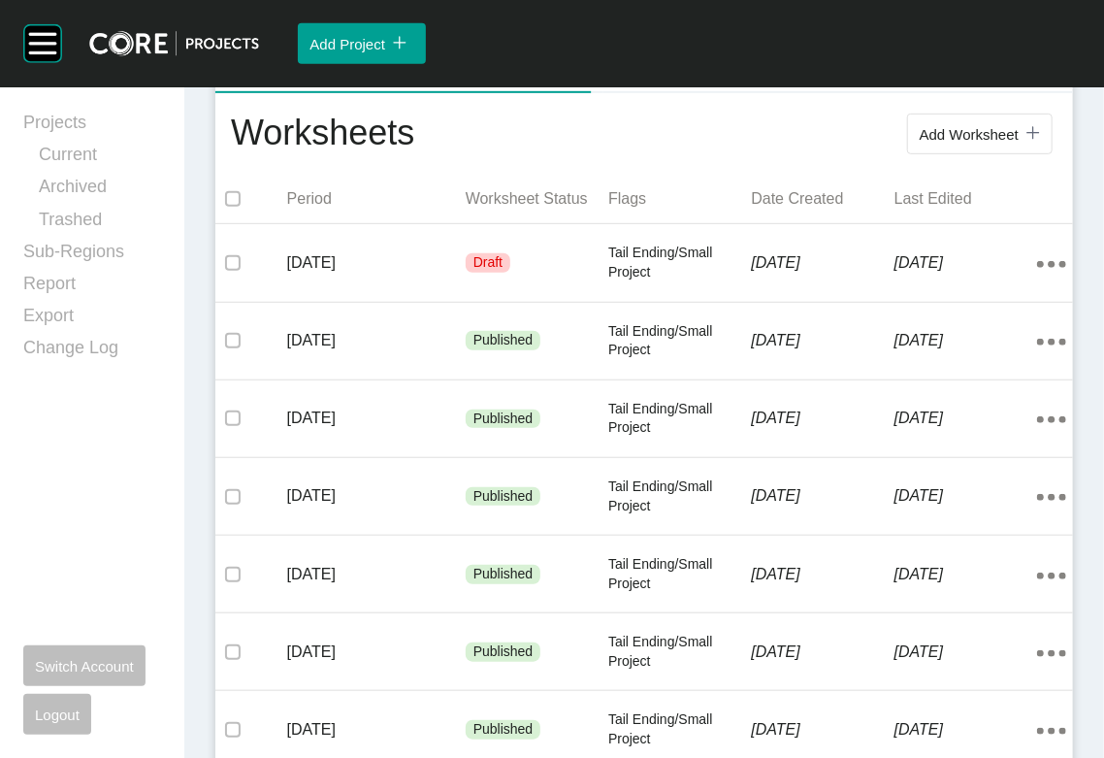
scroll to position [438, 0]
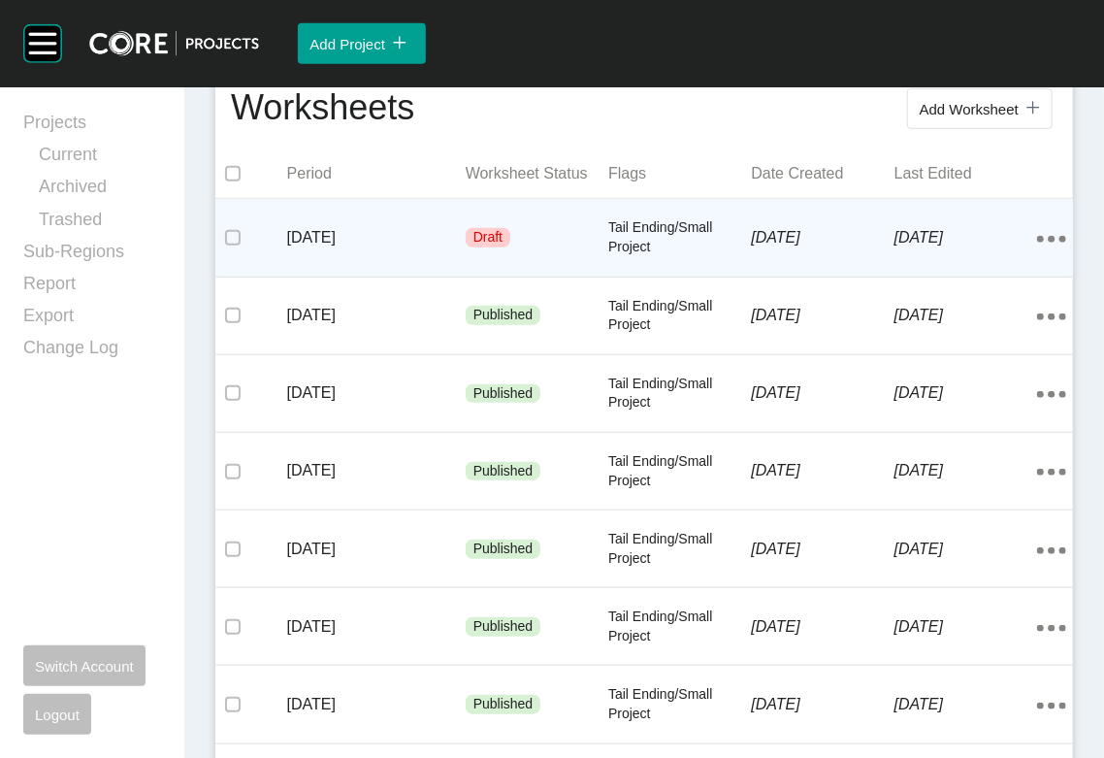
click at [655, 276] on div "Tail Ending/Small Project" at bounding box center [679, 237] width 143 height 77
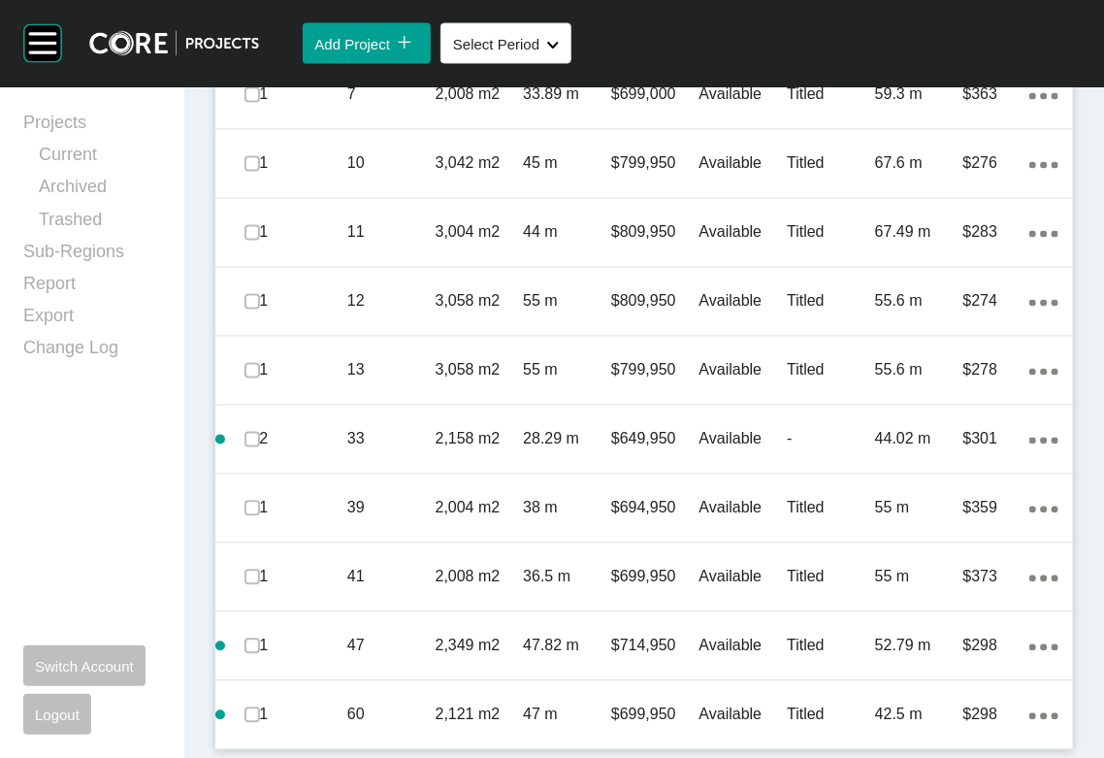
scroll to position [1695, 0]
click at [161, 207] on link "Archived" at bounding box center [100, 191] width 122 height 32
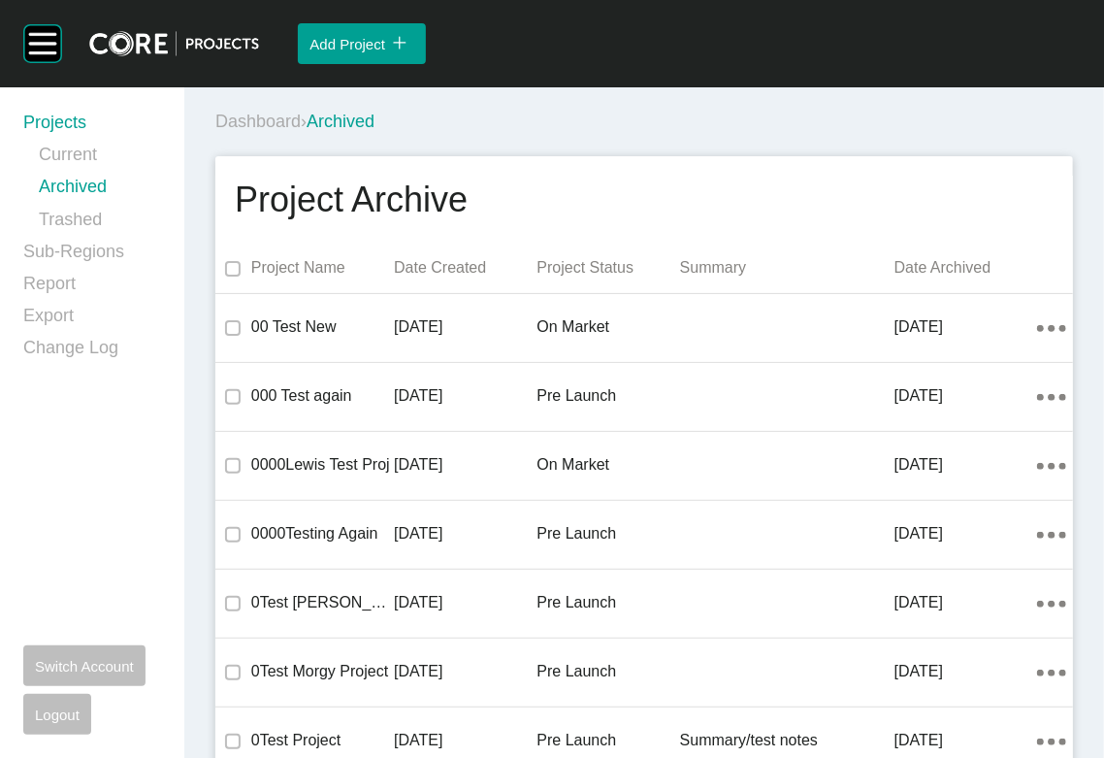
click at [616, 134] on div "Dashboard › Archived" at bounding box center [648, 122] width 866 height 24
click at [291, 131] on span "Dashboard" at bounding box center [257, 121] width 85 height 19
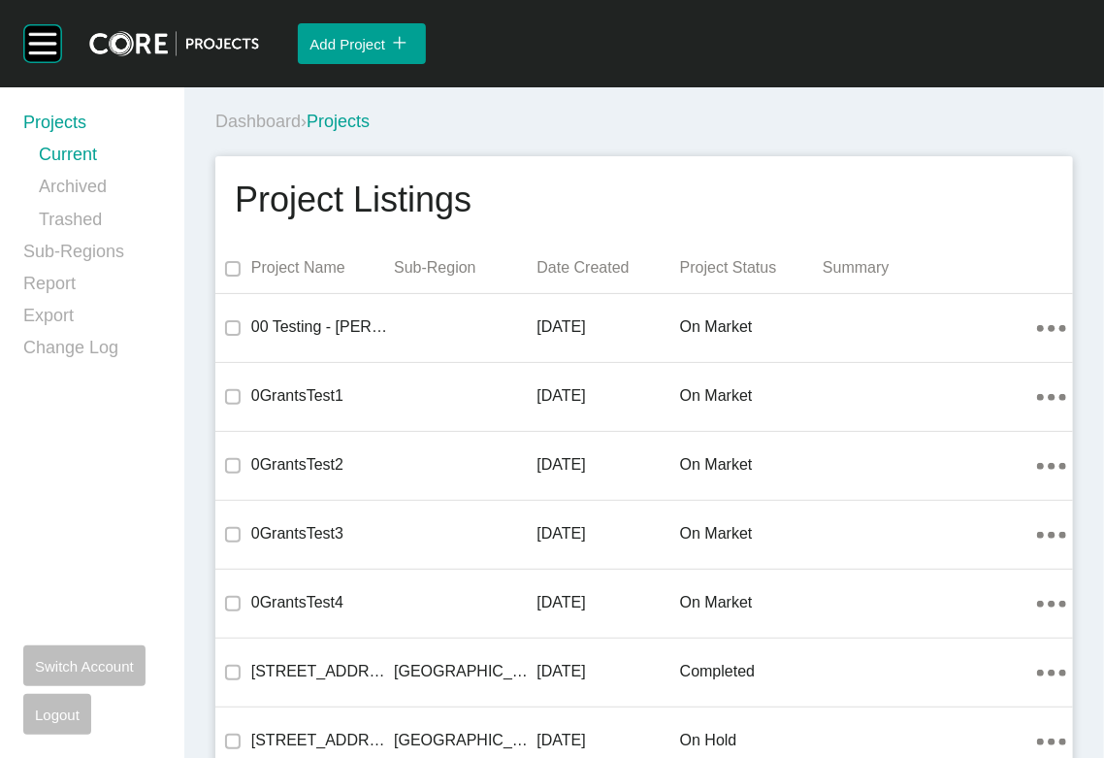
scroll to position [4292, 0]
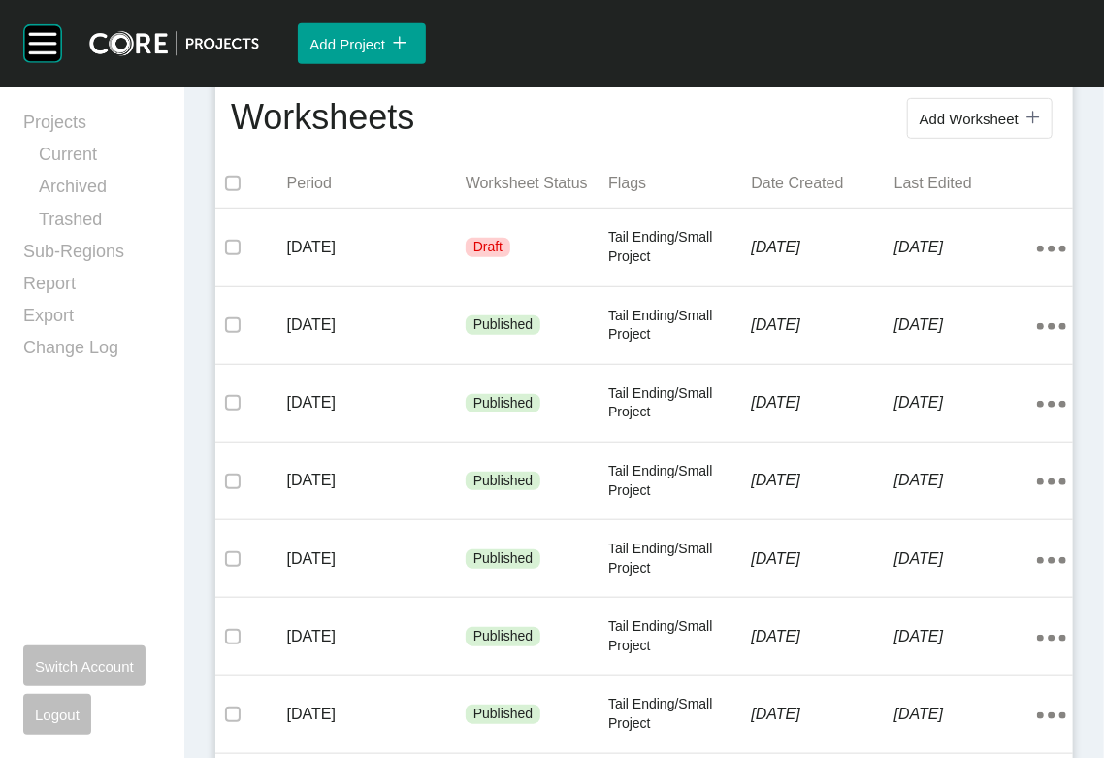
scroll to position [475, 0]
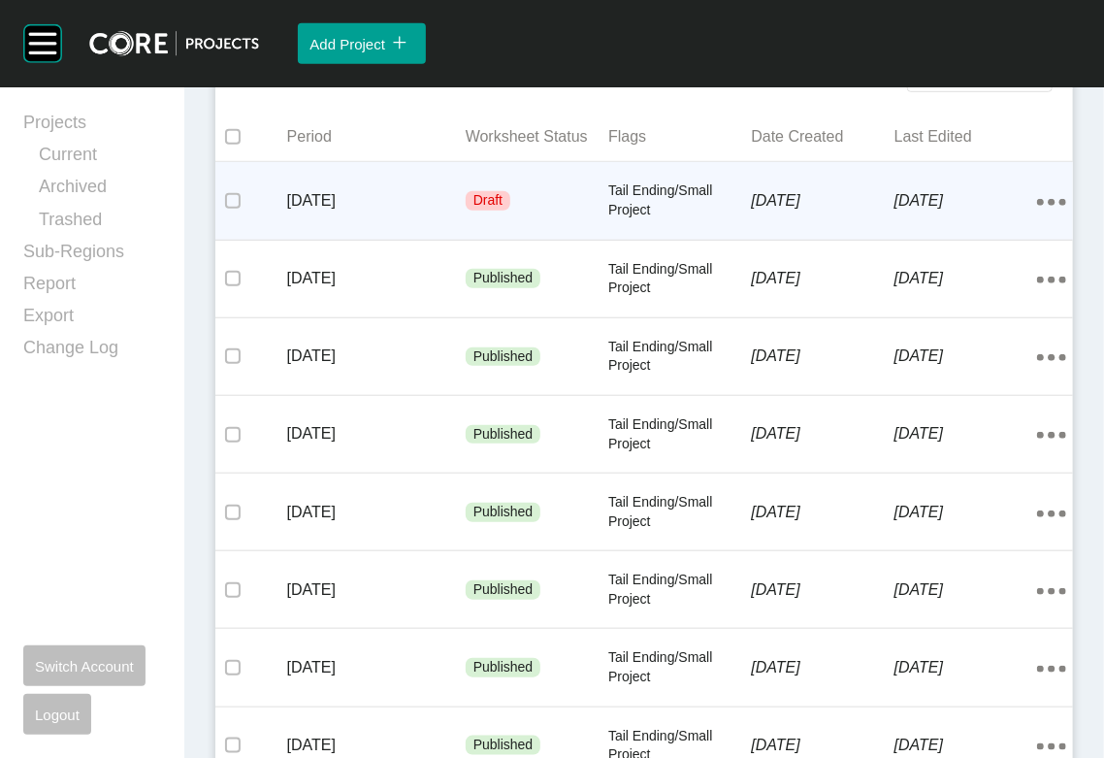
click at [682, 219] on p "Tail Ending/Small Project" at bounding box center [679, 200] width 143 height 38
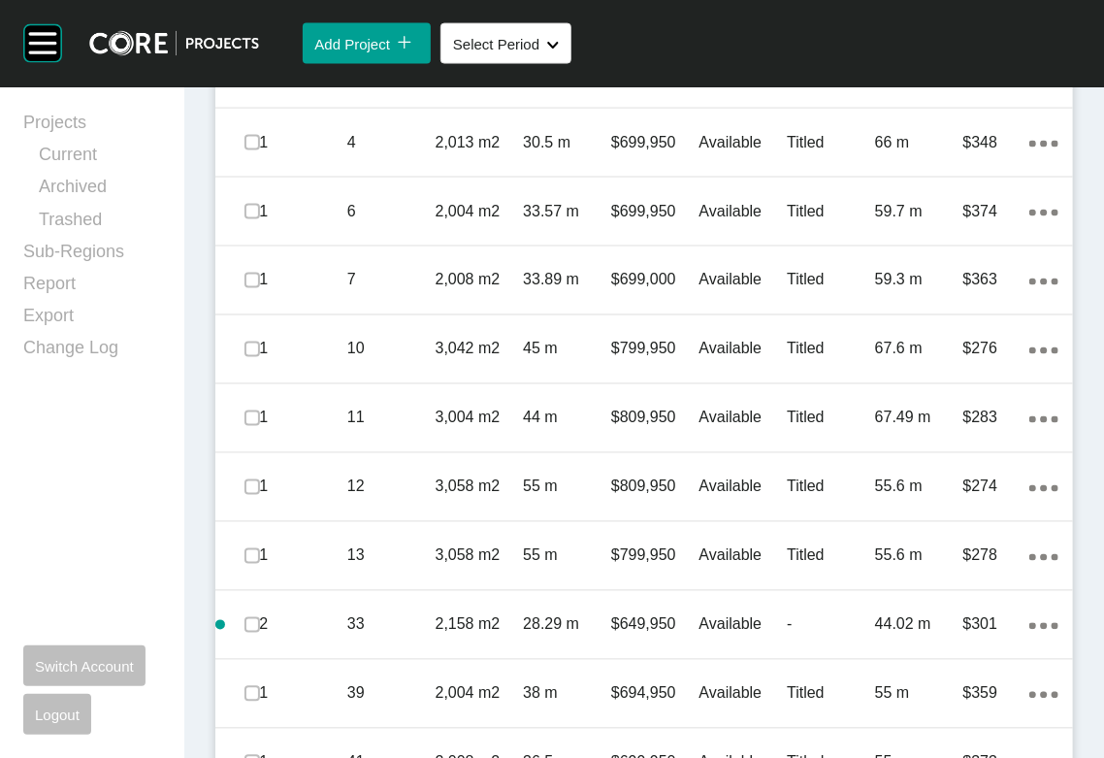
scroll to position [1325, 0]
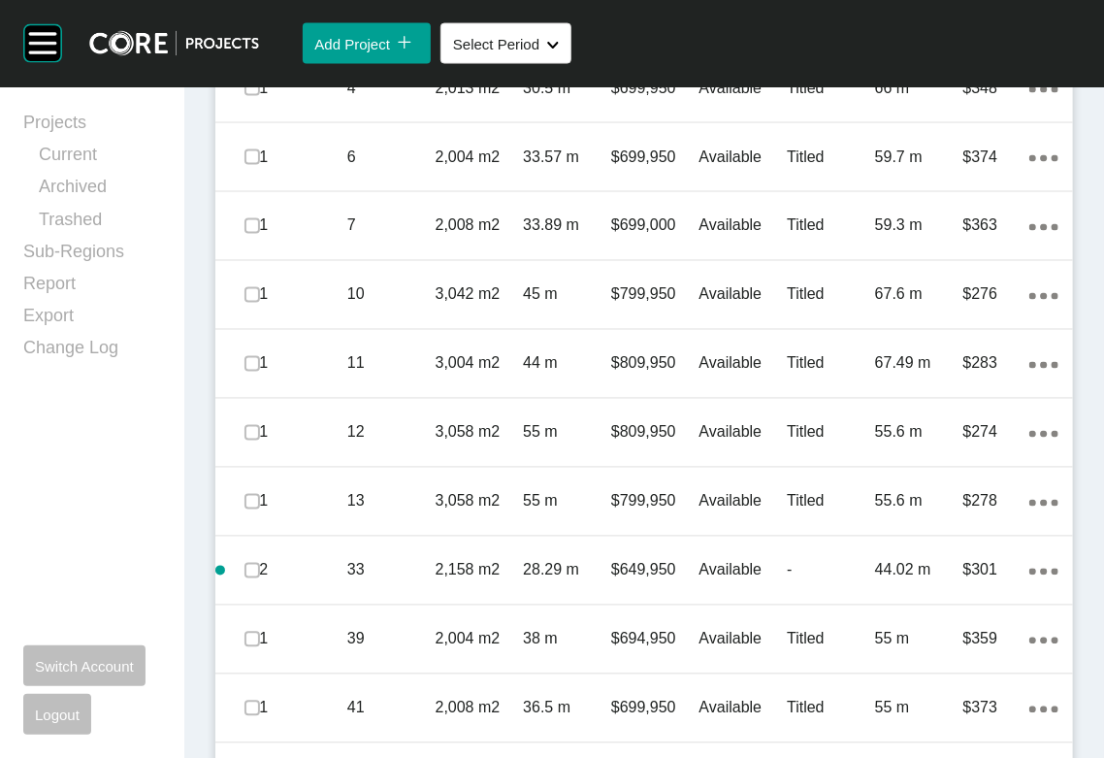
click at [260, 27] on label at bounding box center [253, 20] width 16 height 16
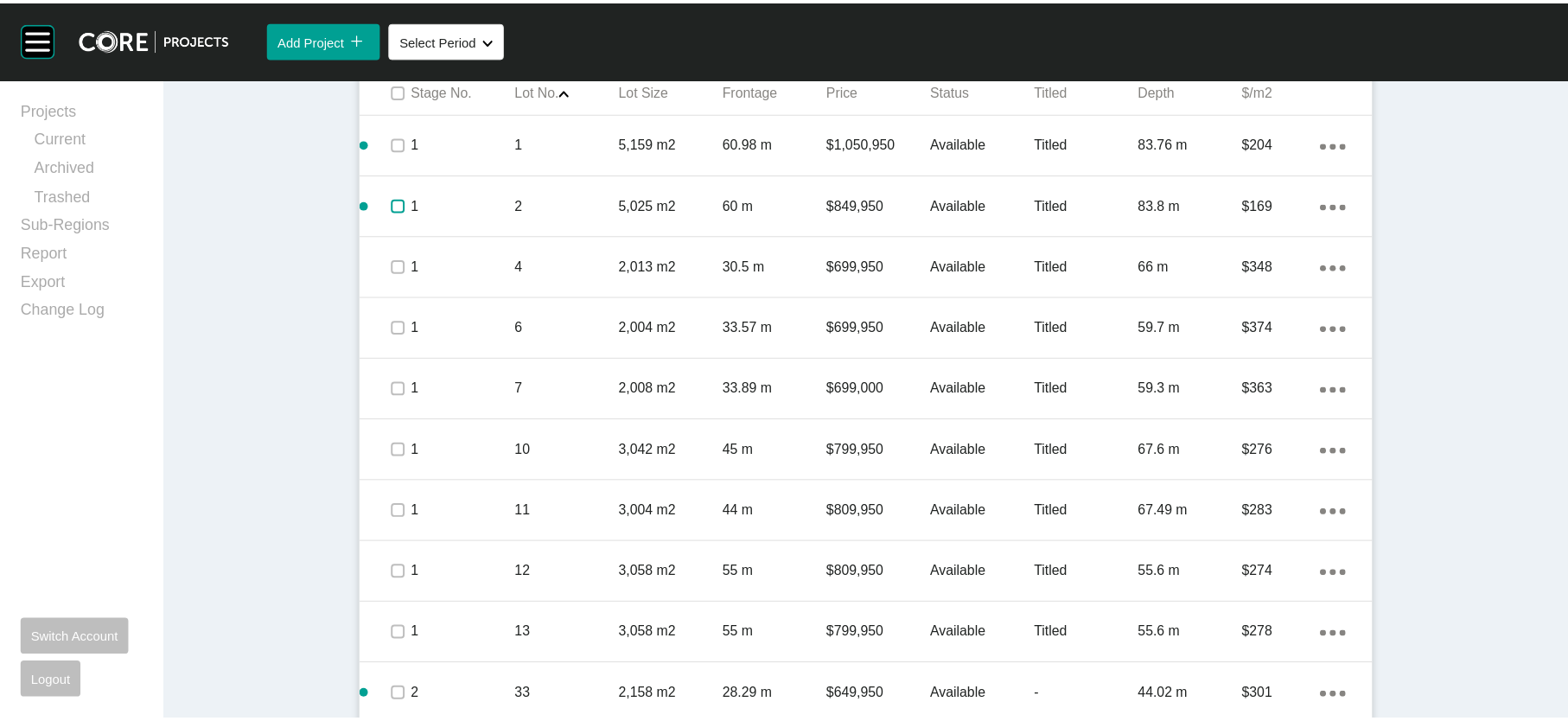
scroll to position [969, 0]
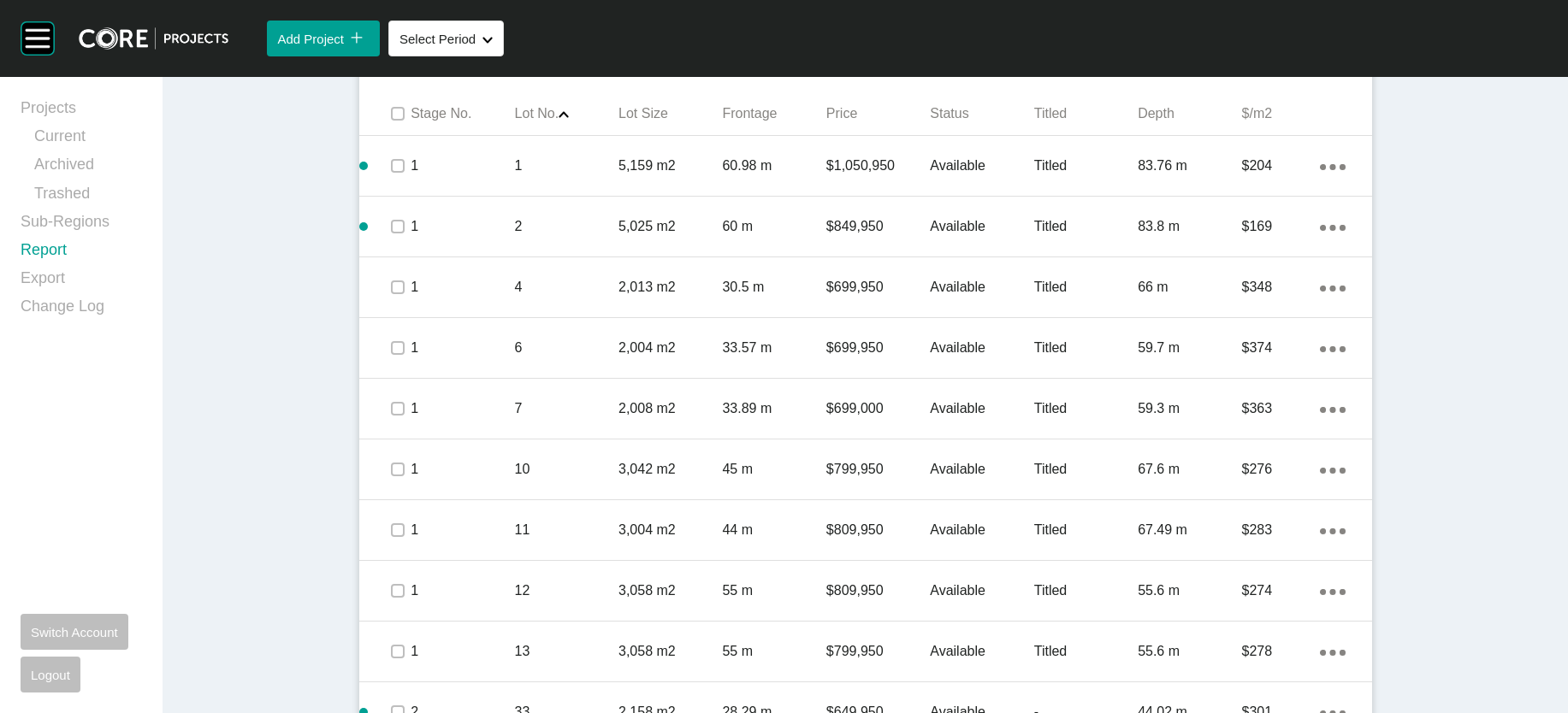
click at [73, 268] on link "Report" at bounding box center [81, 254] width 122 height 28
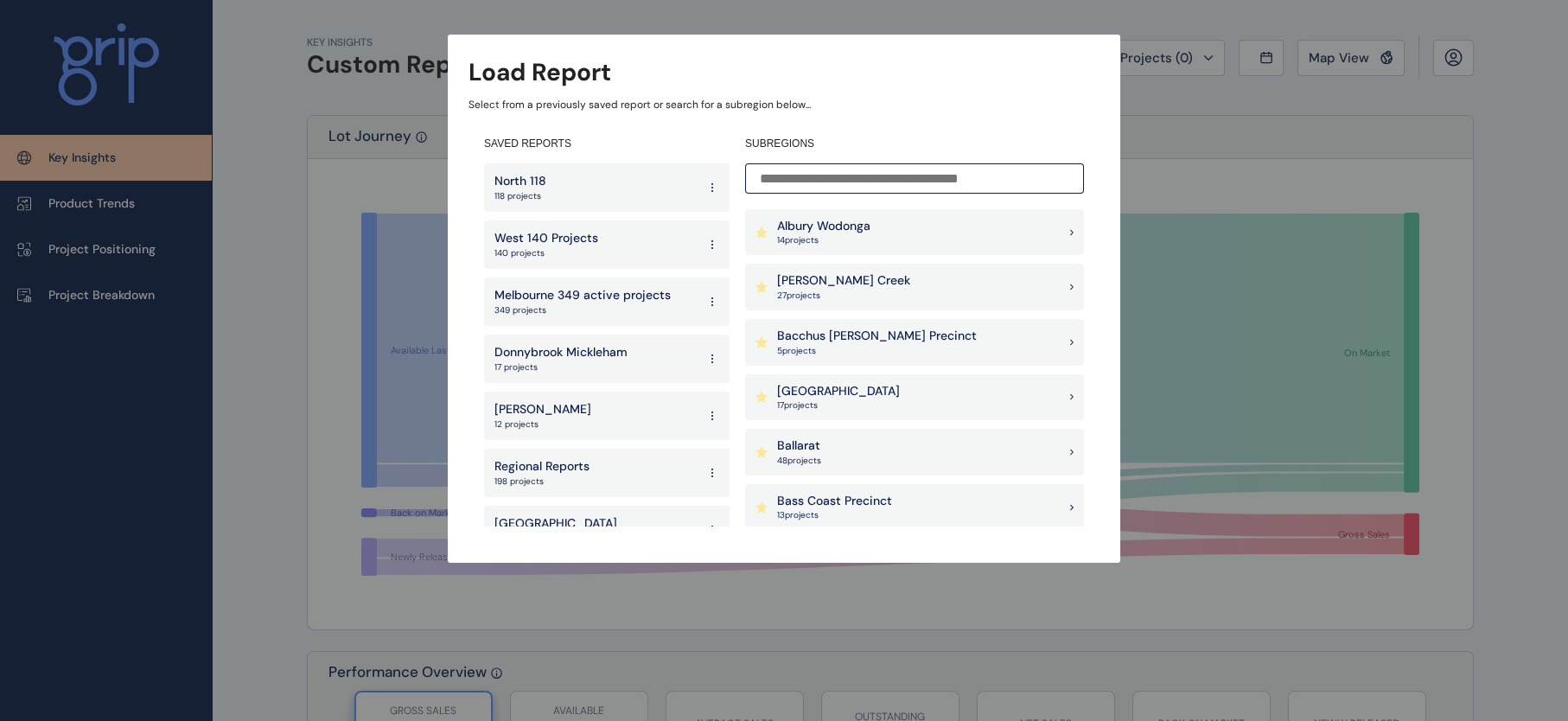
click at [633, 463] on div "Regional Reports 198 projects" at bounding box center [607, 473] width 246 height 48
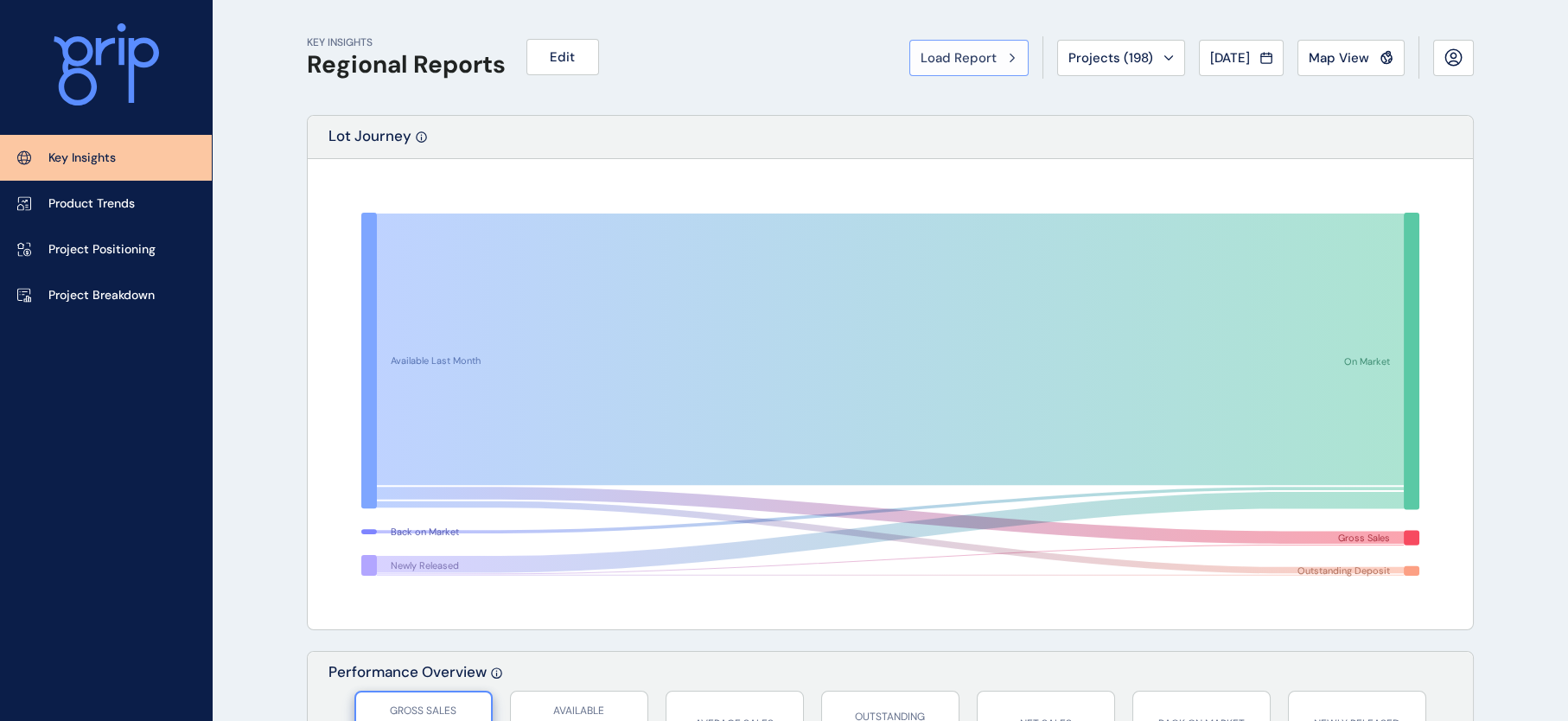
click at [921, 54] on span "Load Report" at bounding box center [959, 57] width 76 height 17
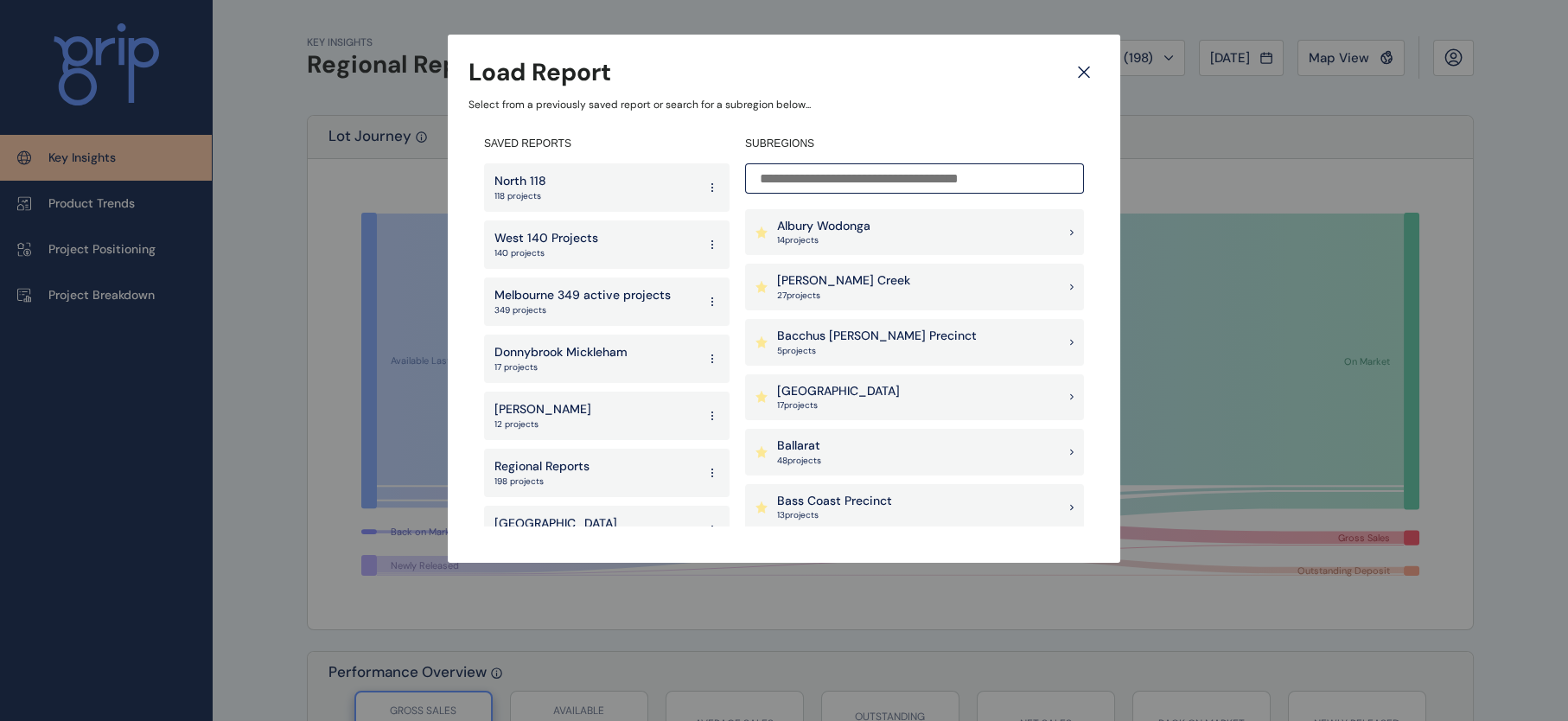
click at [1086, 72] on icon at bounding box center [1084, 72] width 31 height 30
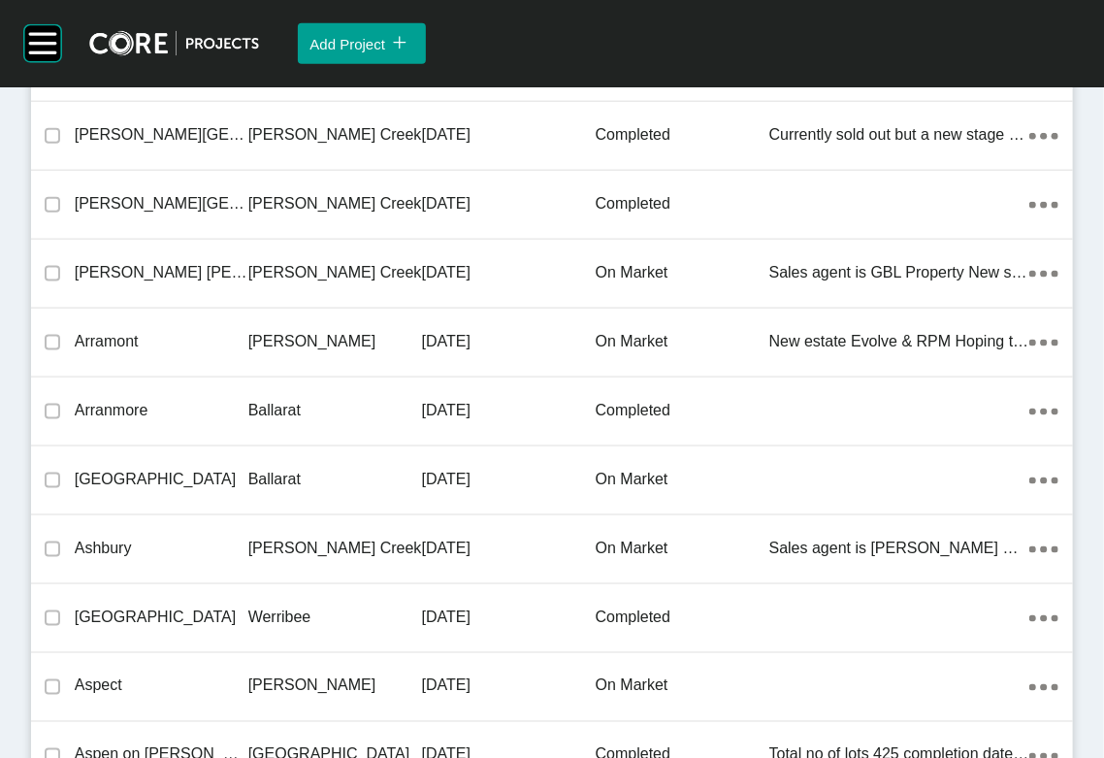
scroll to position [42862, 0]
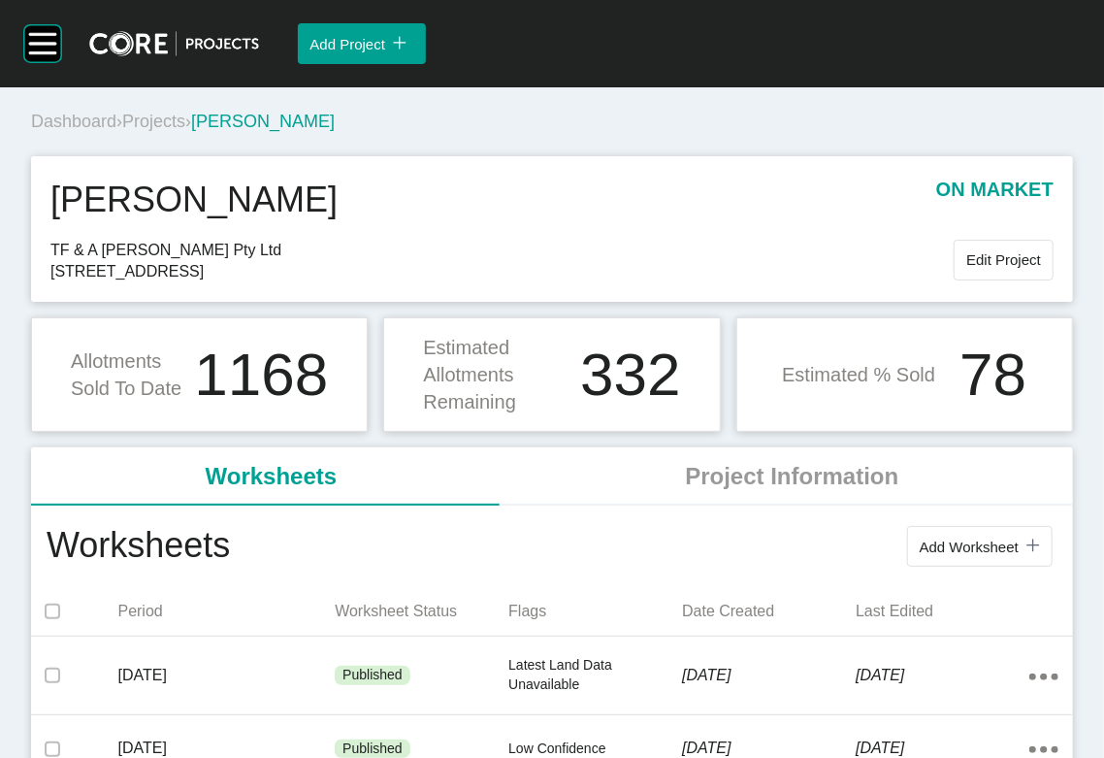
scroll to position [663, 0]
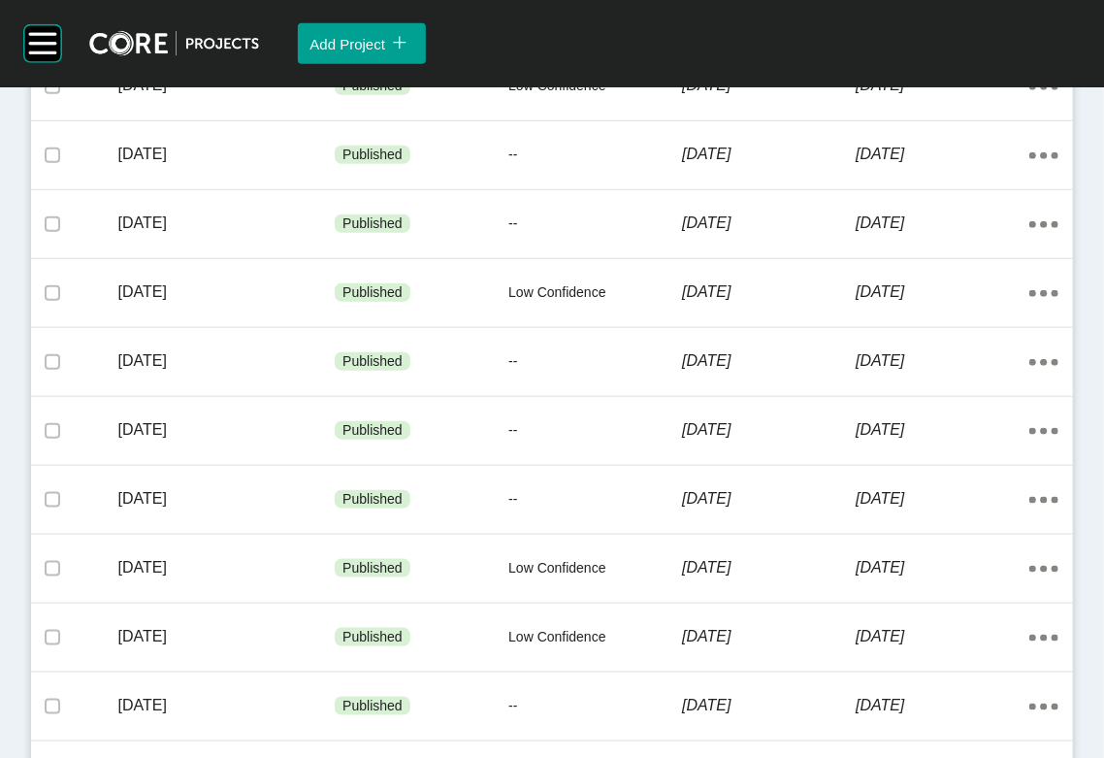
click at [137, 43] on div "[DATE]" at bounding box center [226, 13] width 217 height 60
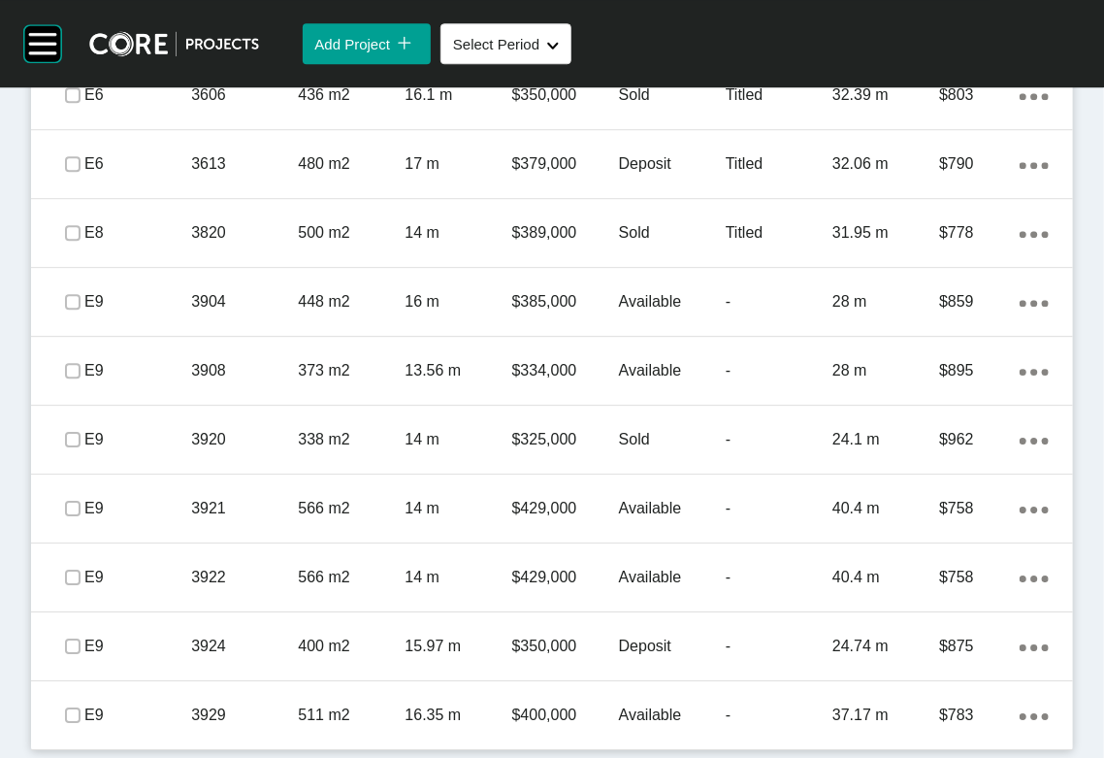
scroll to position [2365, 0]
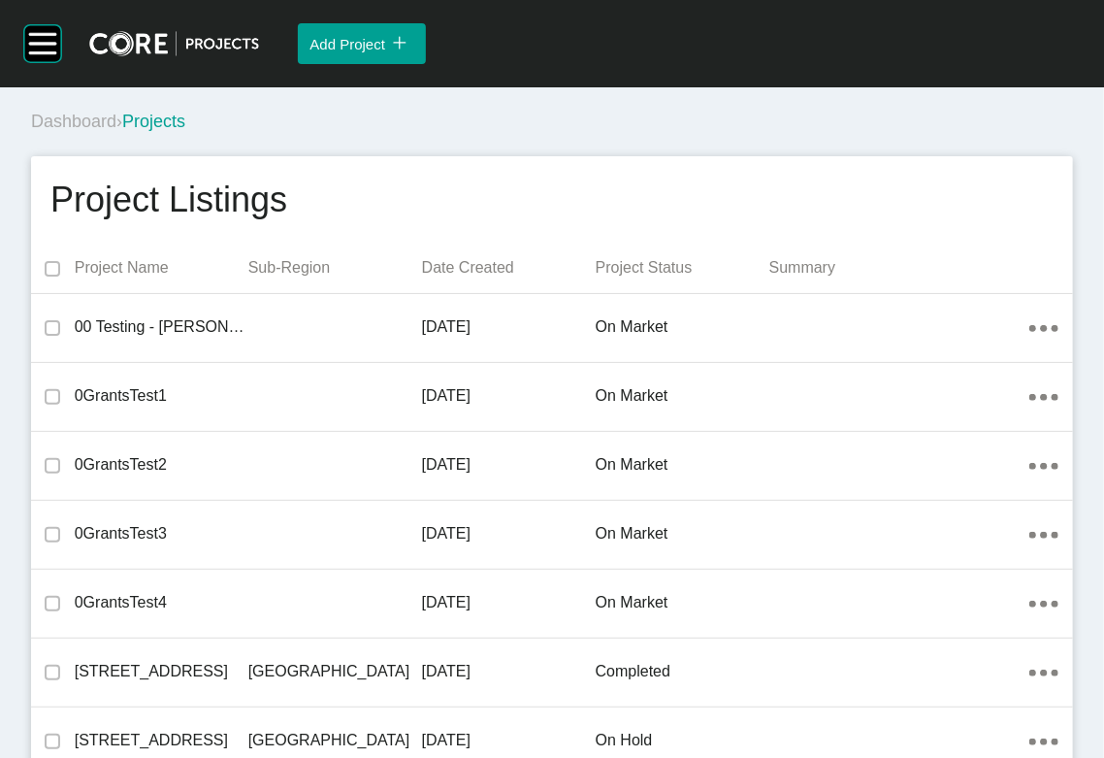
scroll to position [42862, 0]
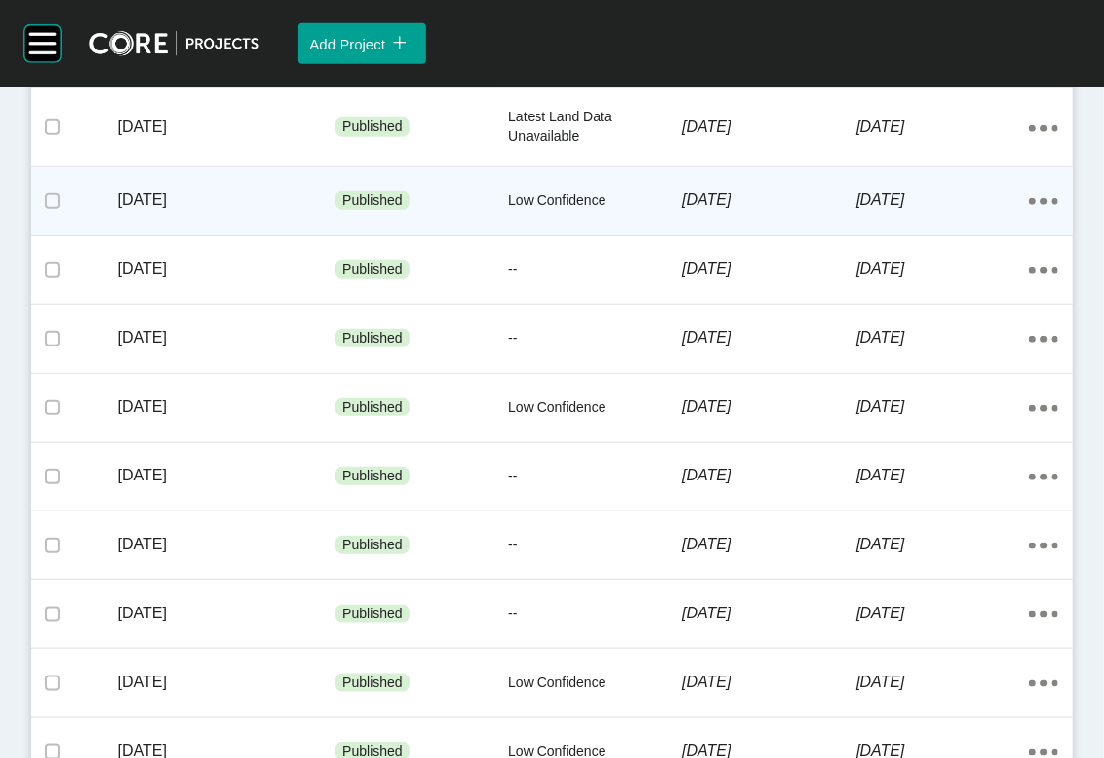
scroll to position [545, 0]
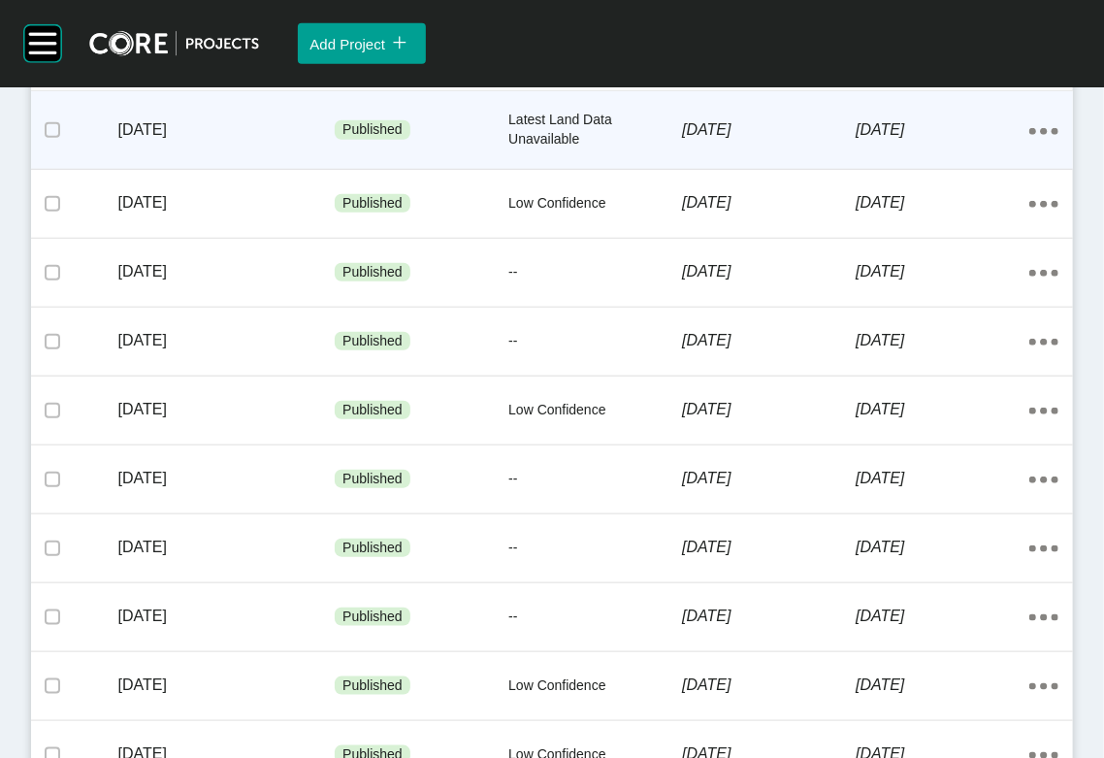
click at [554, 148] on p "Latest Land Data Unavailable" at bounding box center [596, 130] width 174 height 38
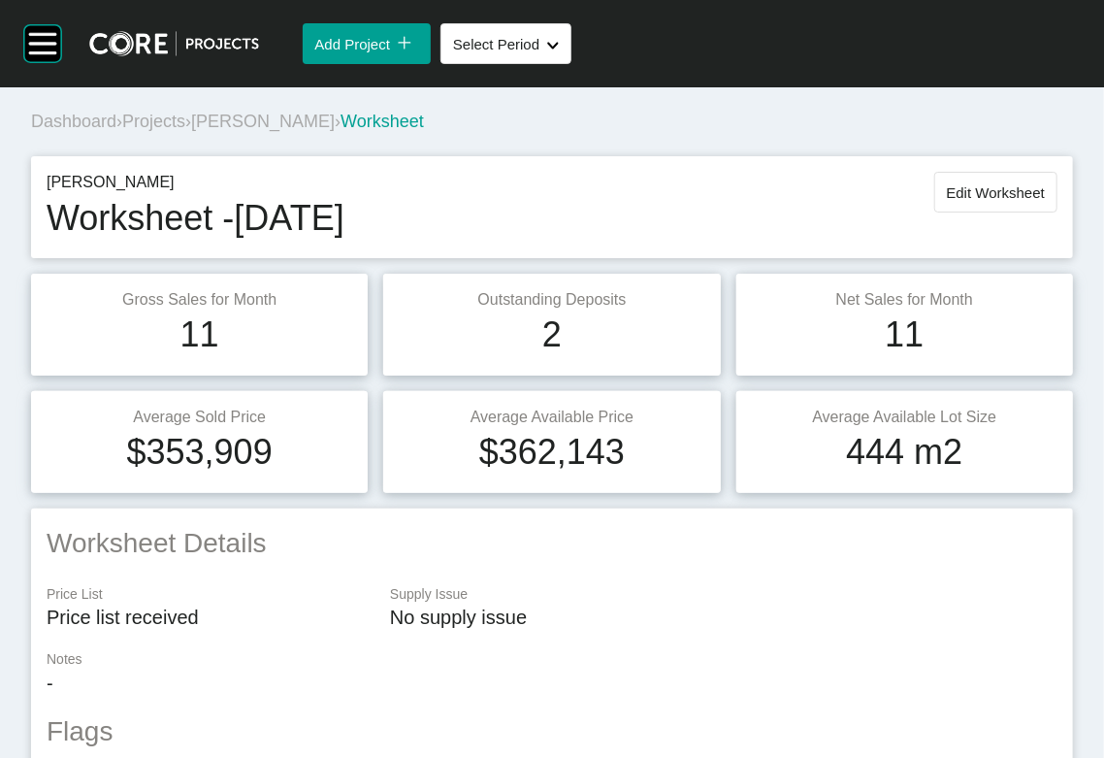
click at [185, 131] on span "Projects" at bounding box center [153, 121] width 63 height 19
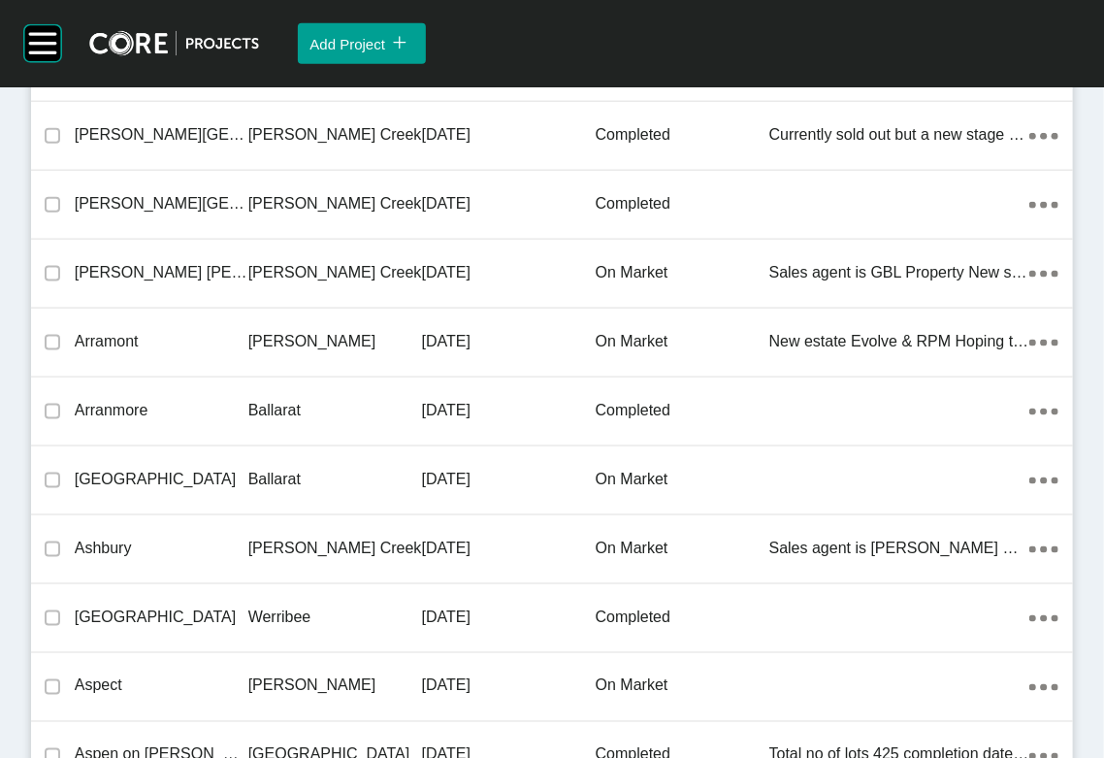
scroll to position [42604, 0]
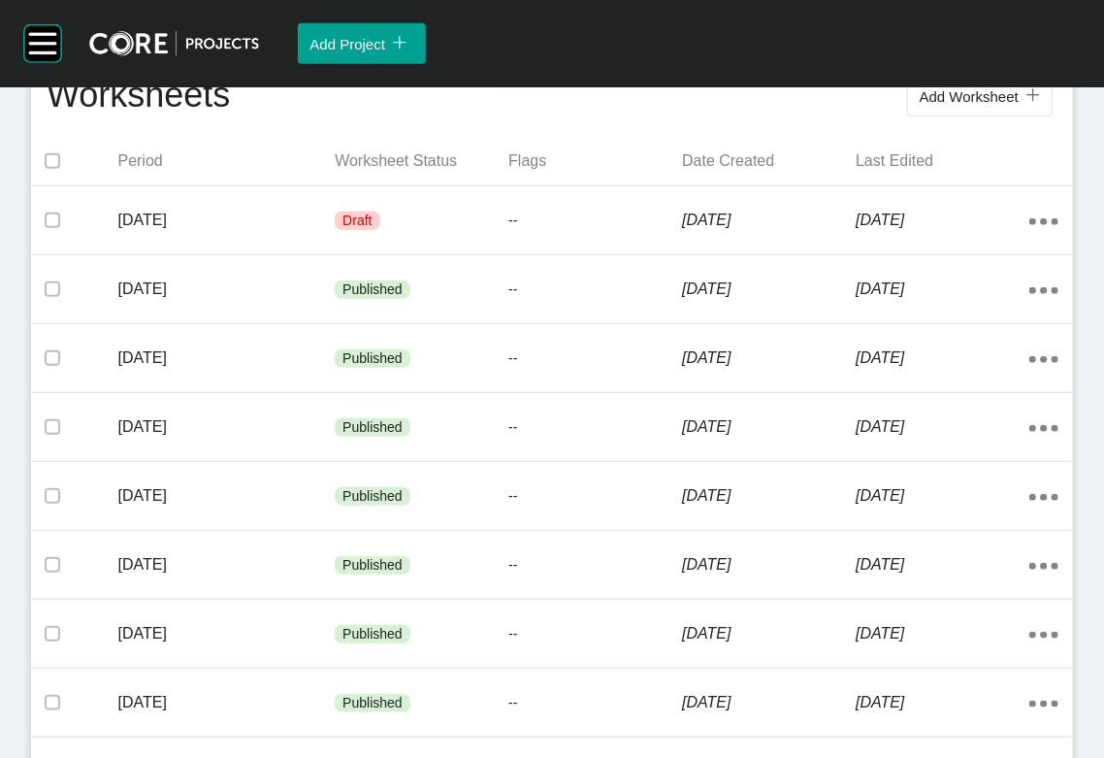
scroll to position [540, 0]
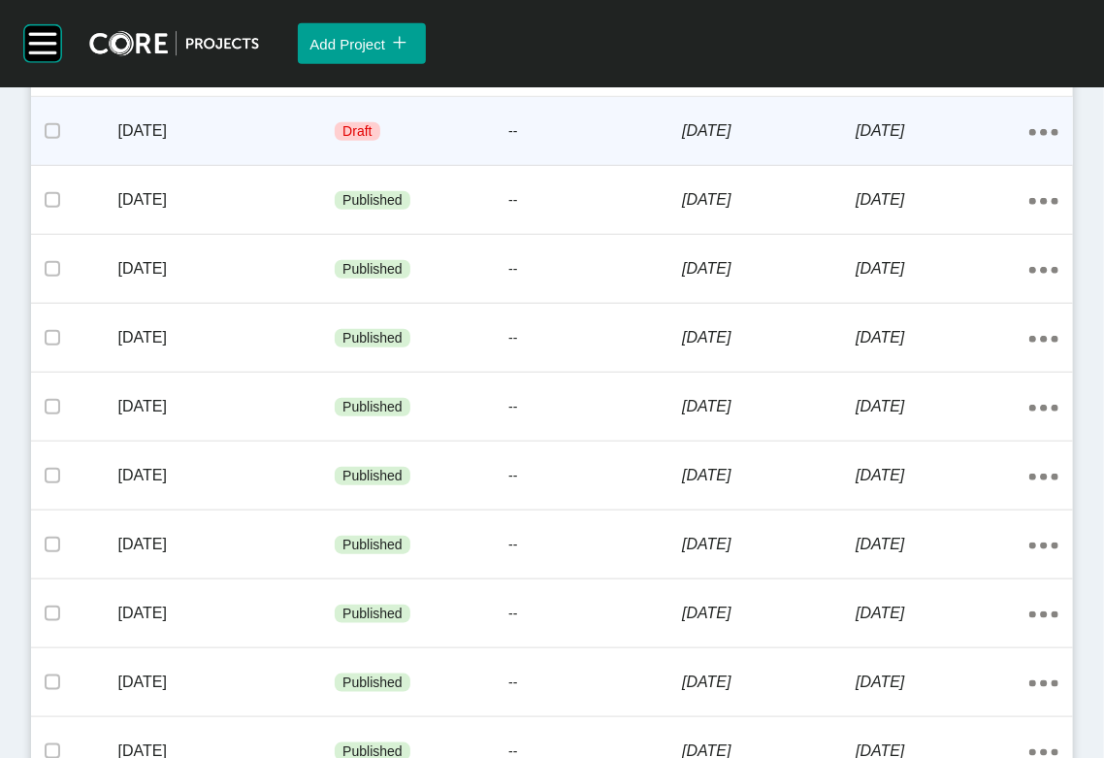
click at [764, 142] on p "29 July 2025" at bounding box center [769, 130] width 174 height 21
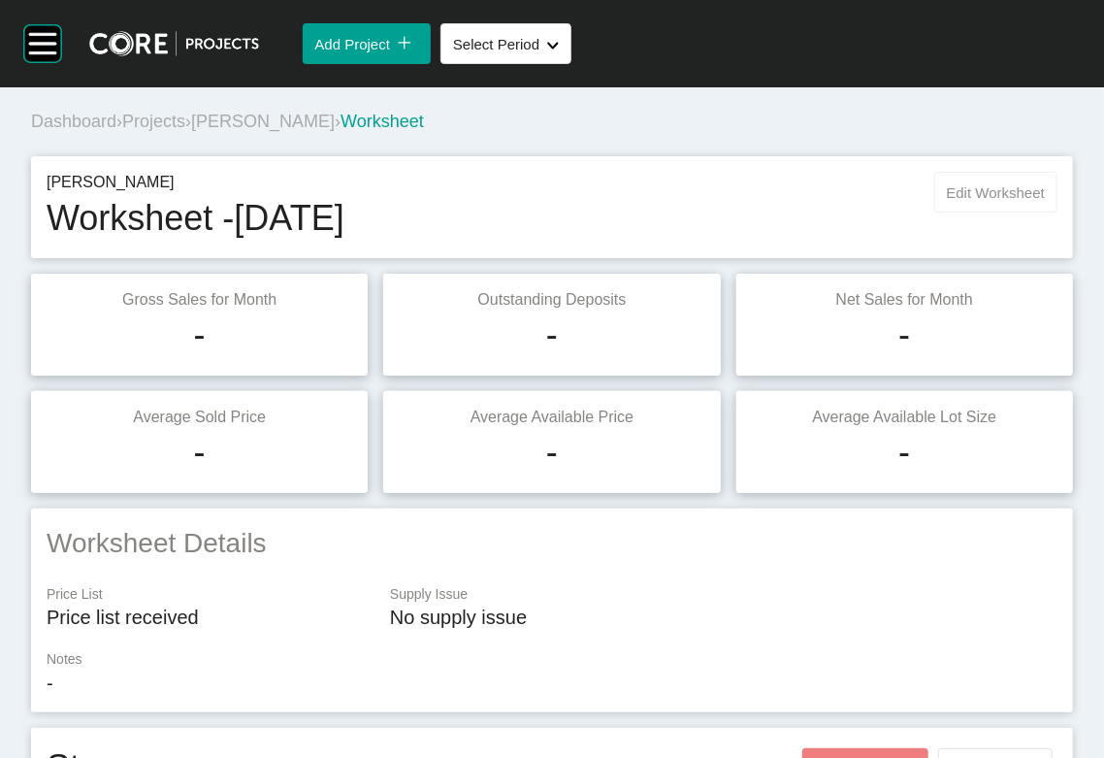
click at [935, 213] on button "Edit Worksheet" at bounding box center [996, 192] width 123 height 41
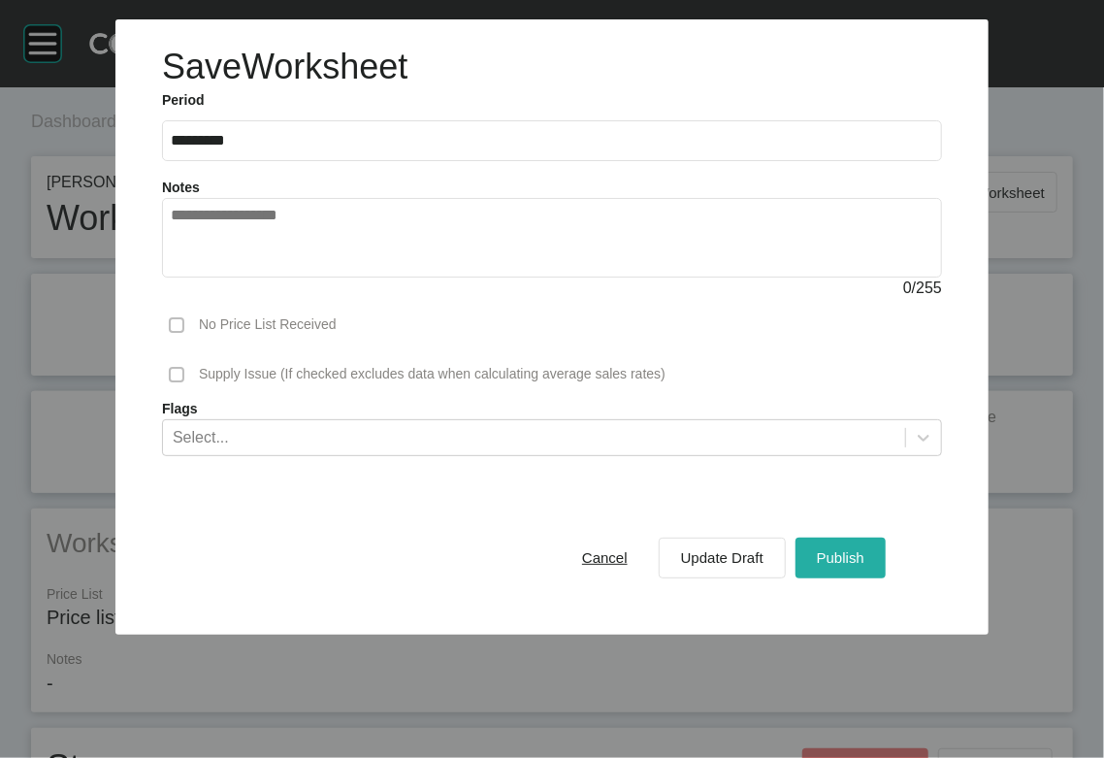
click at [865, 566] on span "Publish" at bounding box center [841, 557] width 48 height 16
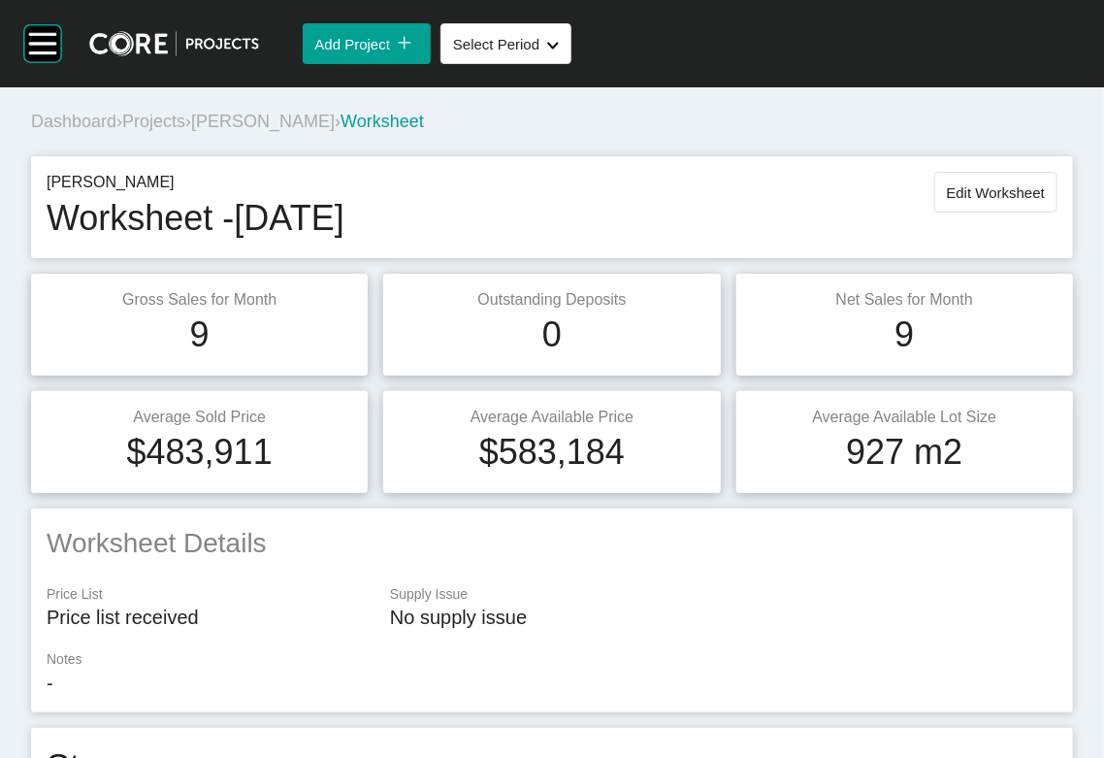
click at [185, 131] on span "Projects" at bounding box center [153, 121] width 63 height 19
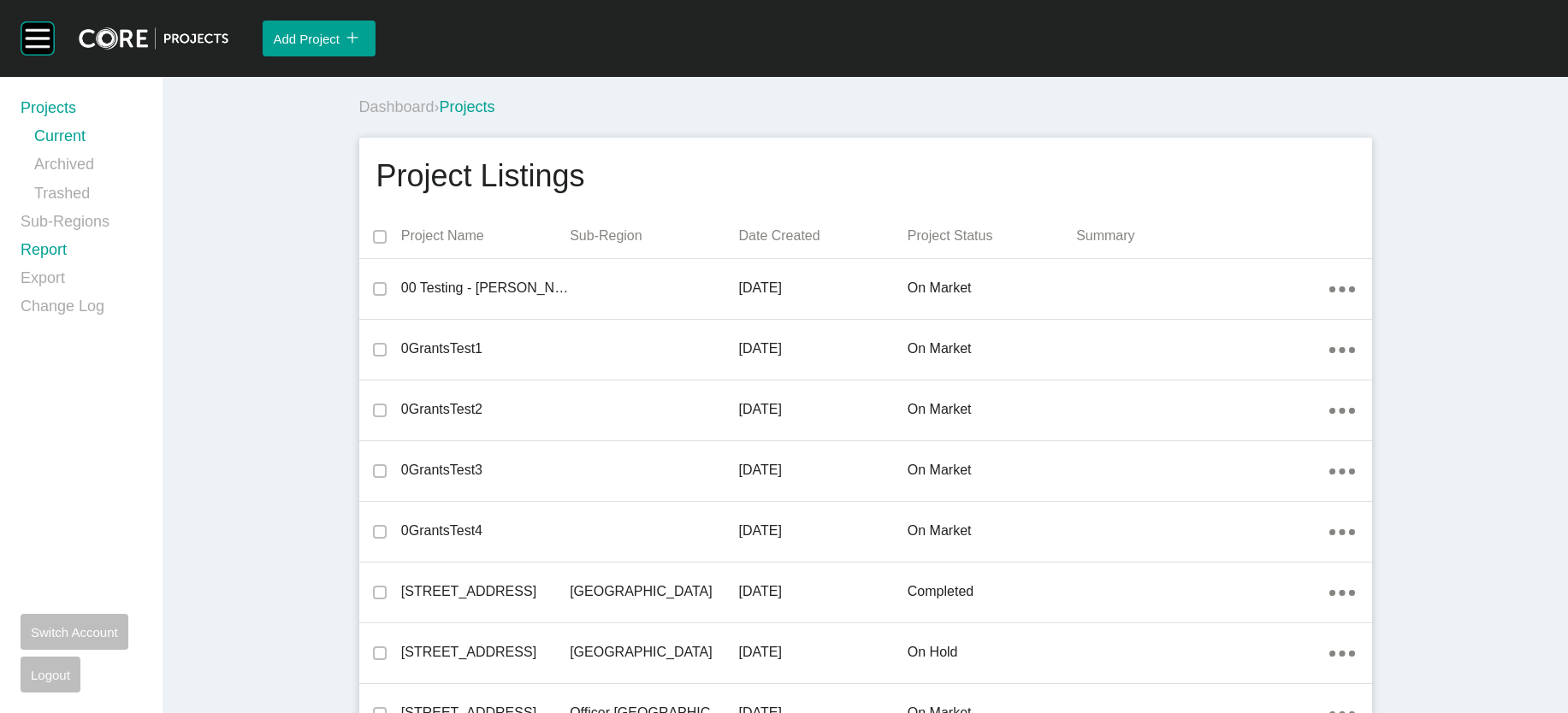
click at [77, 268] on link "Report" at bounding box center [81, 254] width 122 height 28
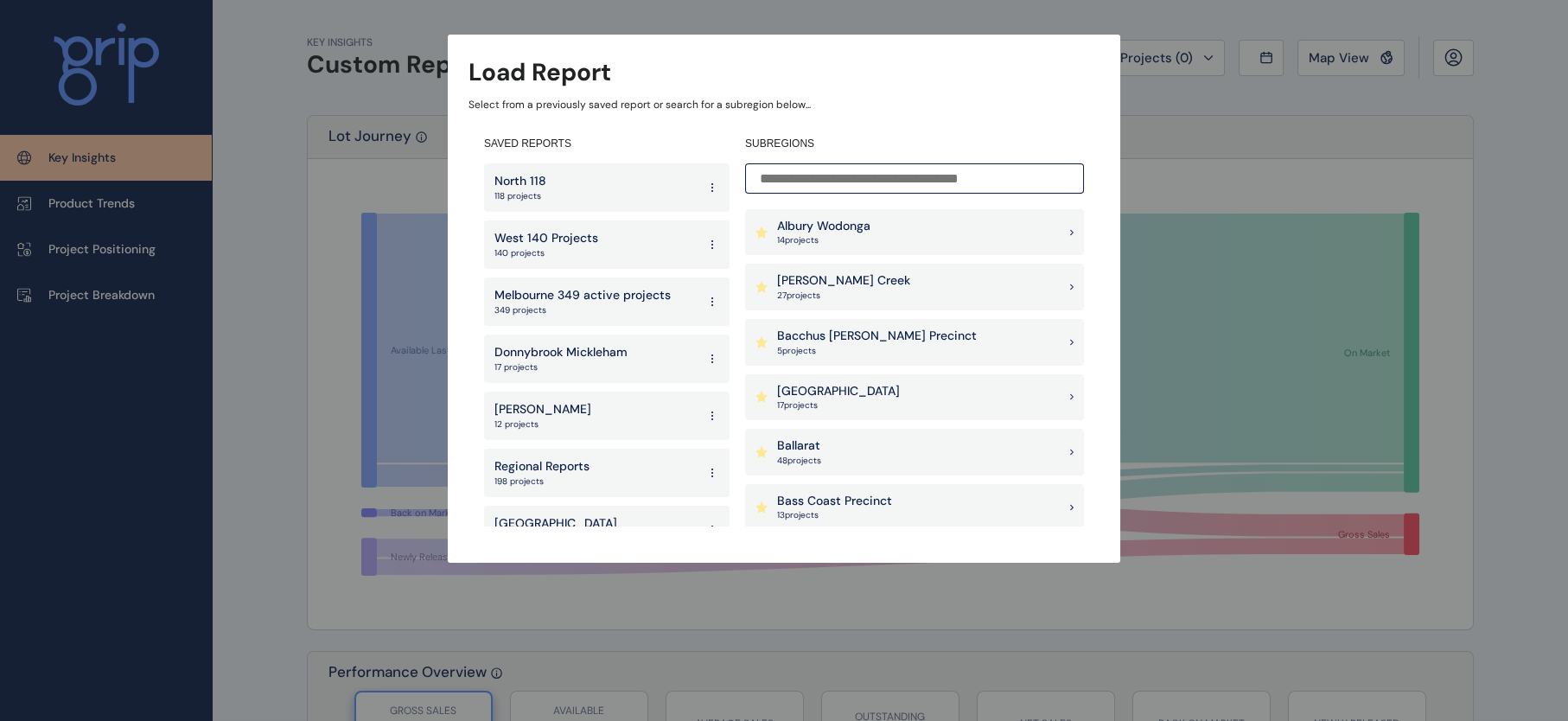
click at [825, 182] on input at bounding box center [915, 178] width 339 height 30
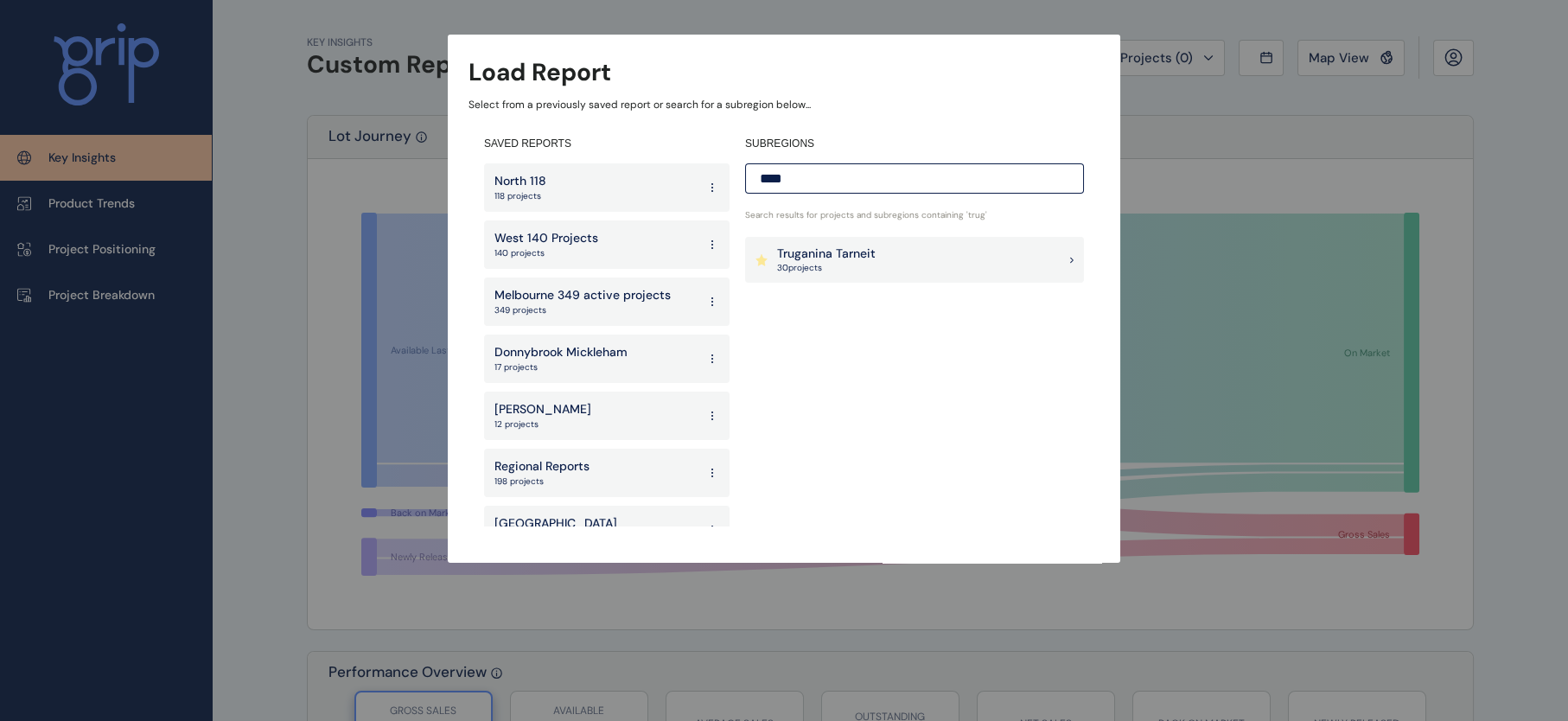
type input "****"
click at [793, 275] on div "Truganina Tarneit 30 project s" at bounding box center [915, 260] width 339 height 46
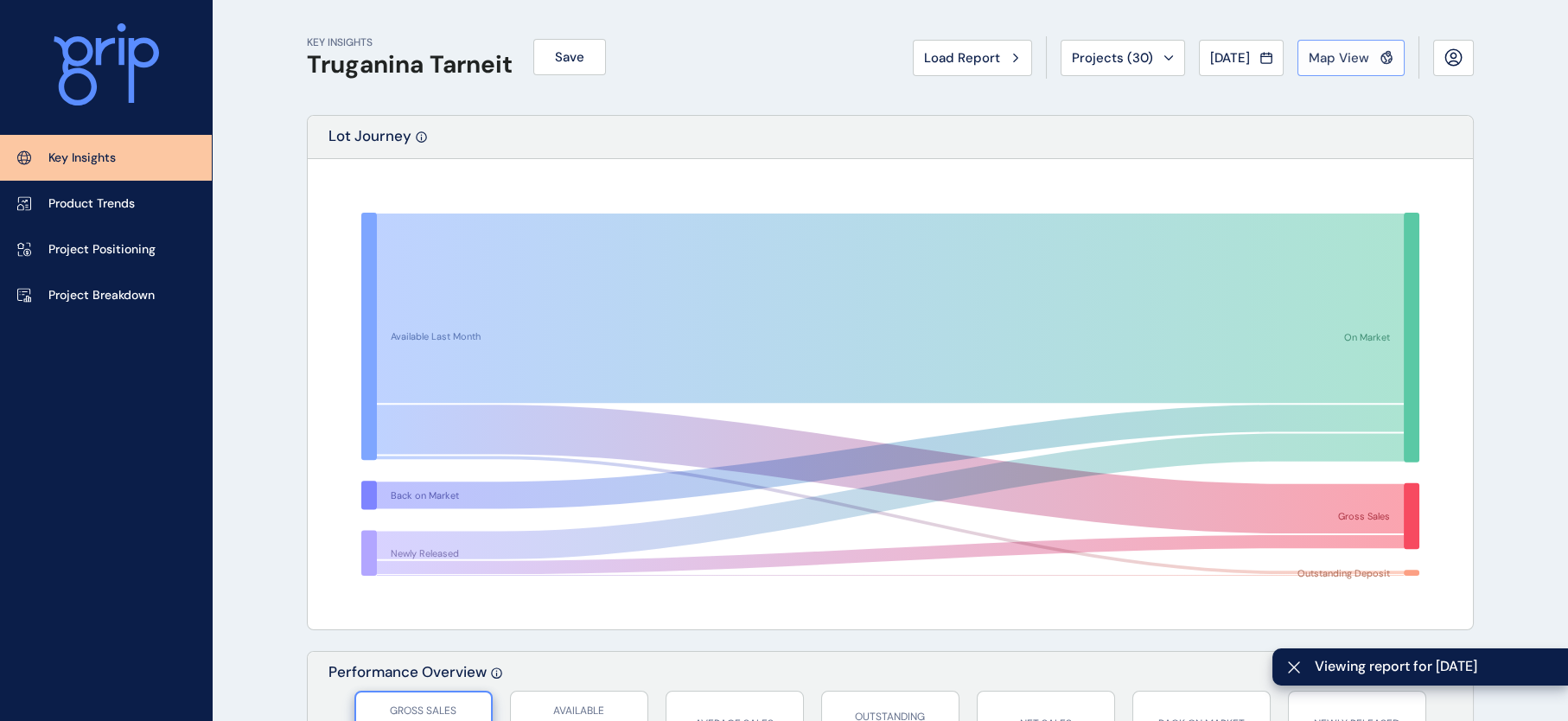
click at [1341, 50] on span "Map View" at bounding box center [1339, 57] width 61 height 17
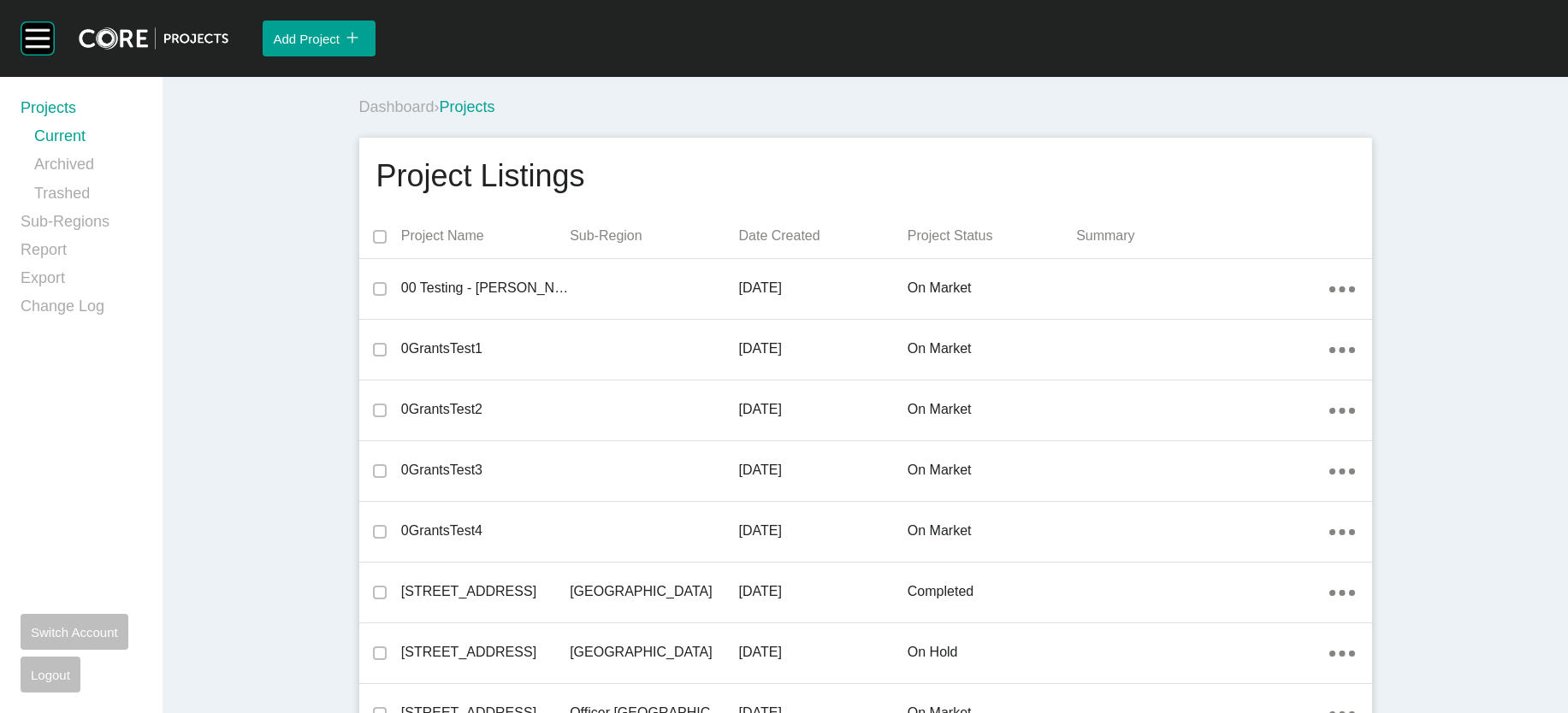
scroll to position [7416, 0]
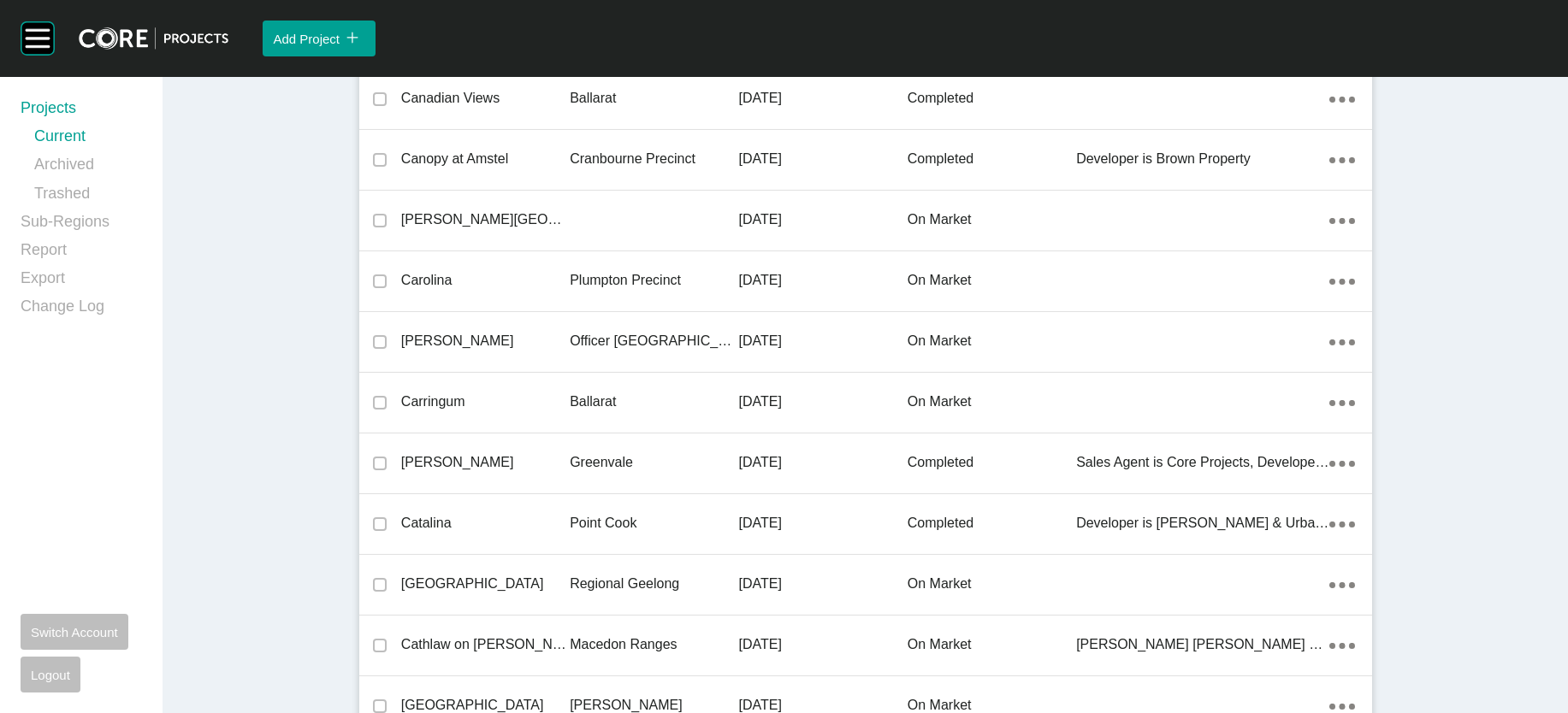
click at [553, 496] on div "Group 2 Created with Sketch. . Add Project icon/tick copy 11 Created with Sketc…" at bounding box center [784, 356] width 1568 height 713
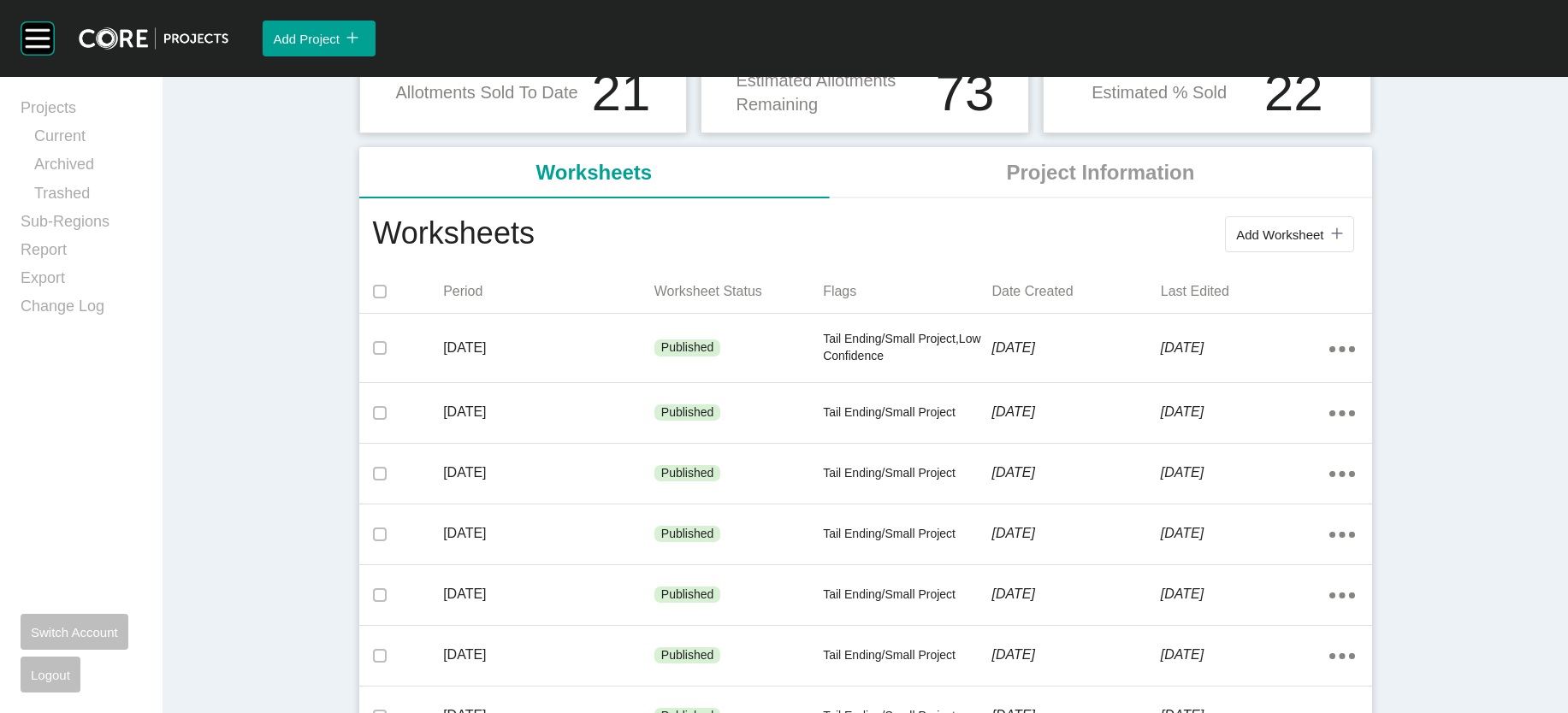
scroll to position [345, 0]
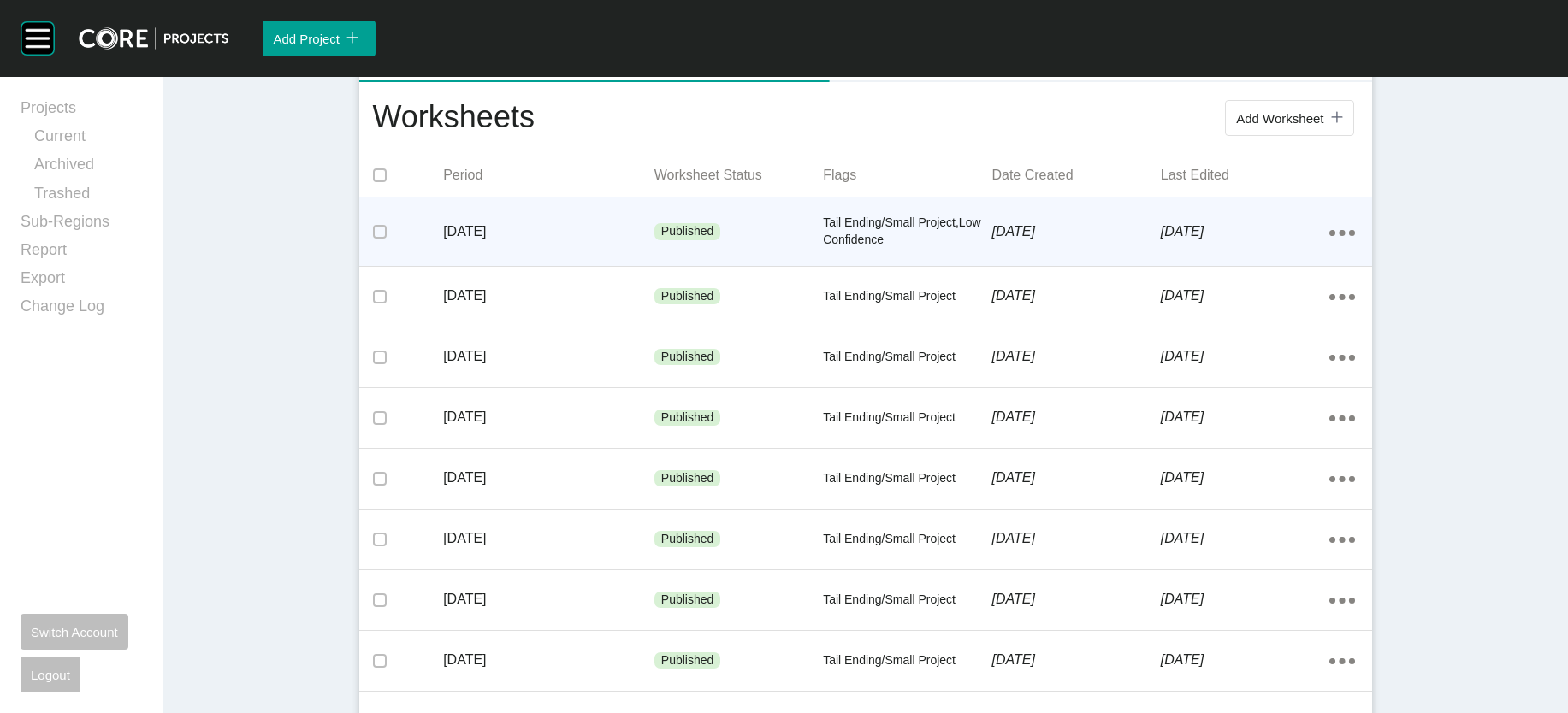
click at [903, 265] on div "Tail Ending/Small Project,Low Confidence" at bounding box center [907, 231] width 168 height 68
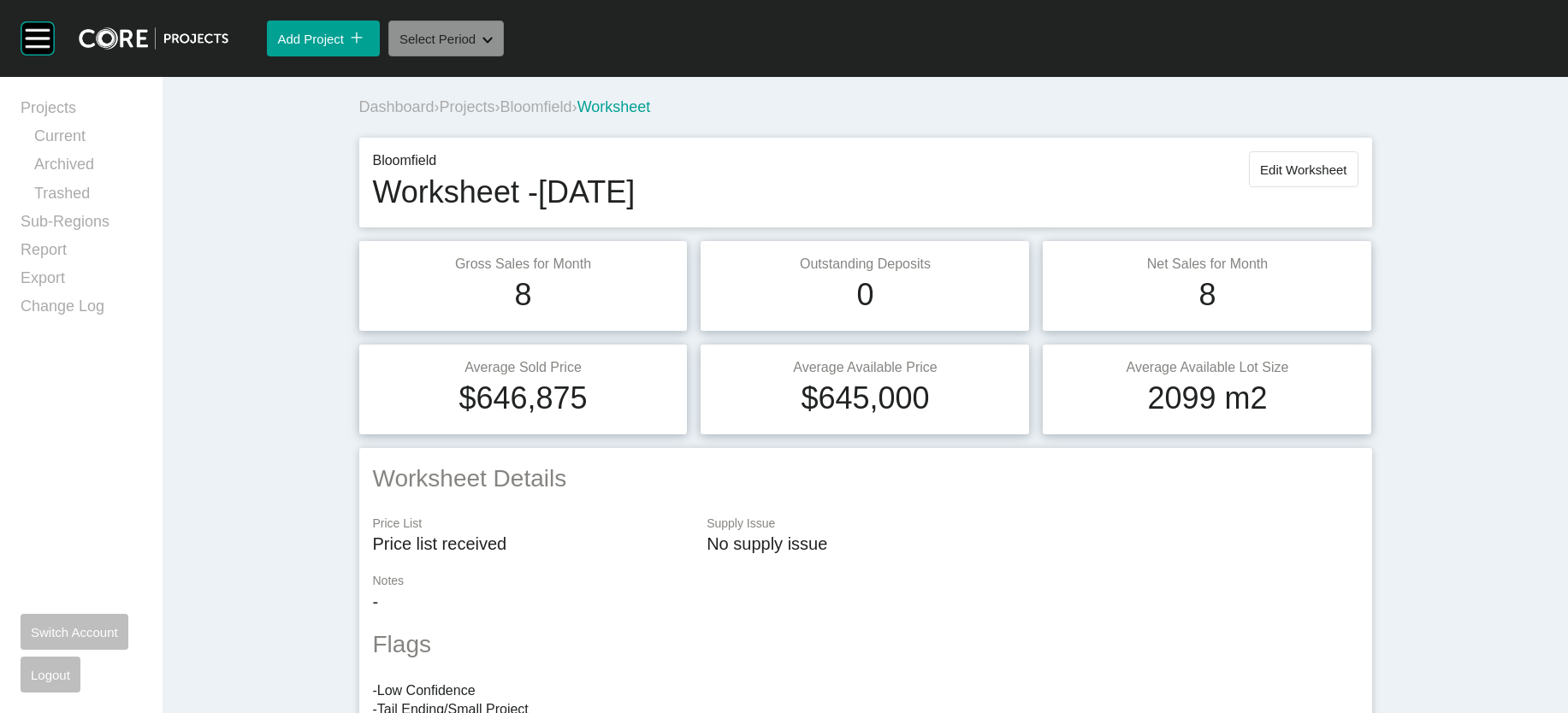
click at [504, 56] on button "Select Period Shape Created with Sketch." at bounding box center [446, 38] width 115 height 36
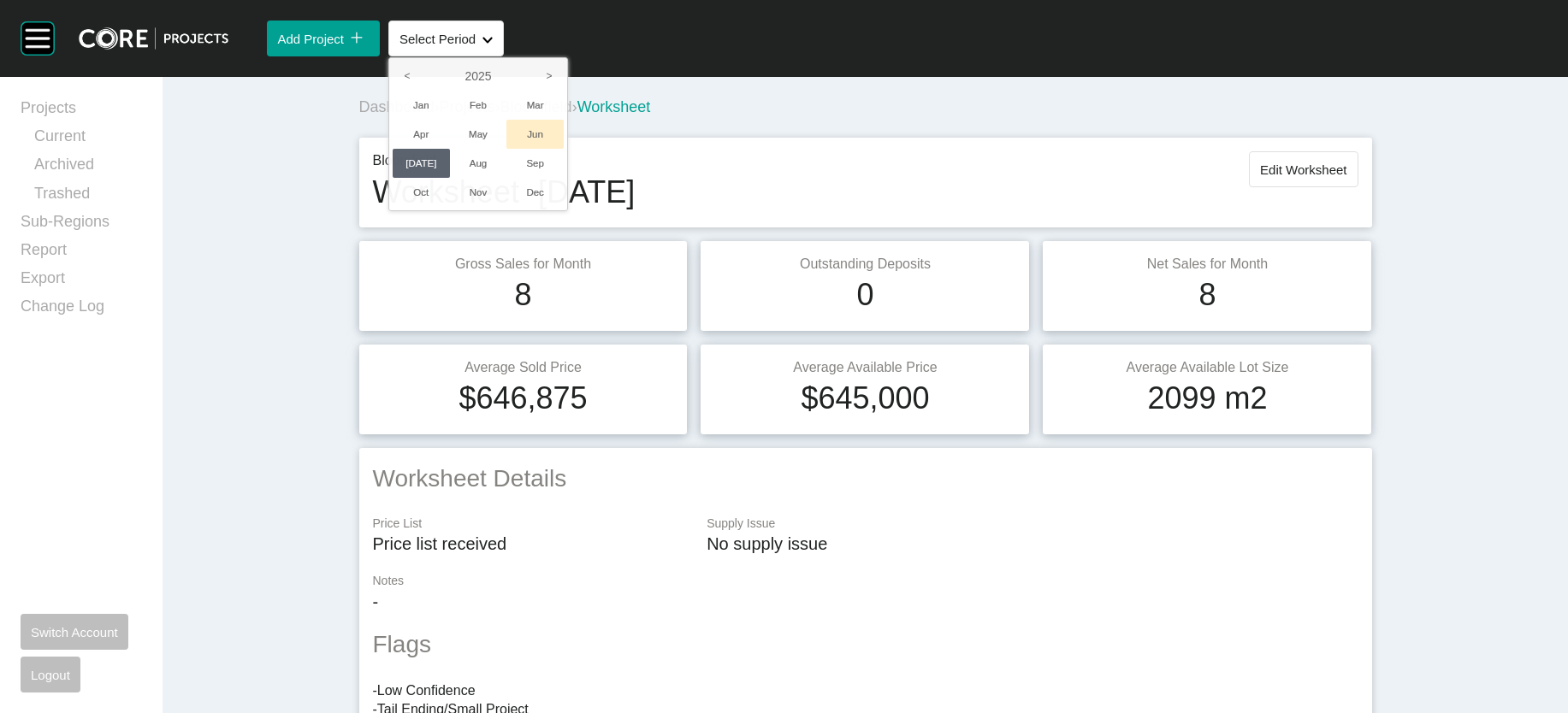
click at [564, 149] on li "Jun" at bounding box center [535, 134] width 57 height 29
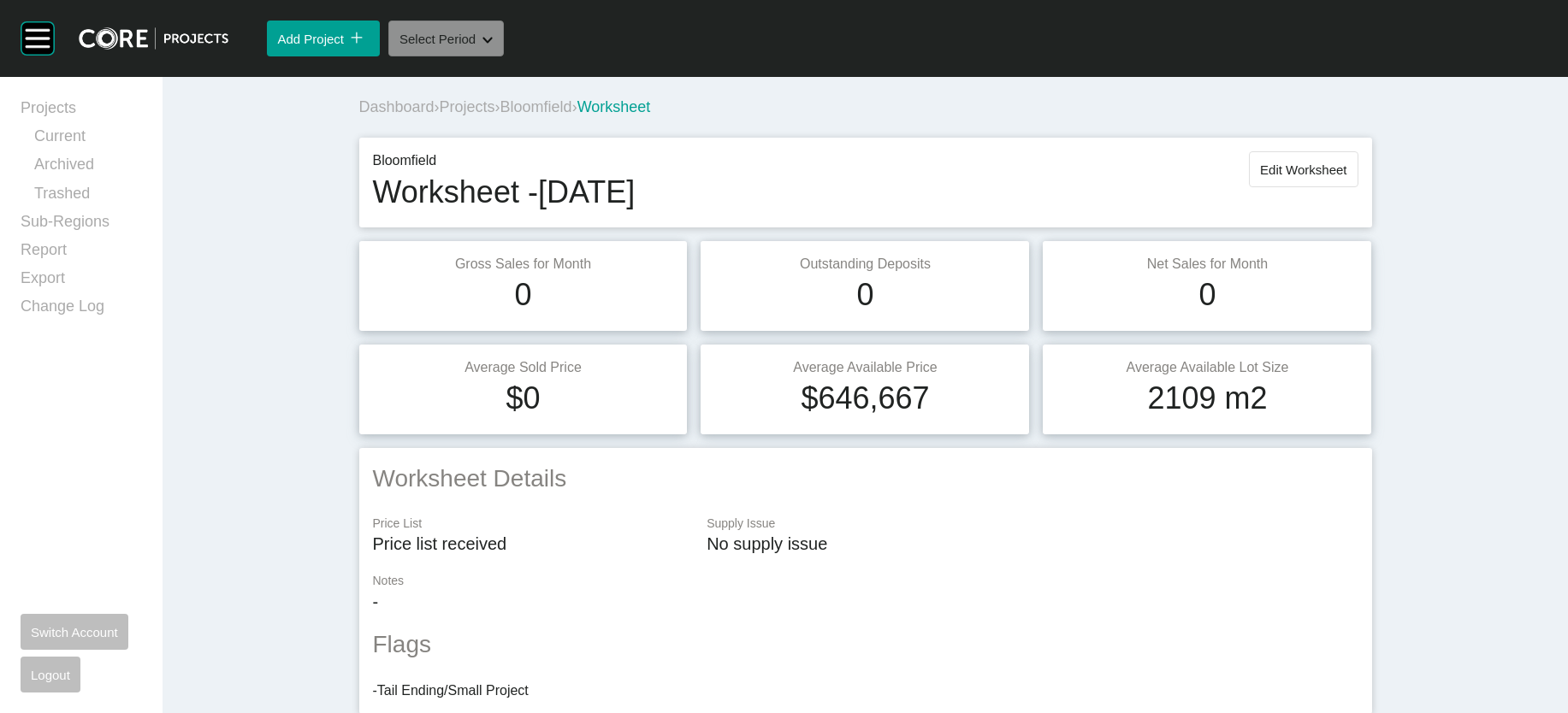
click at [504, 56] on button "Select Period Shape Created with Sketch." at bounding box center [446, 38] width 115 height 36
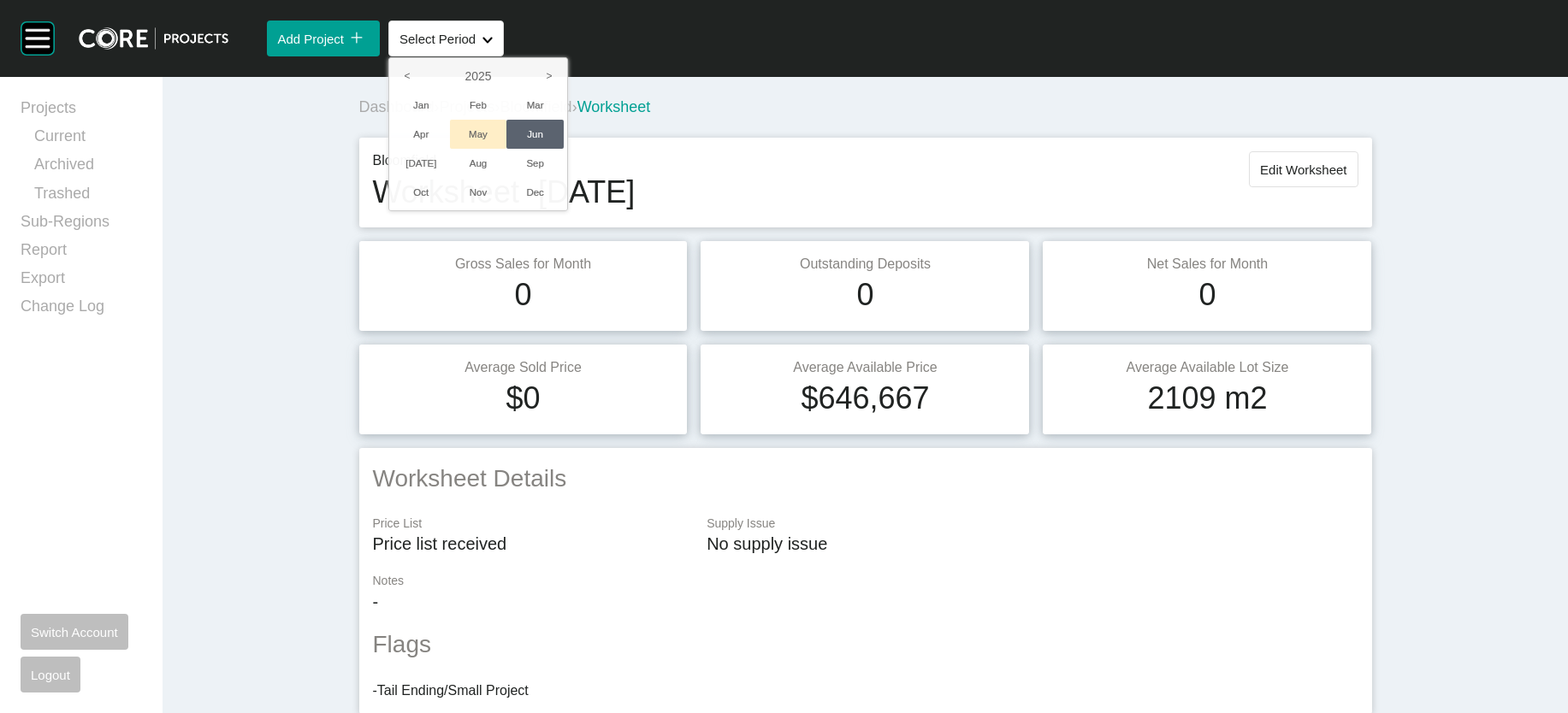
click at [507, 149] on li "May" at bounding box center [478, 134] width 57 height 29
